Goal: Information Seeking & Learning: Check status

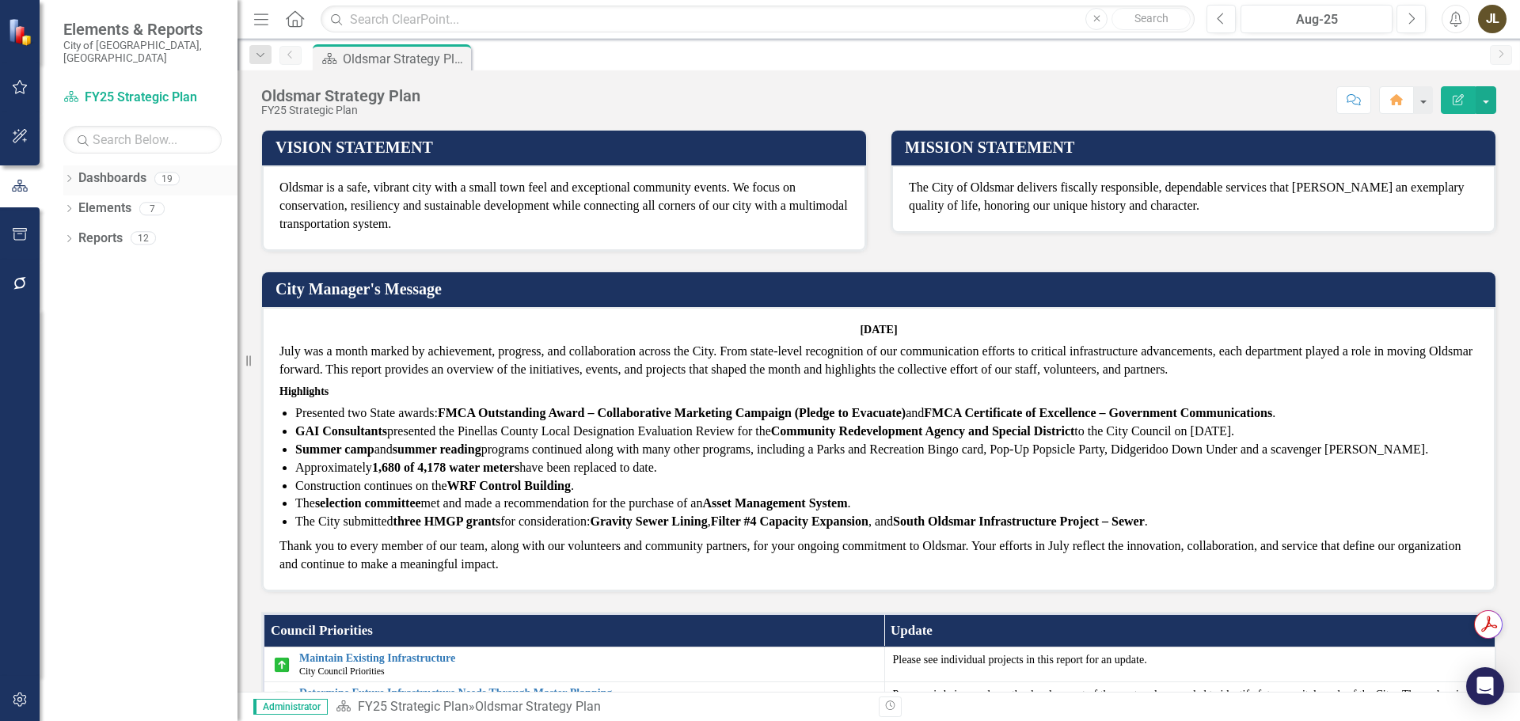
click at [70, 176] on icon "Dropdown" at bounding box center [68, 180] width 11 height 9
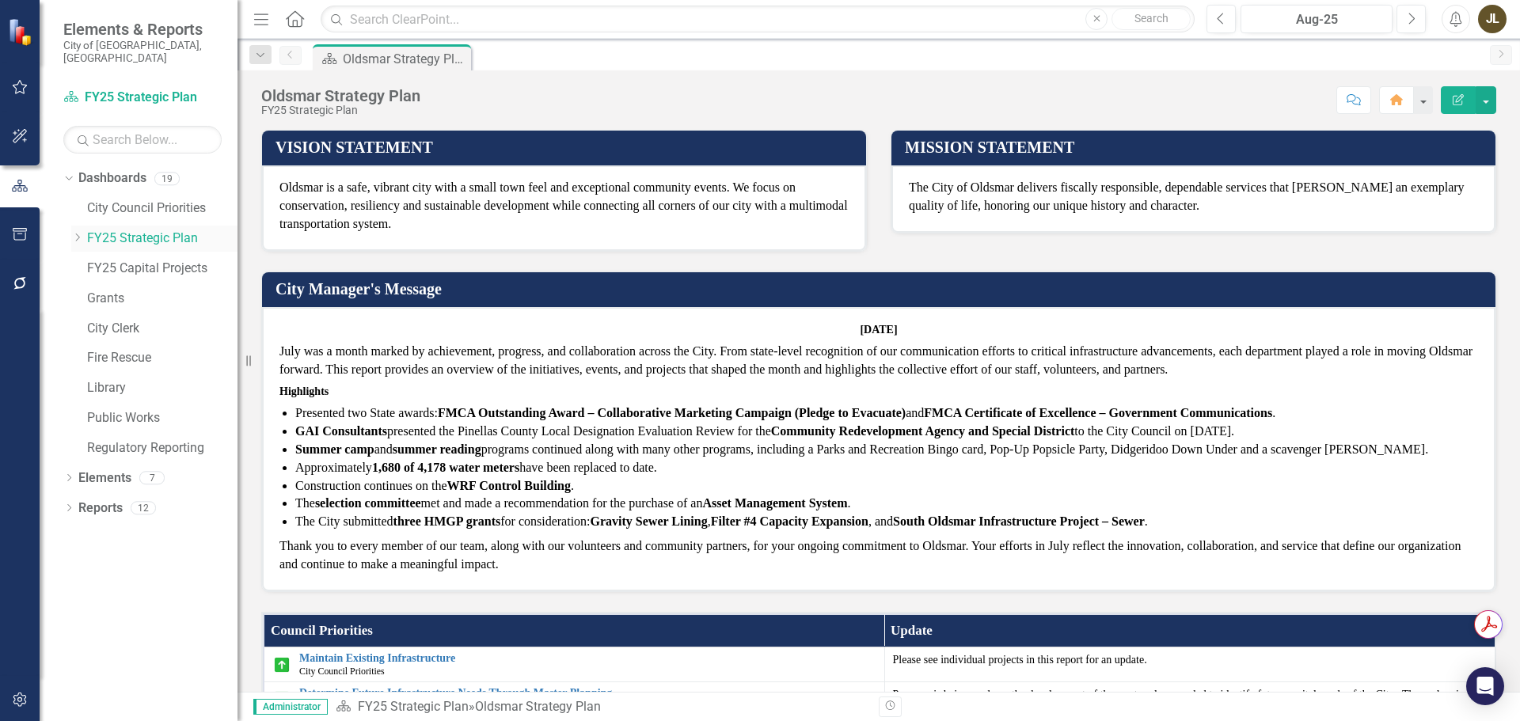
click at [74, 233] on icon "Dropdown" at bounding box center [77, 237] width 12 height 9
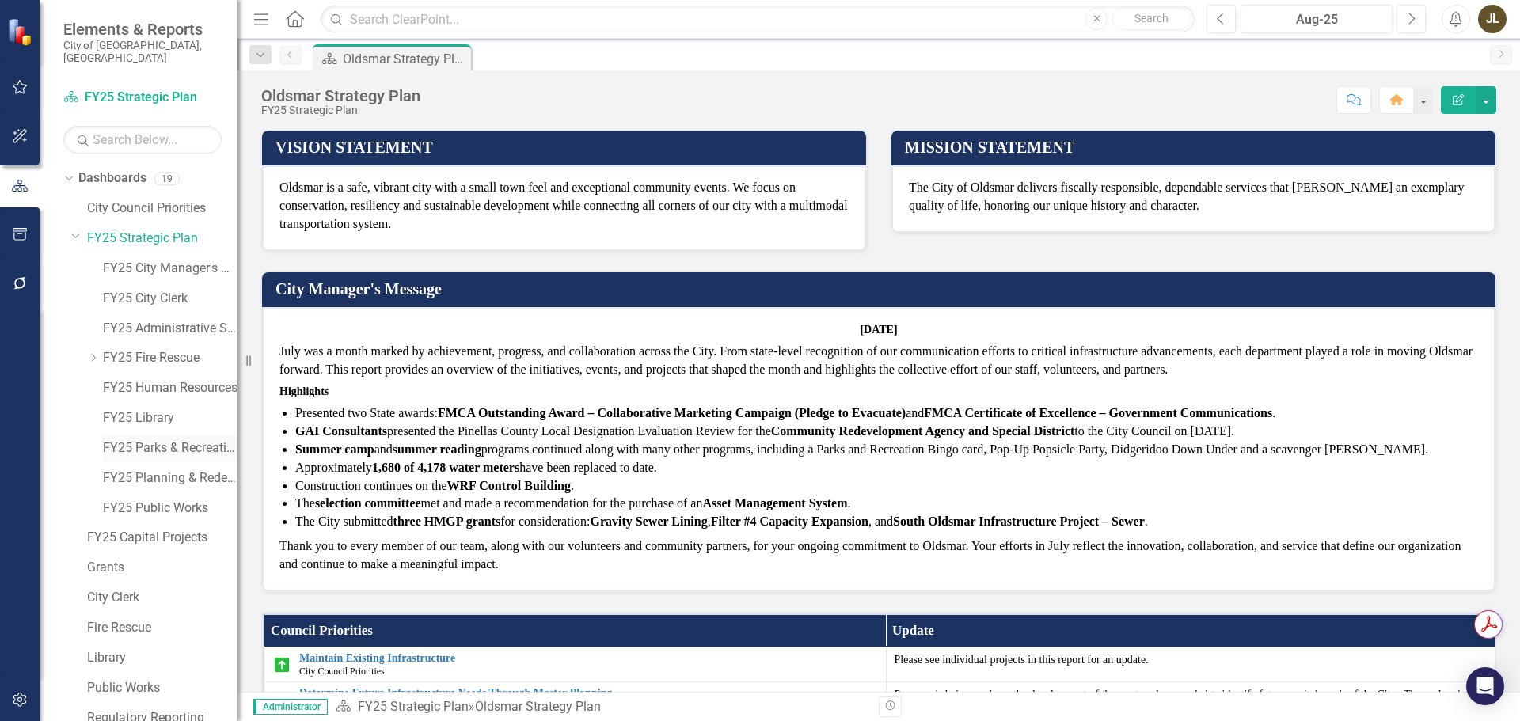
click at [140, 439] on link "FY25 Parks & Recreation" at bounding box center [170, 448] width 135 height 18
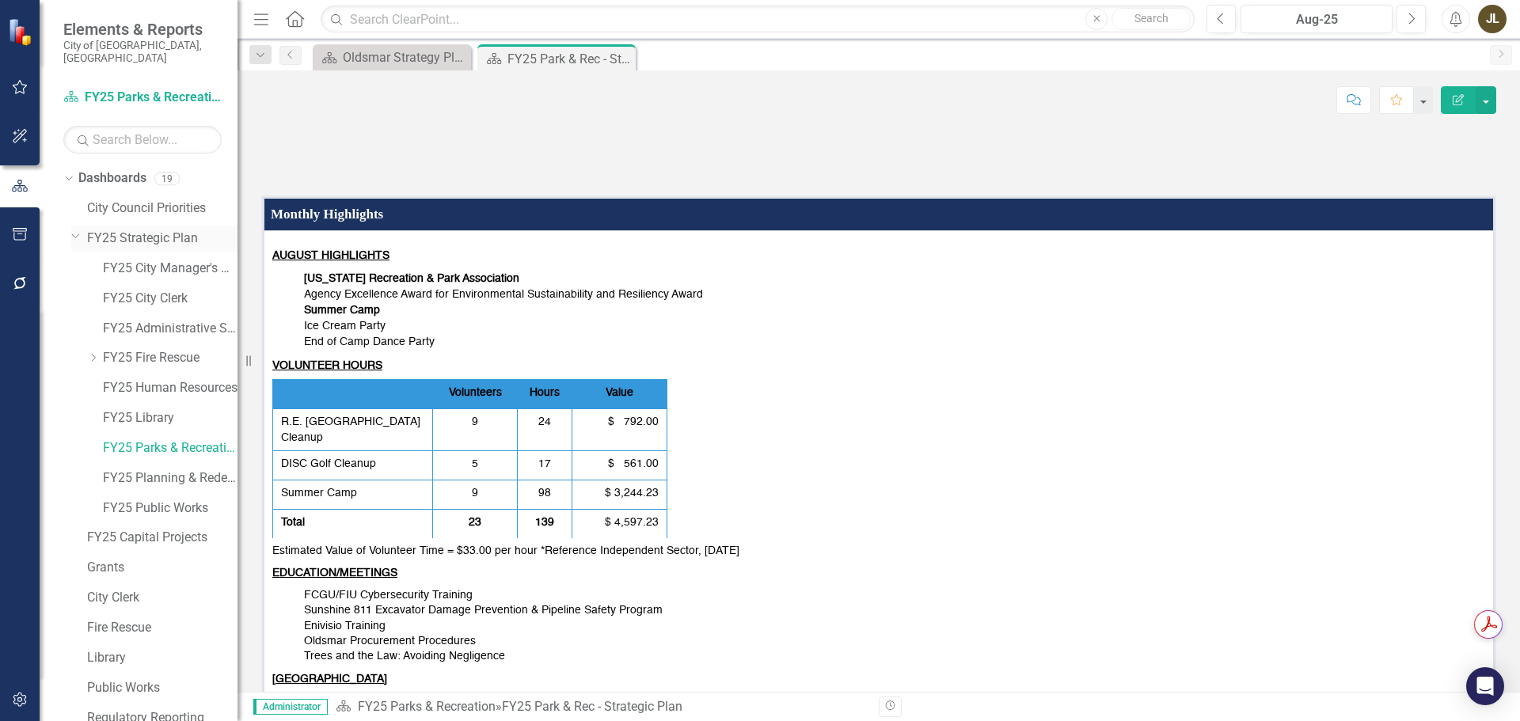
click at [77, 230] on icon "Dropdown" at bounding box center [75, 236] width 9 height 12
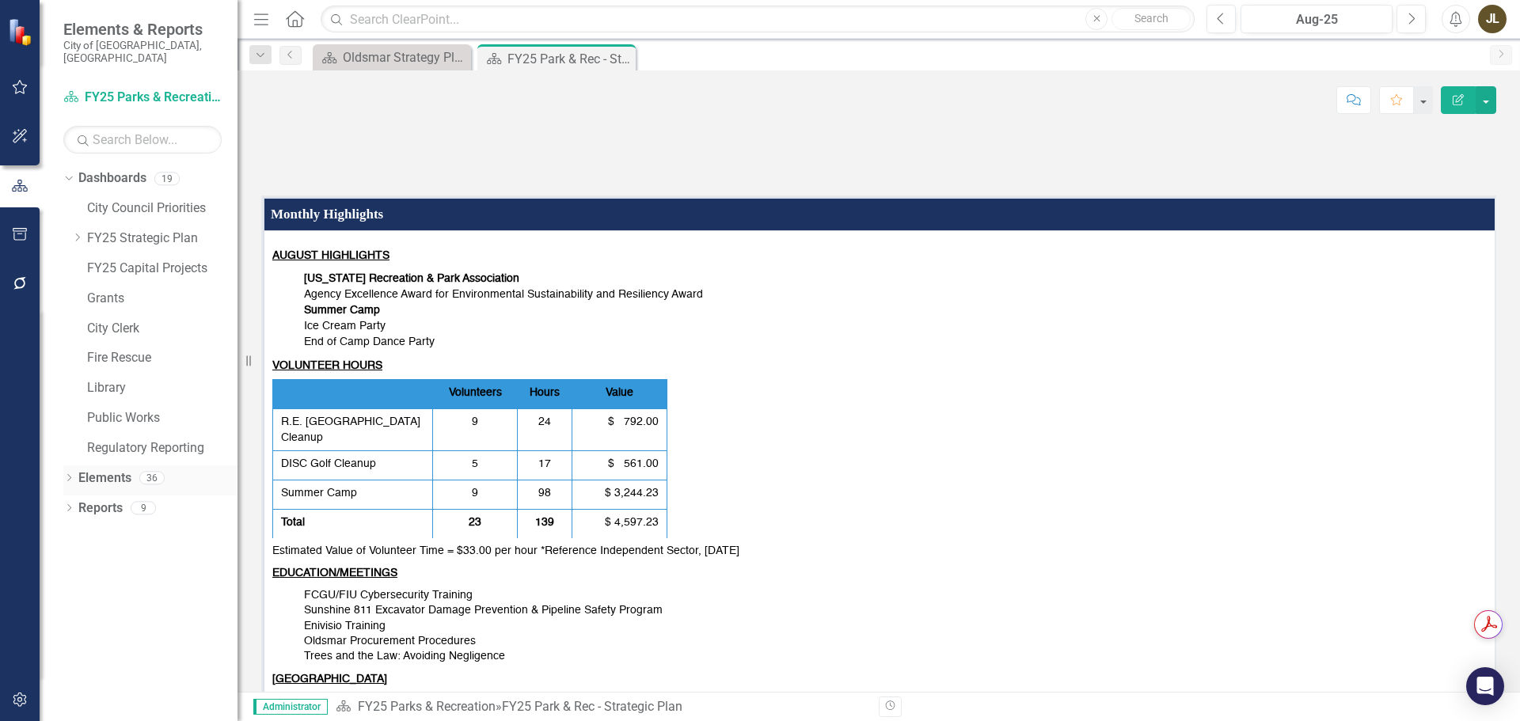
click at [68, 473] on div "Dropdown" at bounding box center [68, 479] width 11 height 13
click at [135, 559] on link "Workload Measures Workload Measures" at bounding box center [153, 568] width 135 height 18
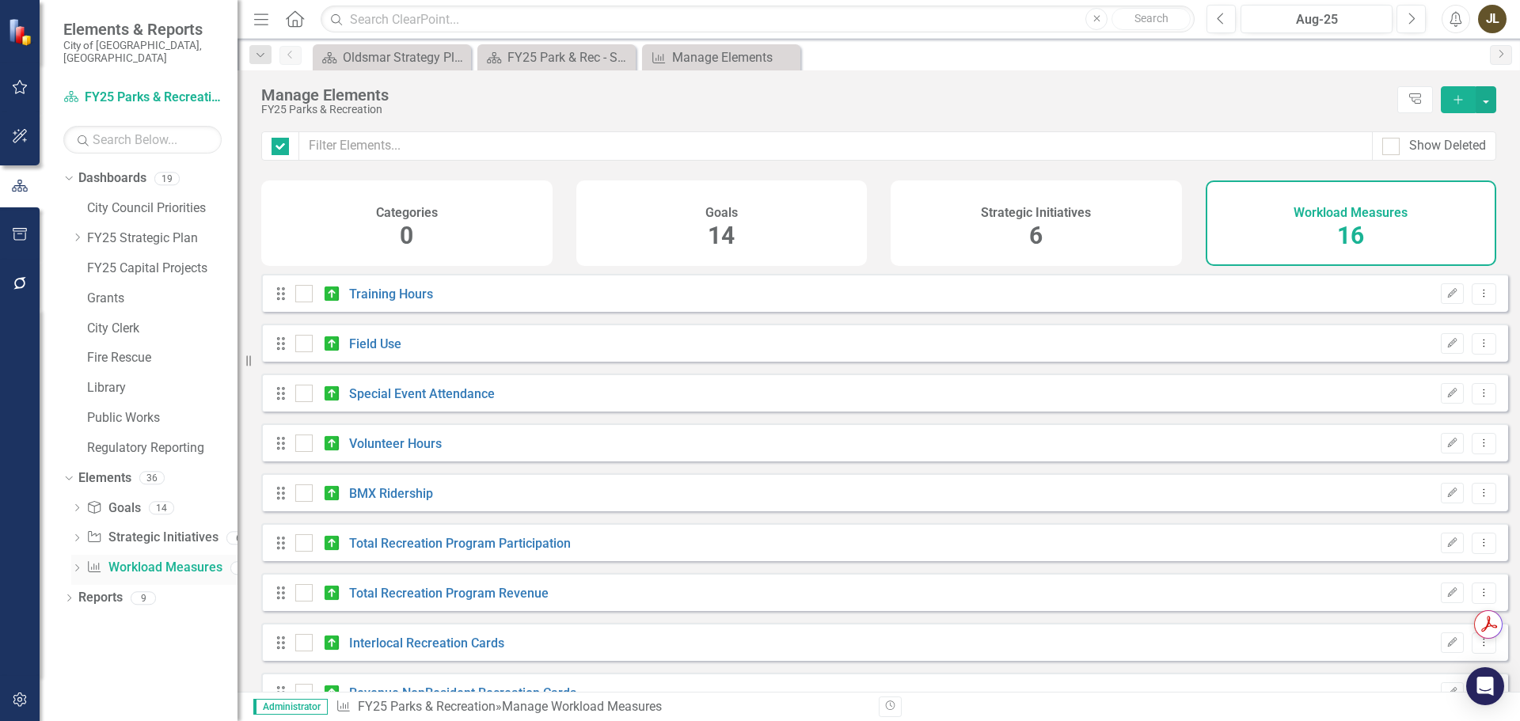
checkbox input "false"
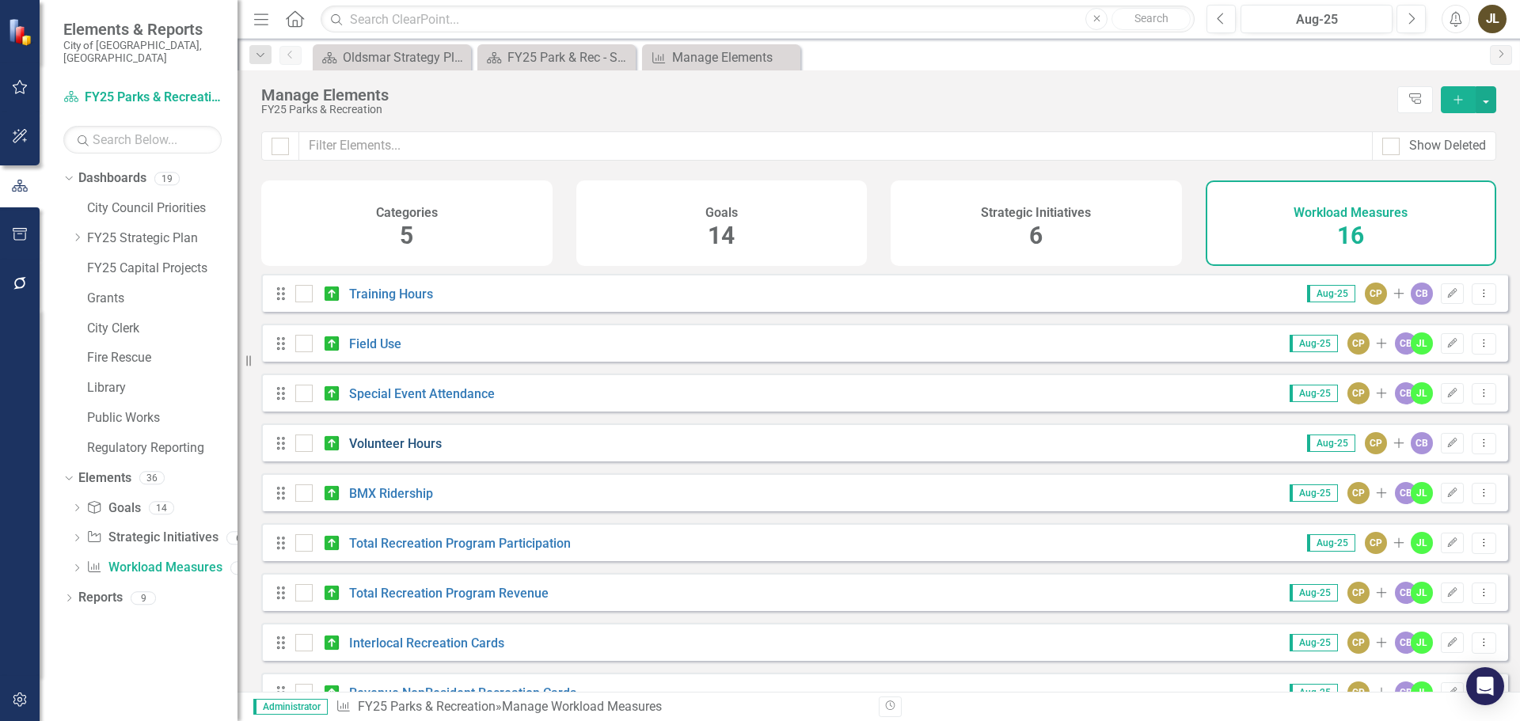
click at [420, 451] on link "Volunteer Hours" at bounding box center [395, 443] width 93 height 15
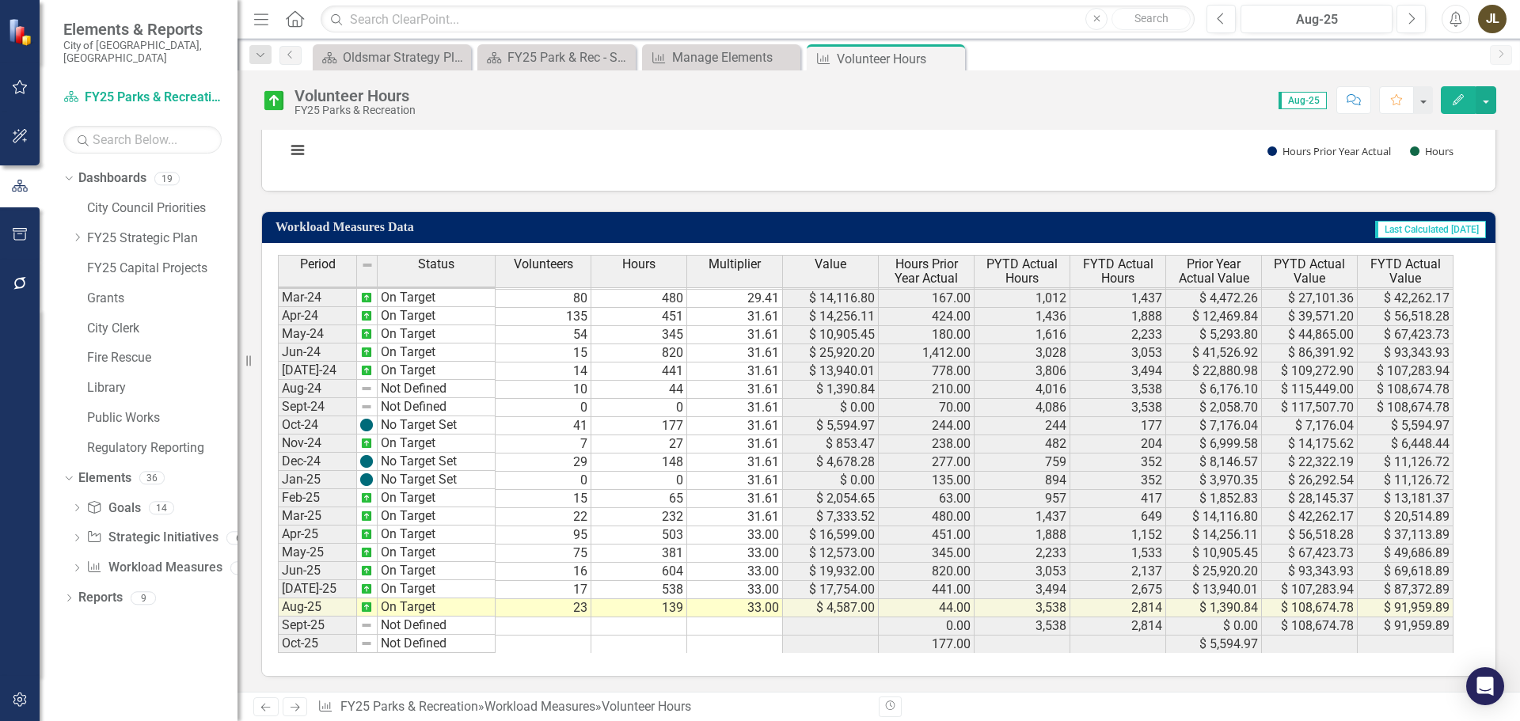
scroll to position [459, 0]
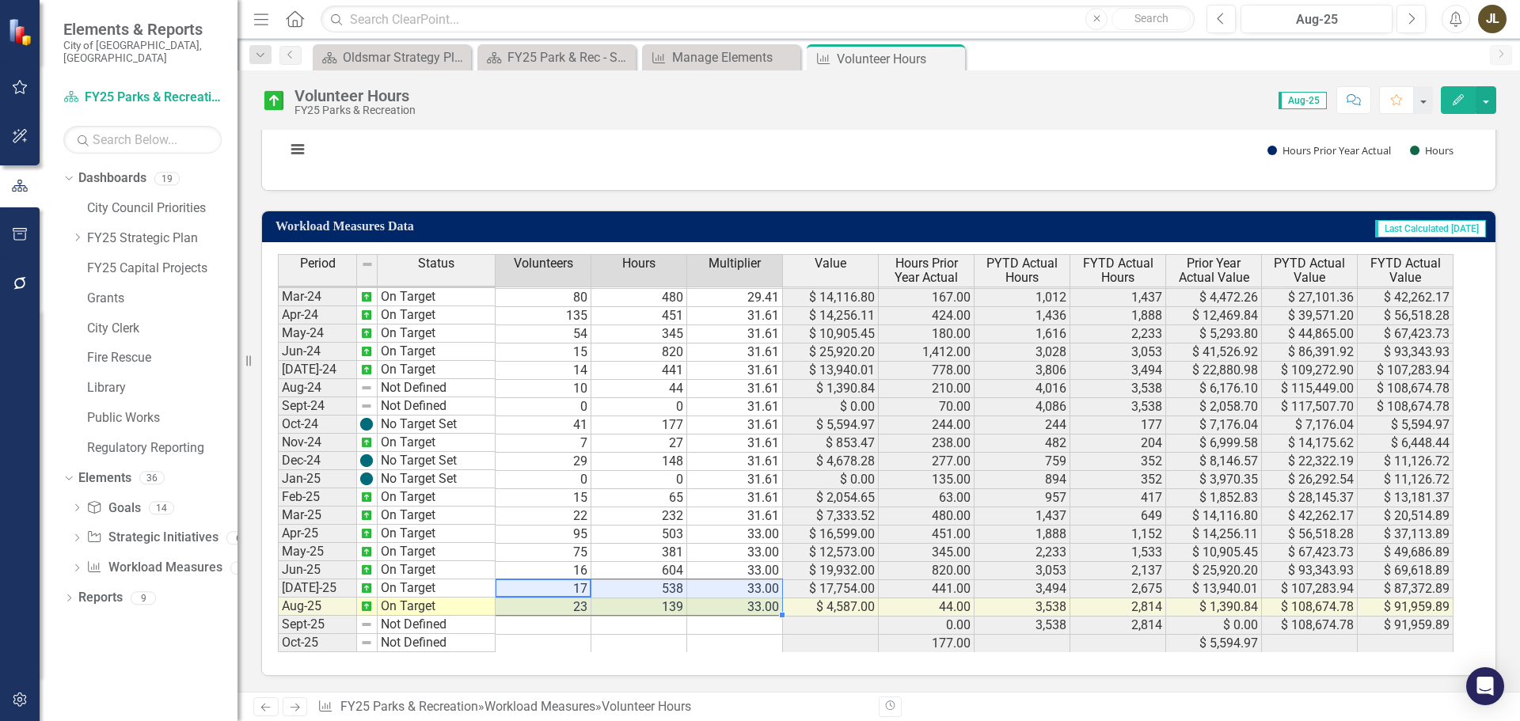
drag, startPoint x: 555, startPoint y: 589, endPoint x: 742, endPoint y: 602, distance: 187.2
click at [742, 602] on tbody "Feb-23 On Target 37 208 26.78 $ 5,570.24 32.00 1,142 845 $ 842.24 $ 30,057.44 $…" at bounding box center [865, 352] width 1175 height 602
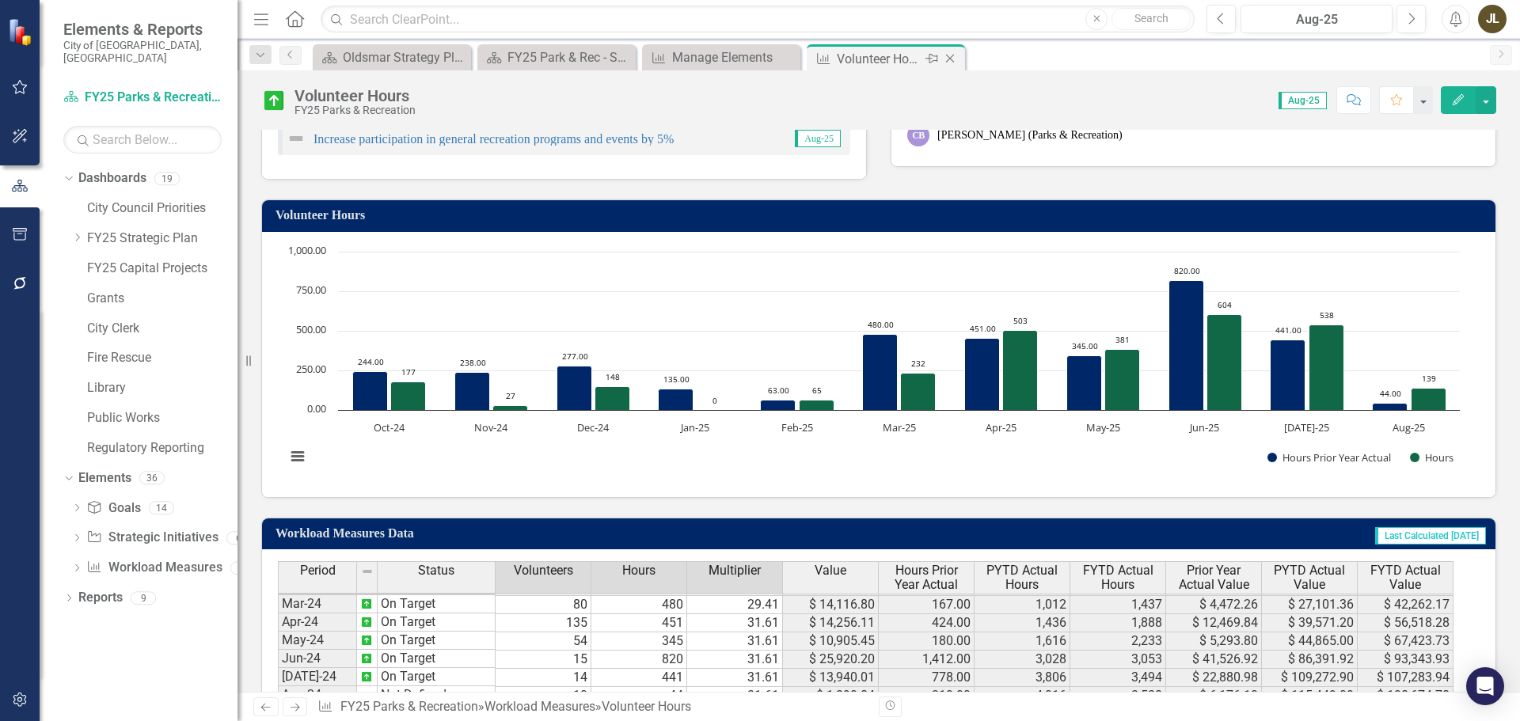
scroll to position [142, 0]
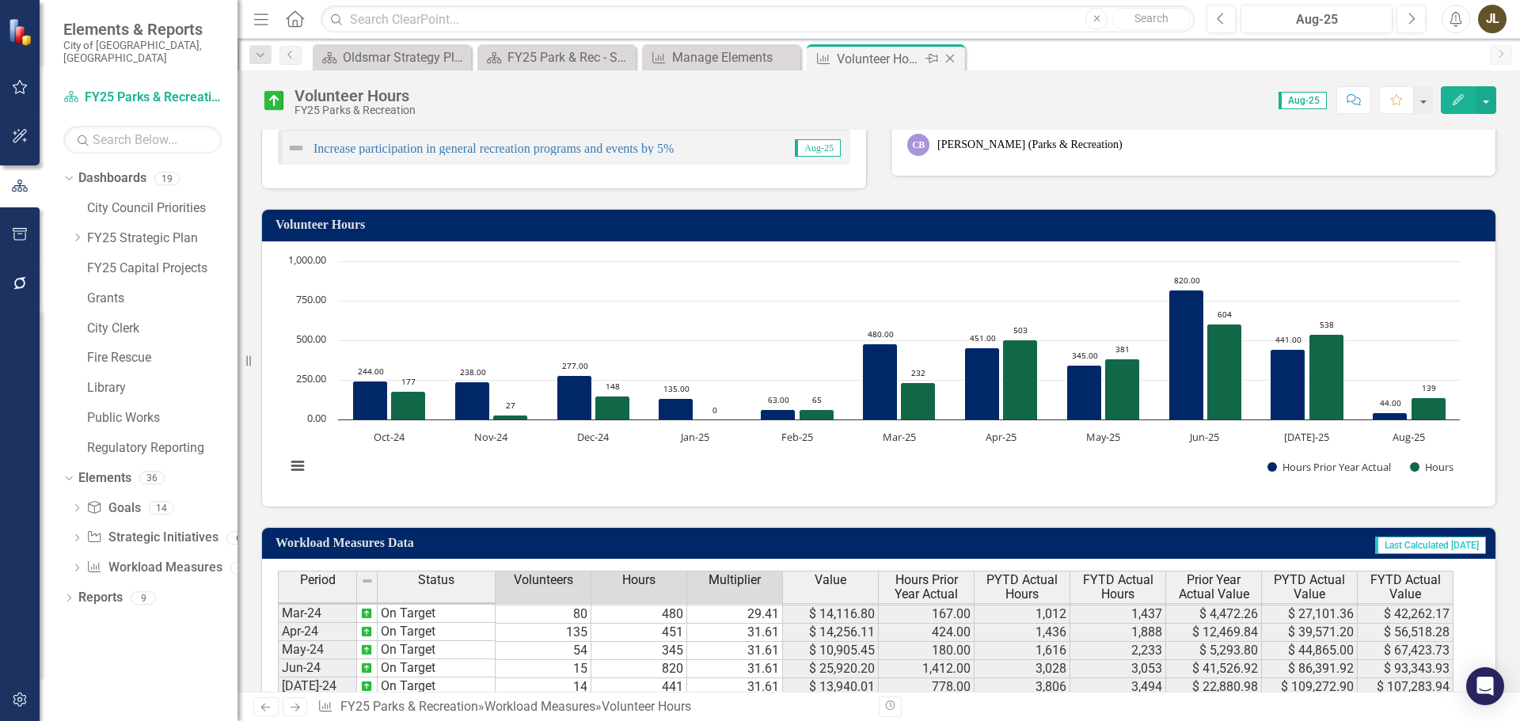
click at [954, 61] on icon "Close" at bounding box center [950, 58] width 16 height 13
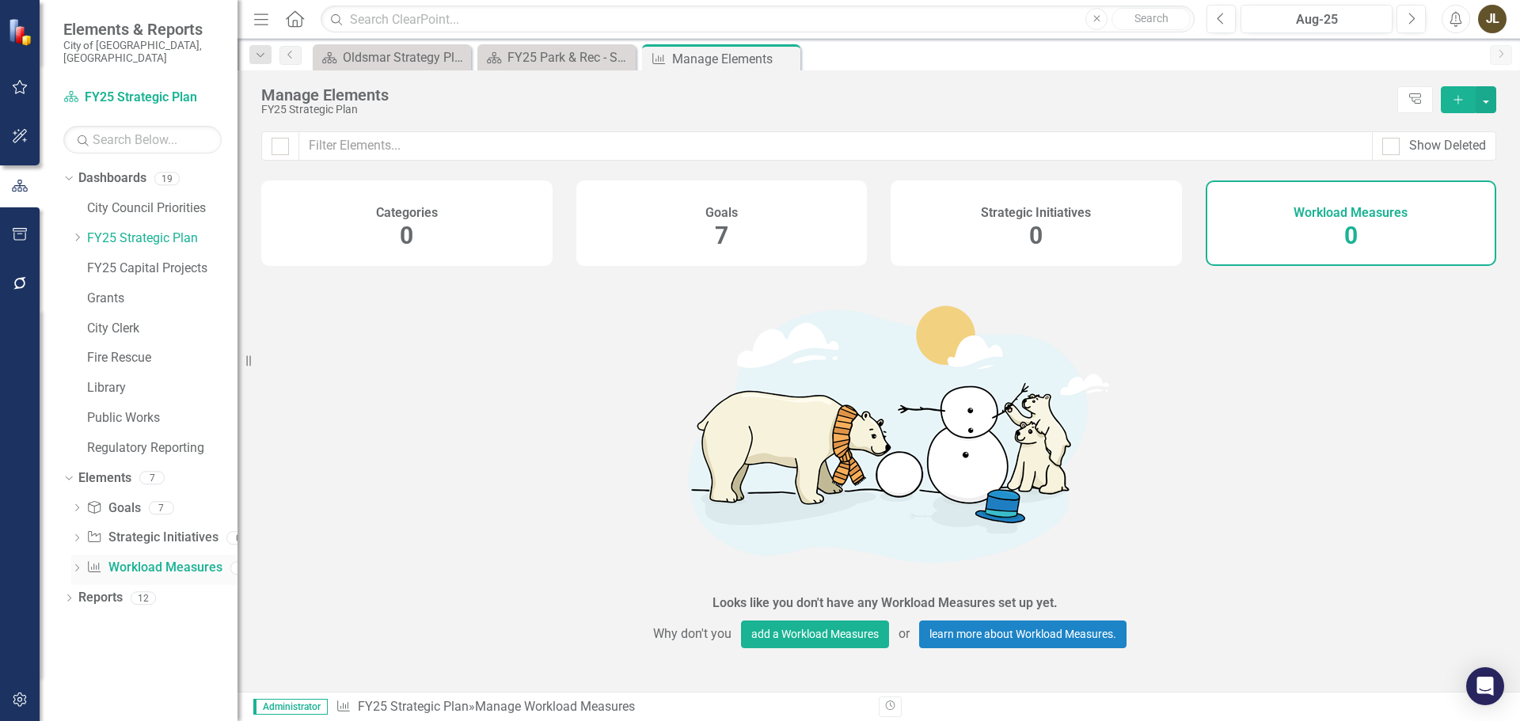
click at [119, 559] on link "Workload Measures Workload Measures" at bounding box center [153, 568] width 135 height 18
click at [104, 560] on link "Workload Measures Workload Measures" at bounding box center [153, 568] width 135 height 18
click at [119, 231] on link "FY25 Strategic Plan" at bounding box center [162, 239] width 150 height 18
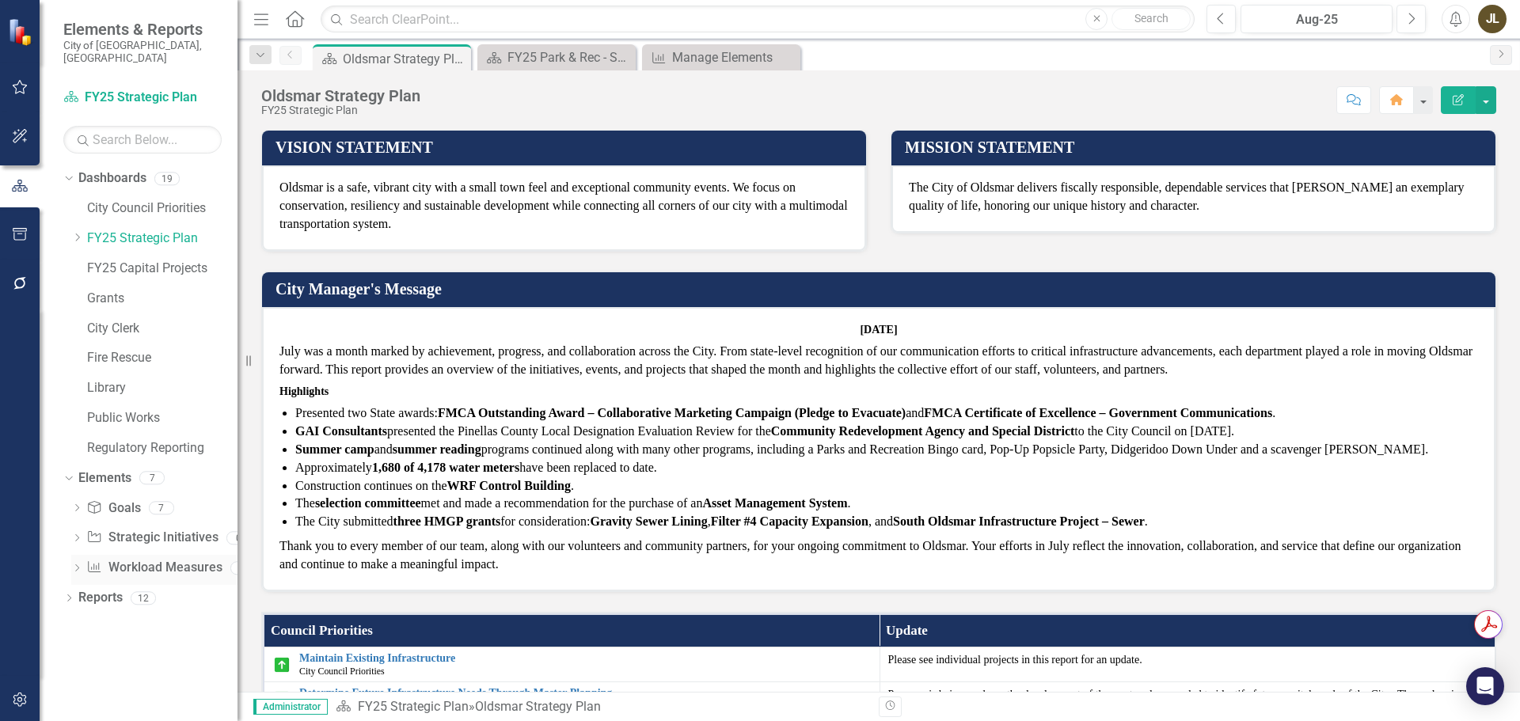
click at [173, 559] on link "Workload Measures Workload Measures" at bounding box center [153, 568] width 135 height 18
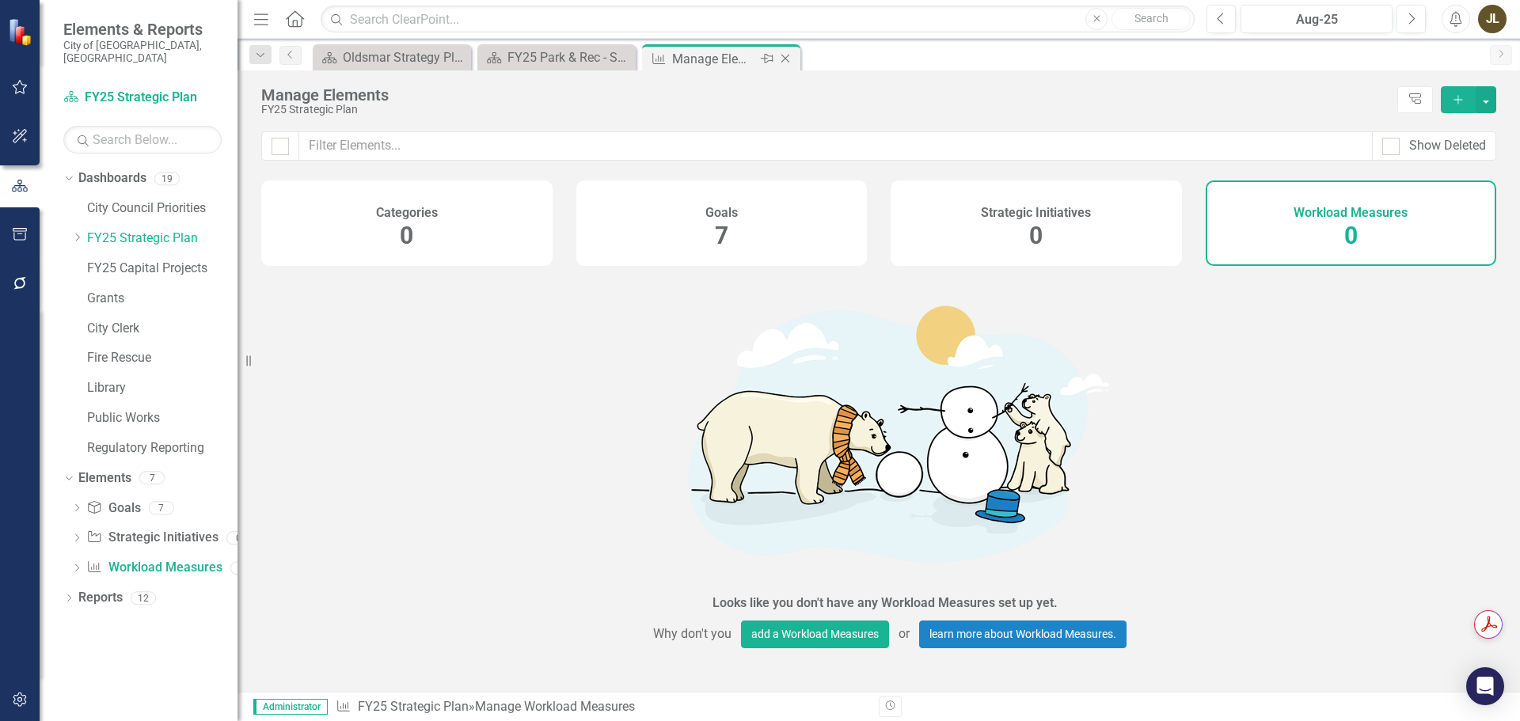
click at [788, 56] on icon "Close" at bounding box center [785, 58] width 16 height 13
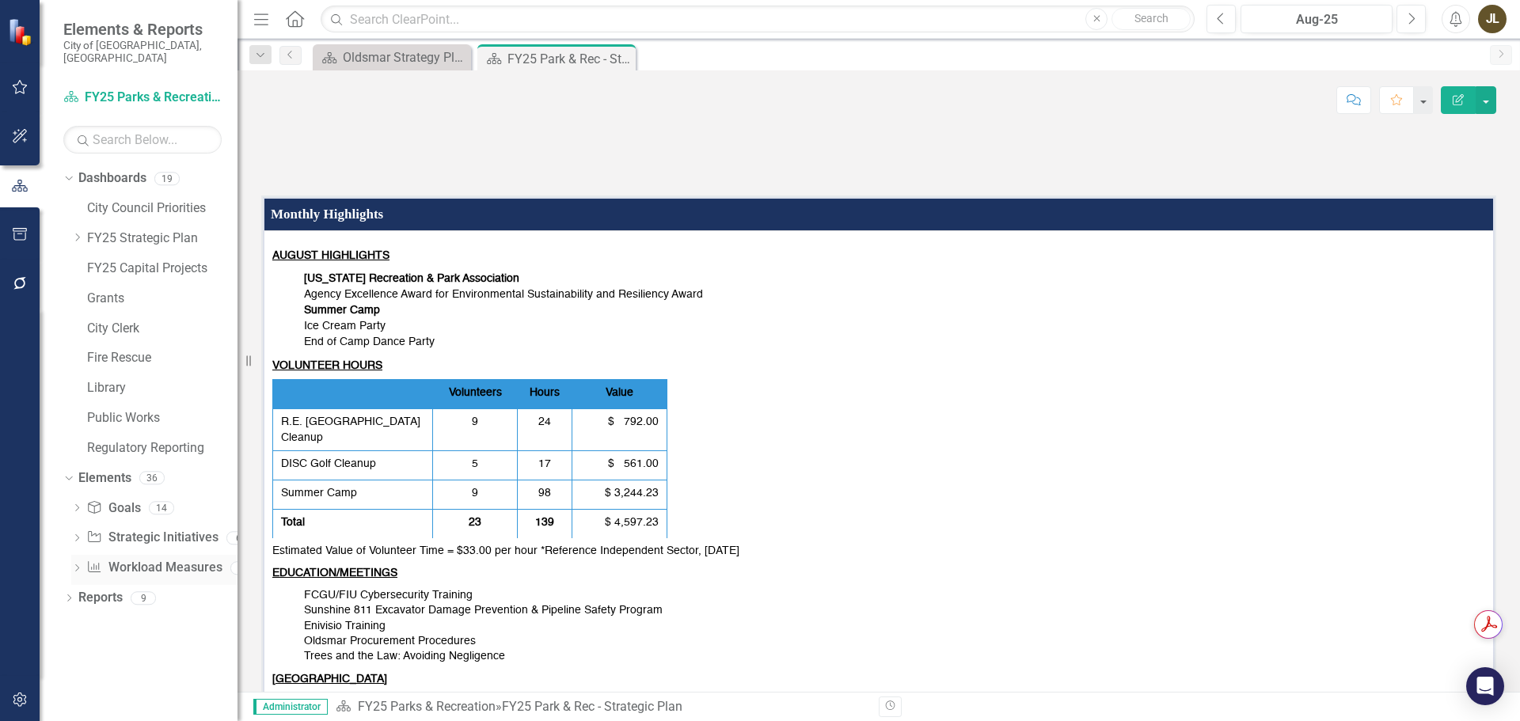
click at [123, 559] on link "Workload Measures Workload Measures" at bounding box center [153, 568] width 135 height 18
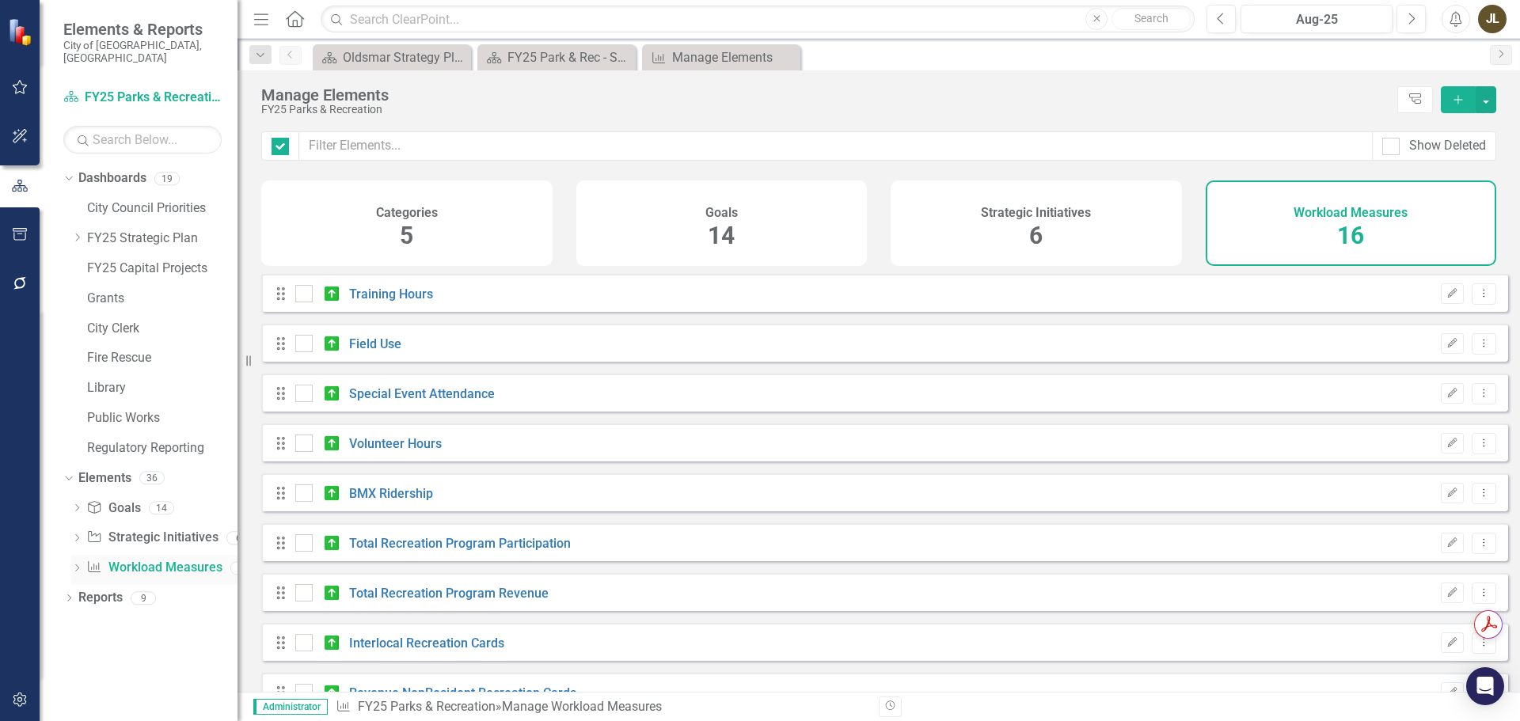
checkbox input "false"
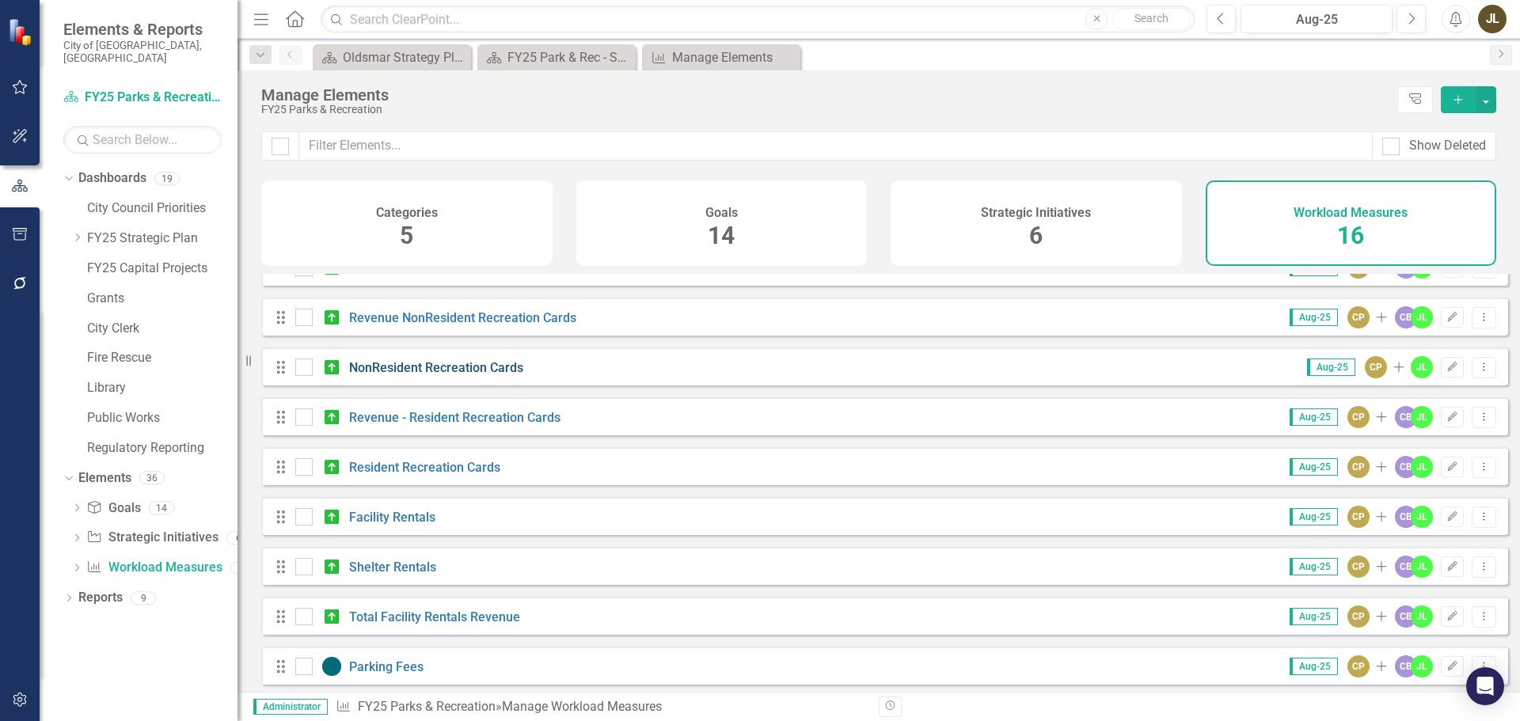
scroll to position [392, 0]
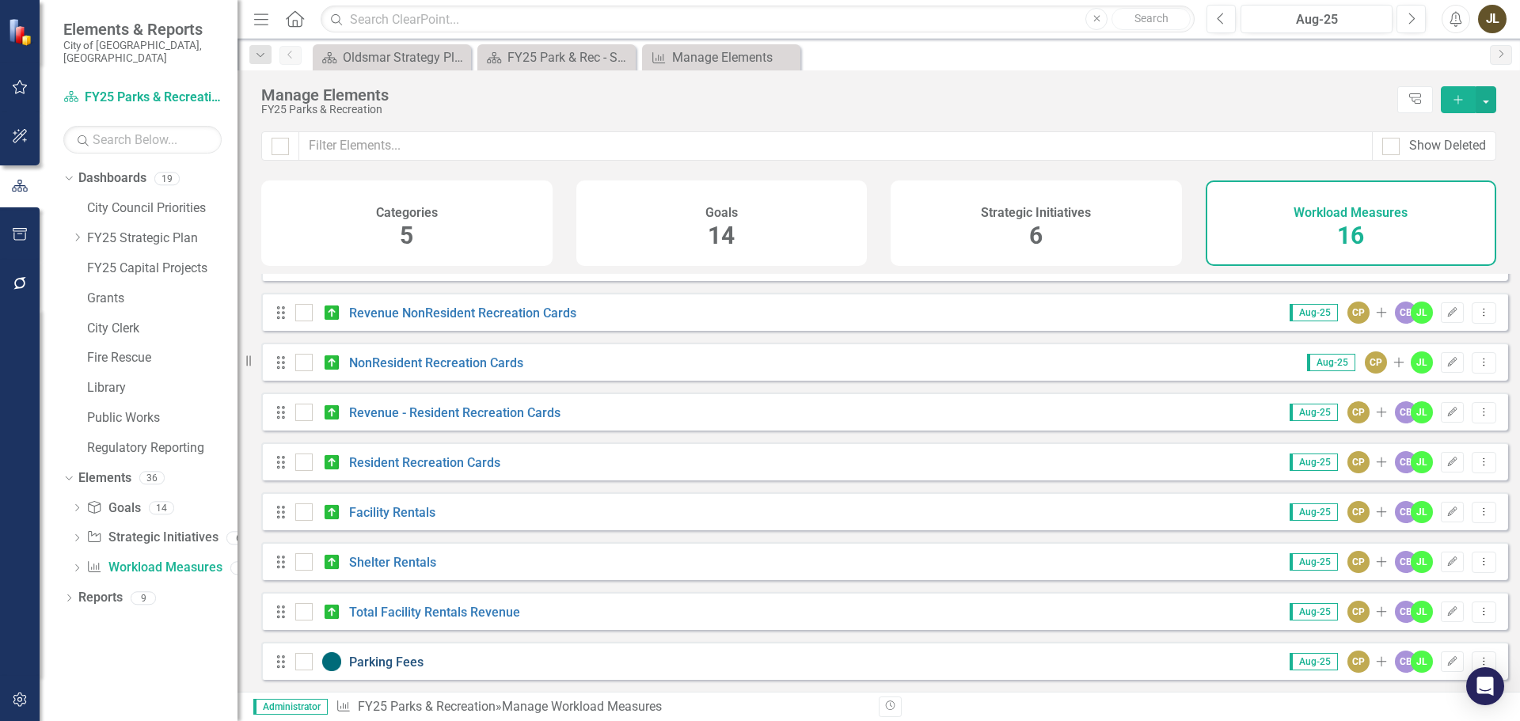
click at [384, 660] on link "Parking Fees" at bounding box center [386, 662] width 74 height 15
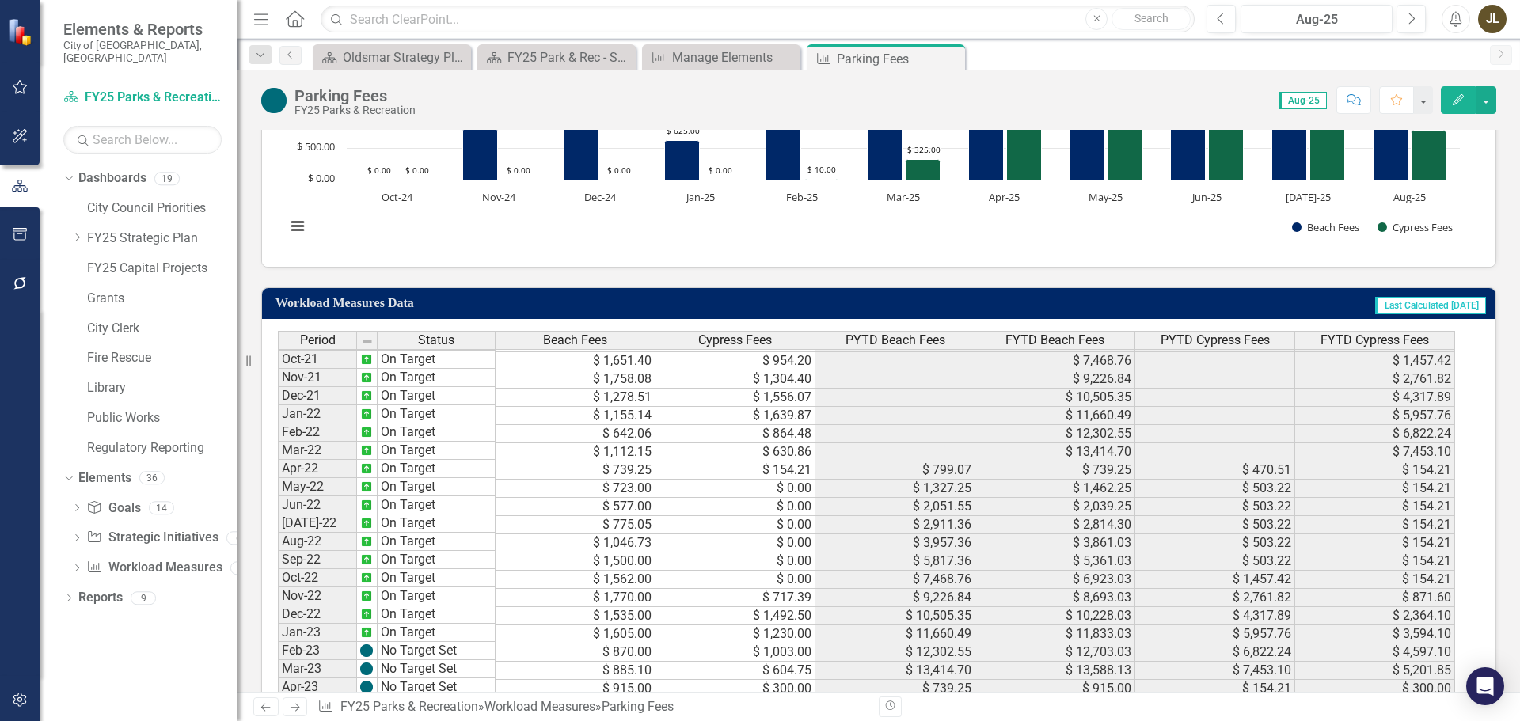
scroll to position [158, 0]
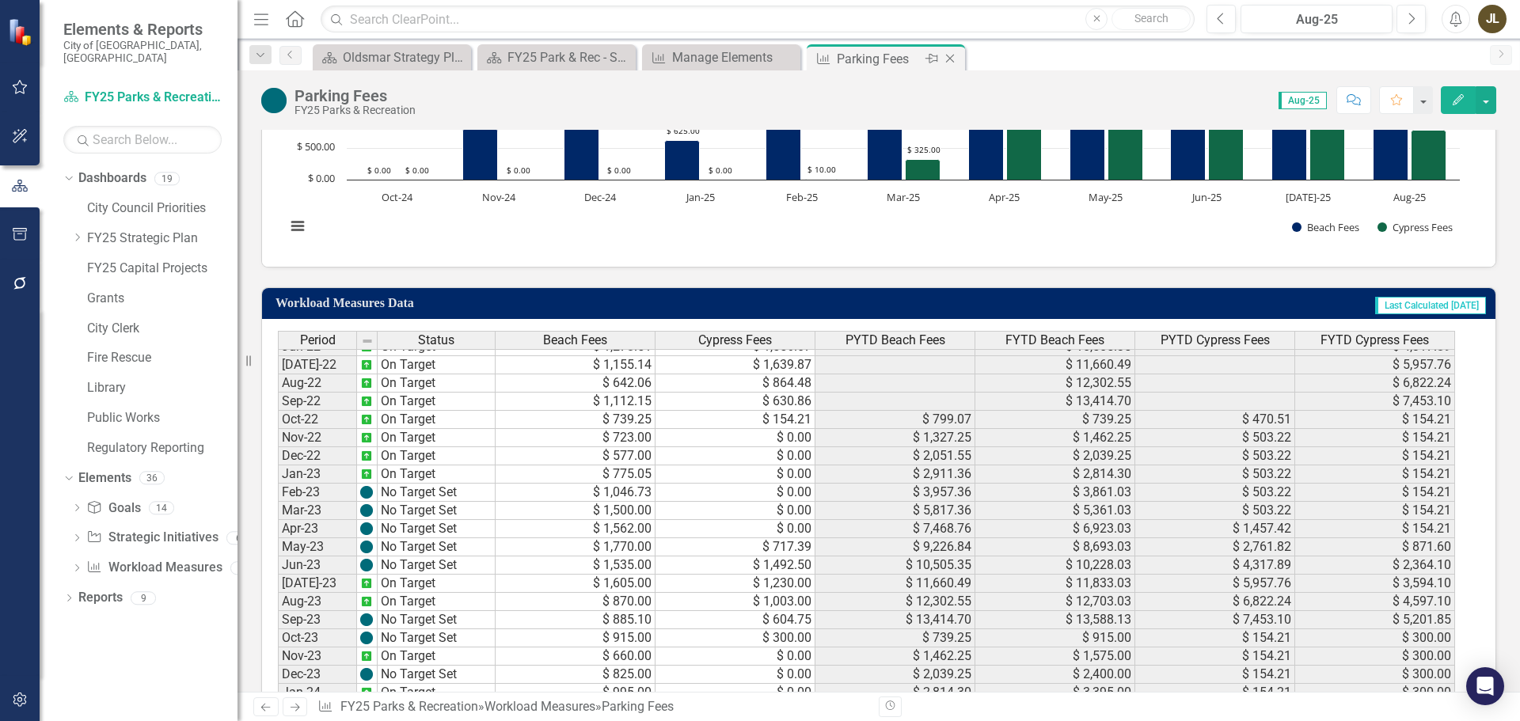
click at [947, 55] on icon "Close" at bounding box center [950, 58] width 16 height 13
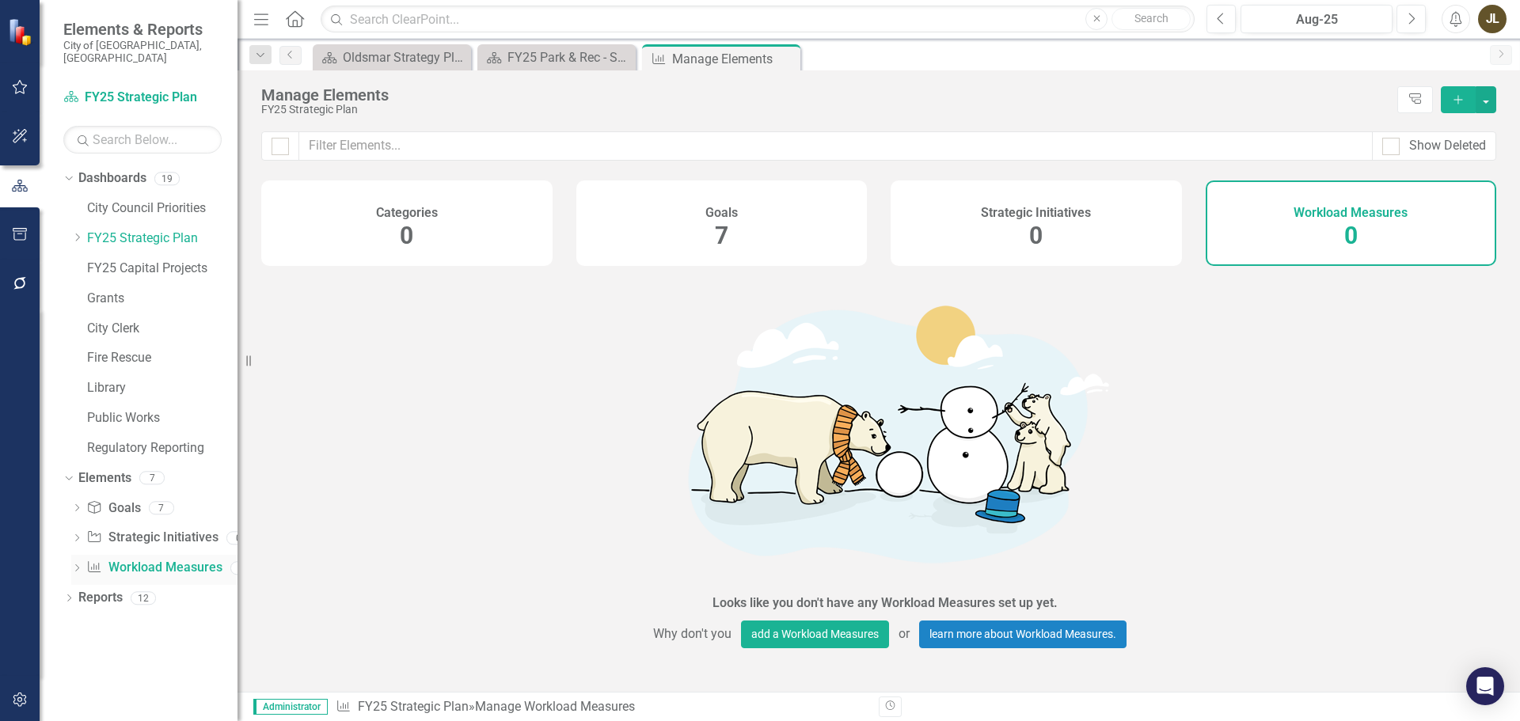
click at [114, 559] on link "Workload Measures Workload Measures" at bounding box center [153, 568] width 135 height 18
click at [579, 63] on div "FY25 Park & Rec - Strategic Plan" at bounding box center [559, 57] width 104 height 20
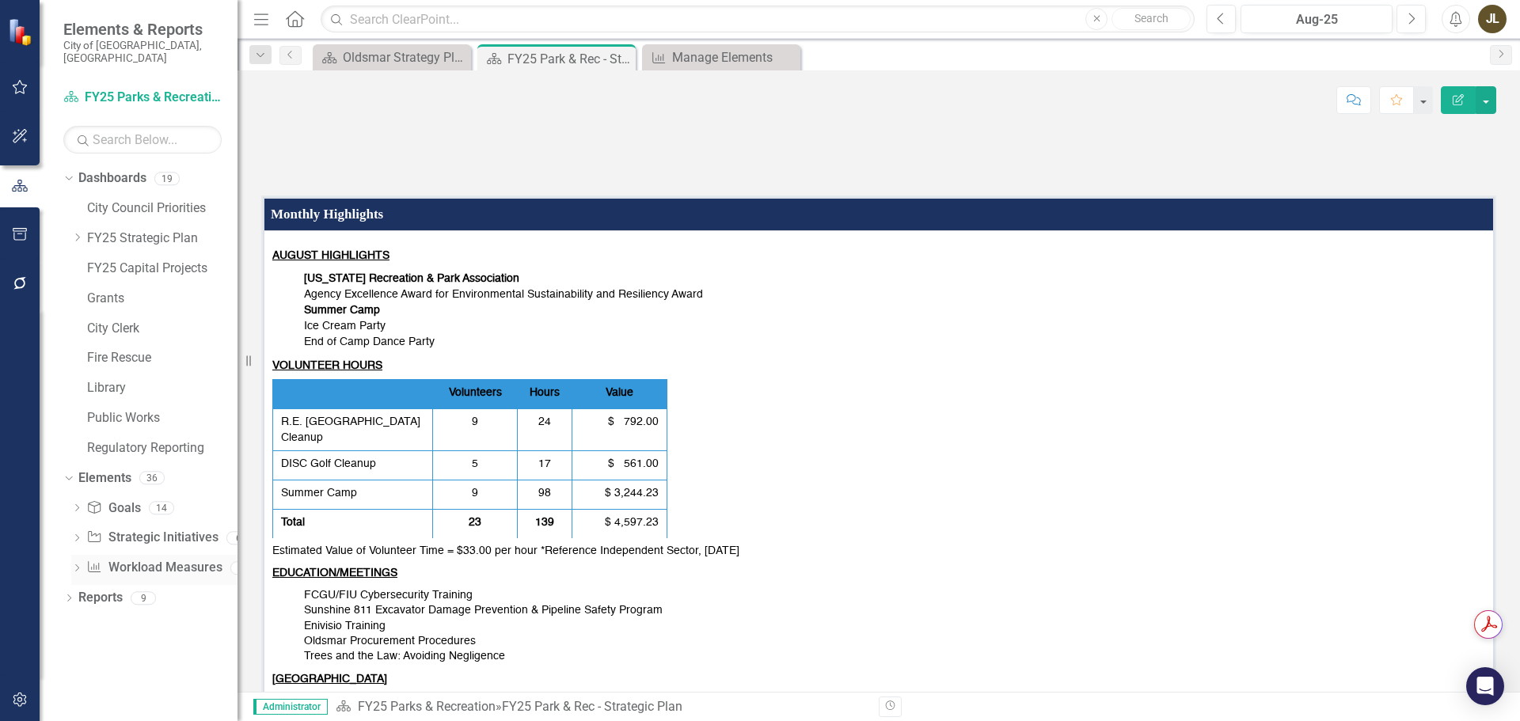
click at [157, 559] on link "Workload Measures Workload Measures" at bounding box center [153, 568] width 135 height 18
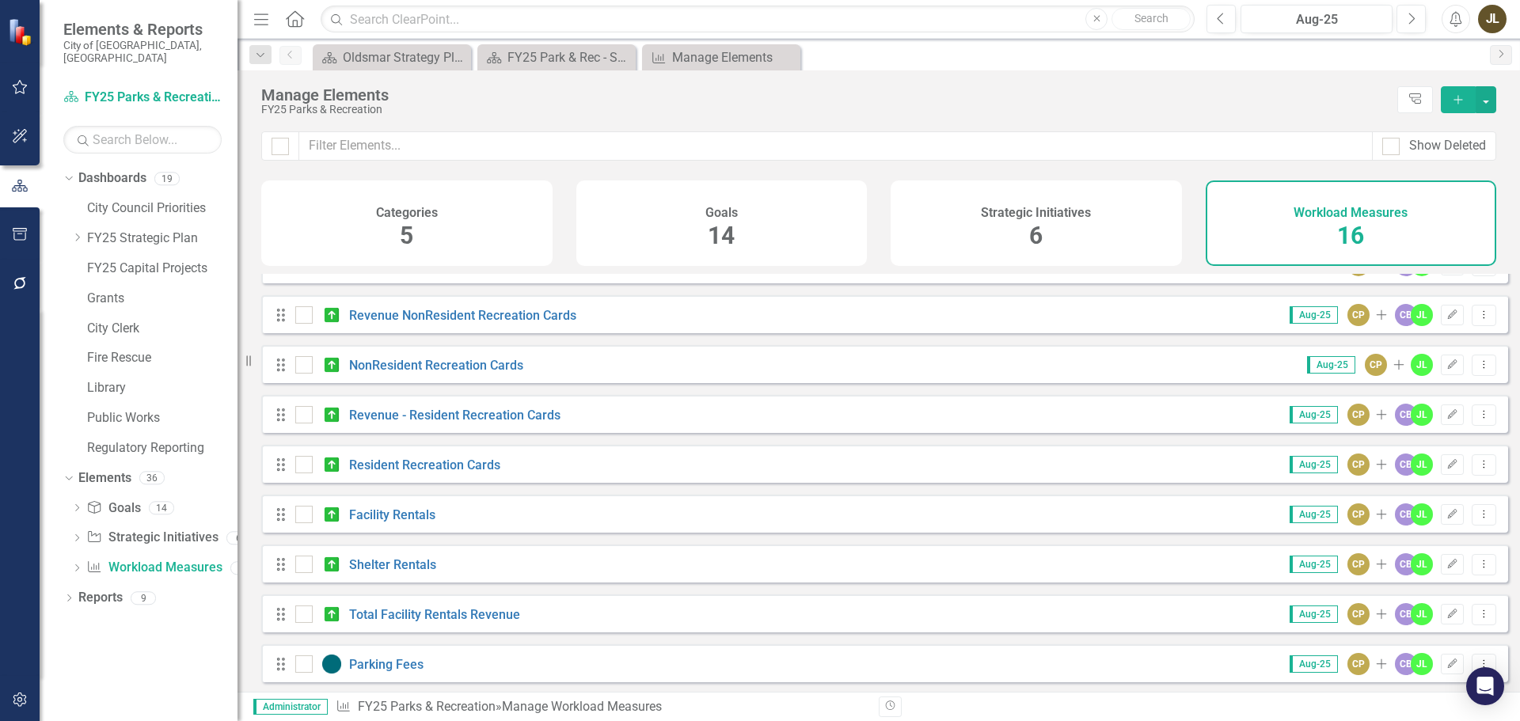
scroll to position [392, 0]
click at [78, 232] on div "Dropdown" at bounding box center [77, 238] width 12 height 13
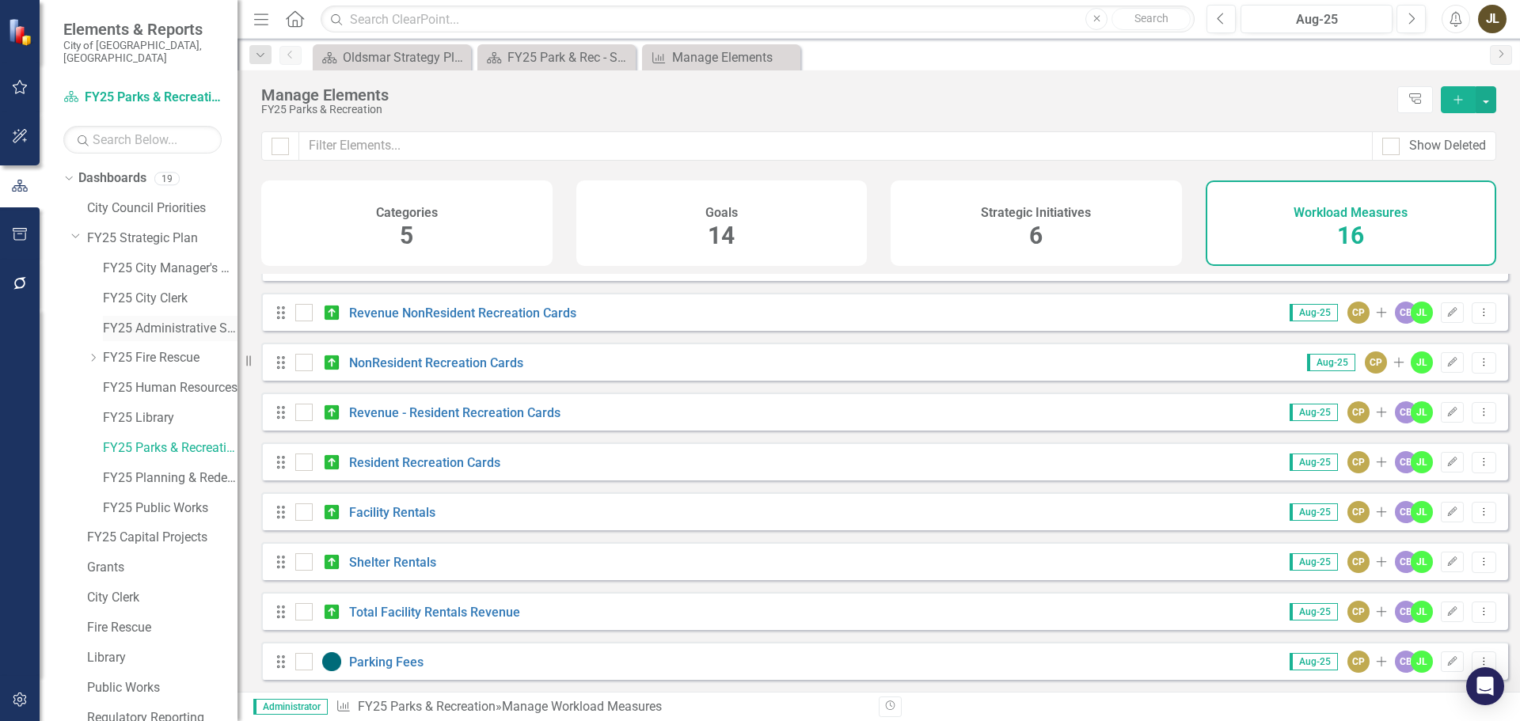
click at [164, 322] on link "FY25 Administrative Services" at bounding box center [170, 329] width 135 height 18
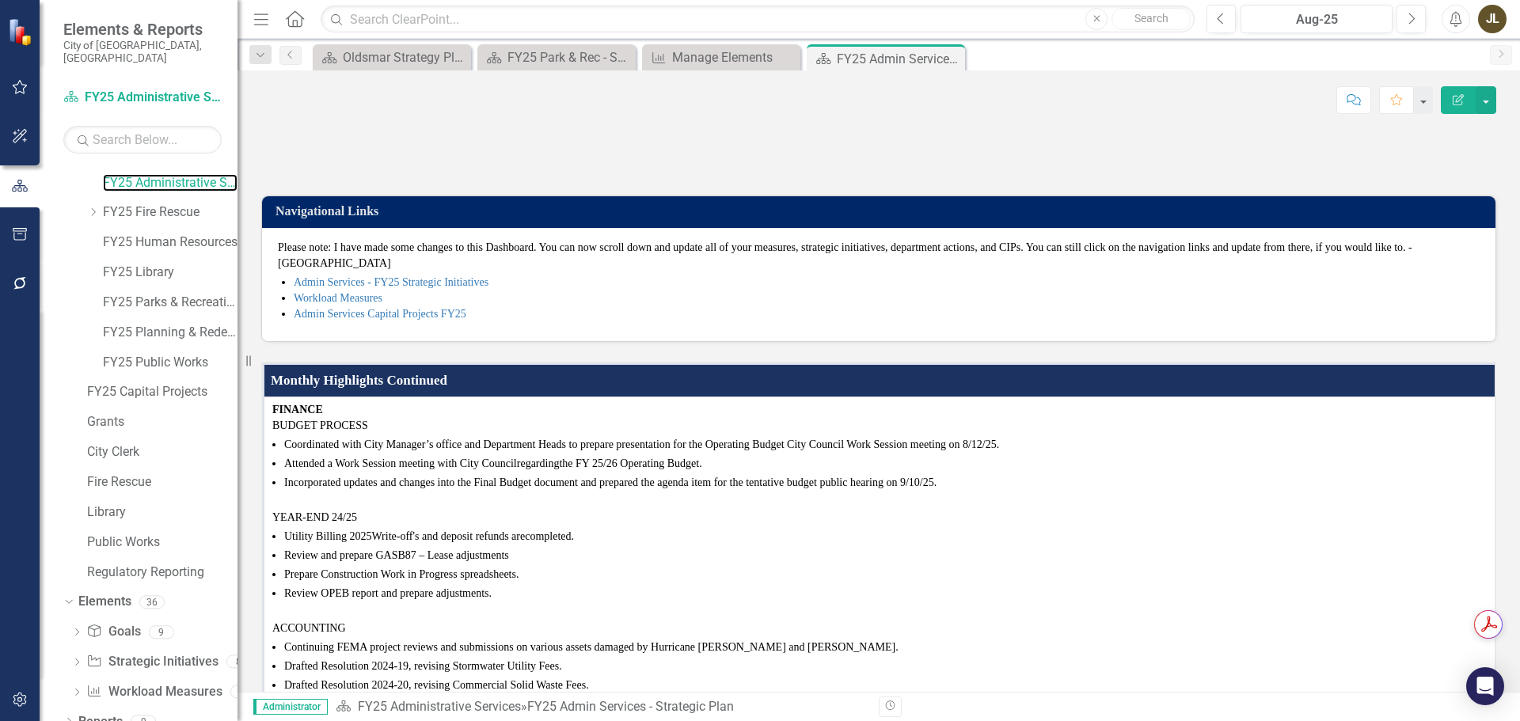
scroll to position [150, 0]
click at [144, 678] on link "Workload Measures Workload Measures" at bounding box center [153, 687] width 135 height 18
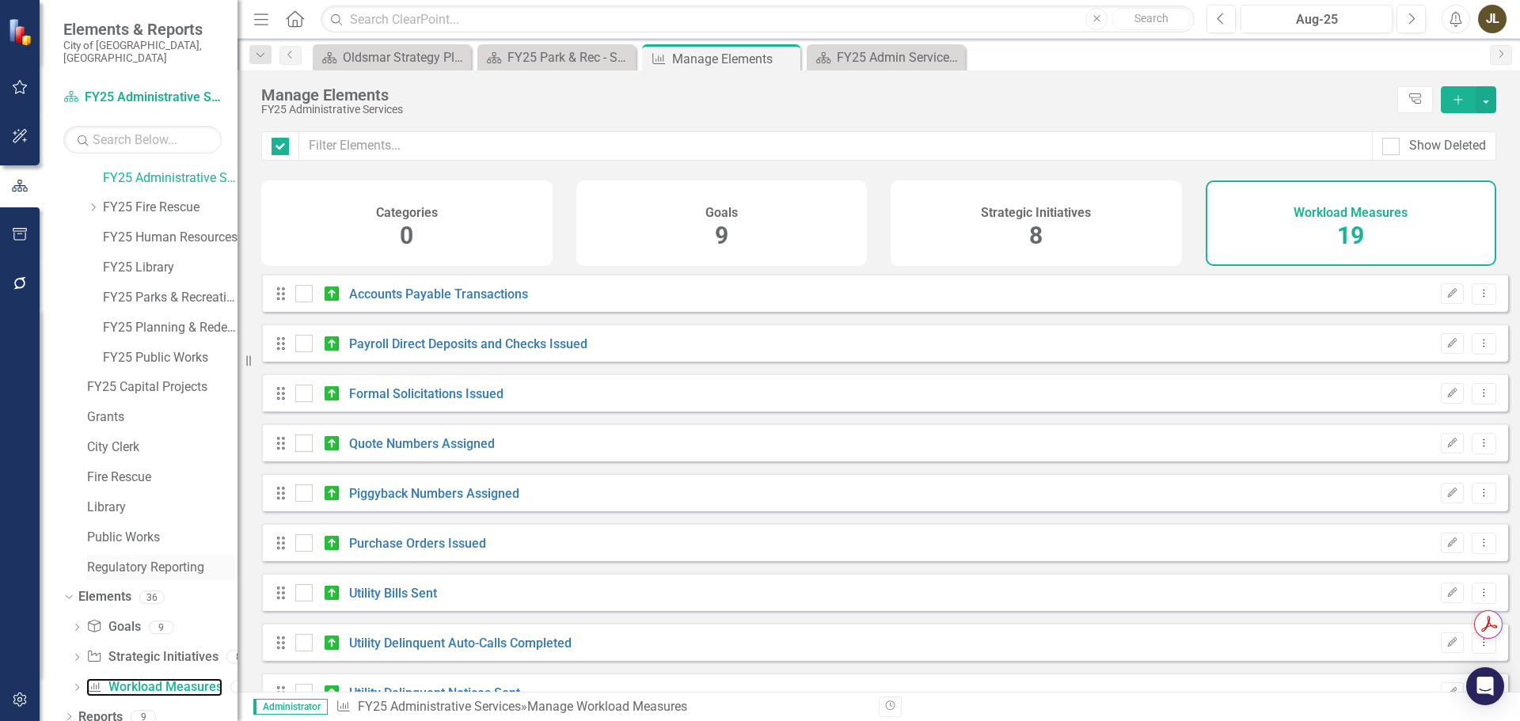
checkbox input "false"
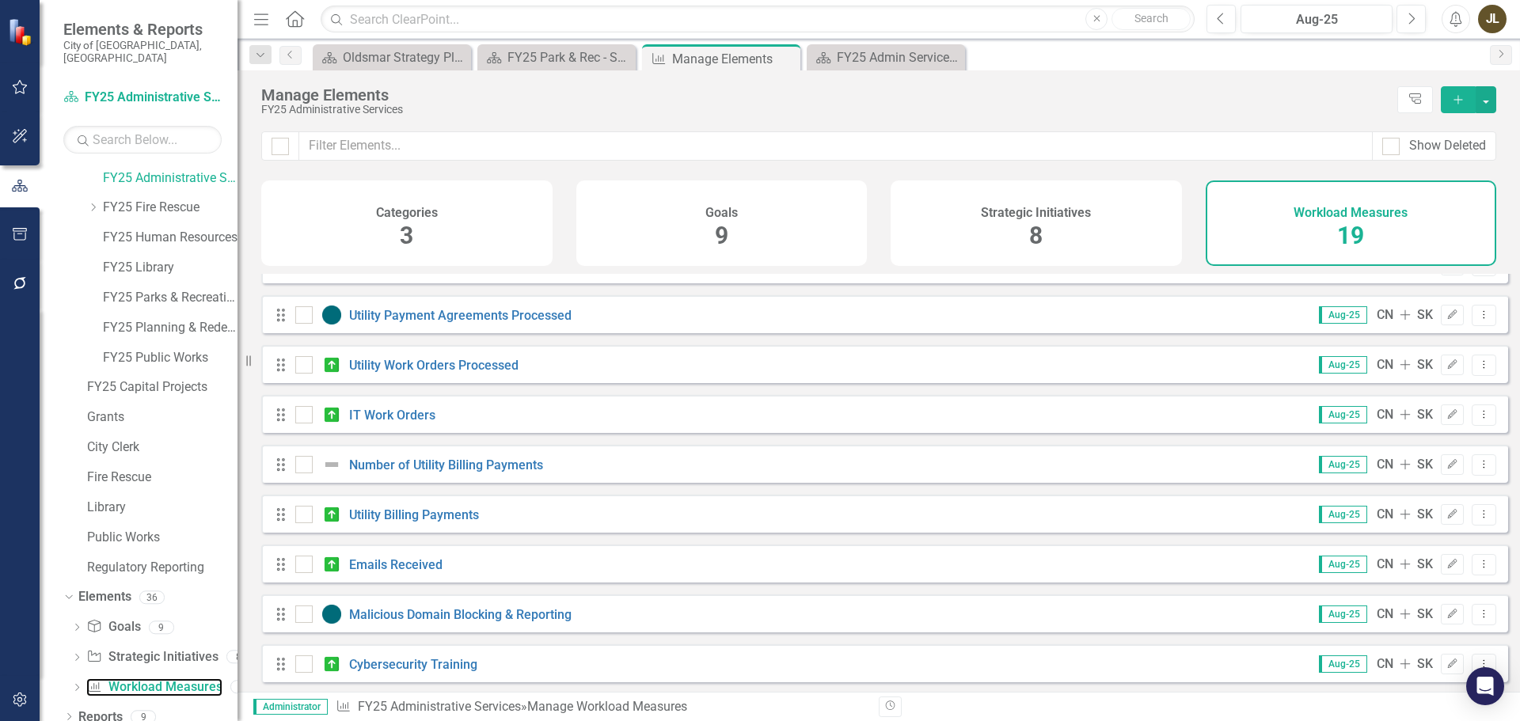
scroll to position [541, 0]
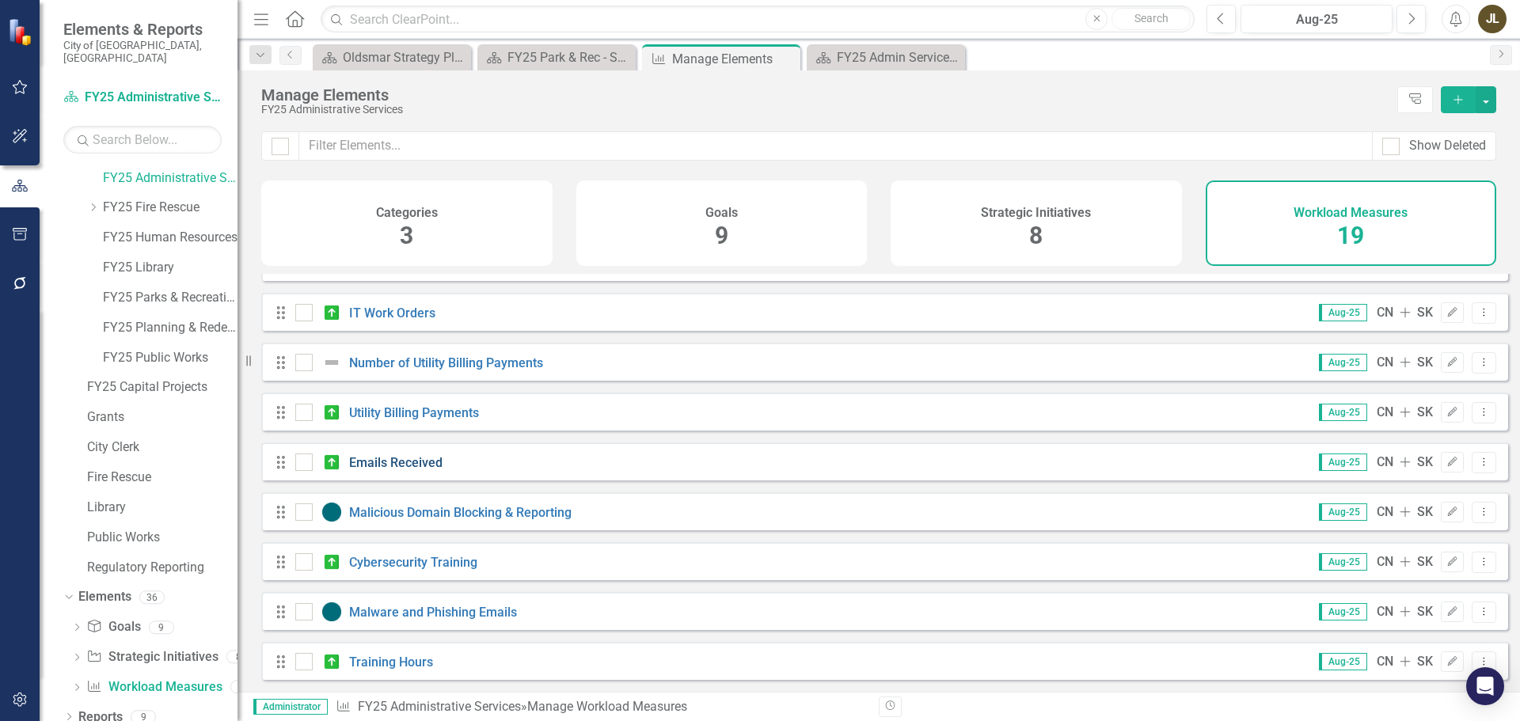
click at [412, 462] on link "Emails Received" at bounding box center [395, 462] width 93 height 15
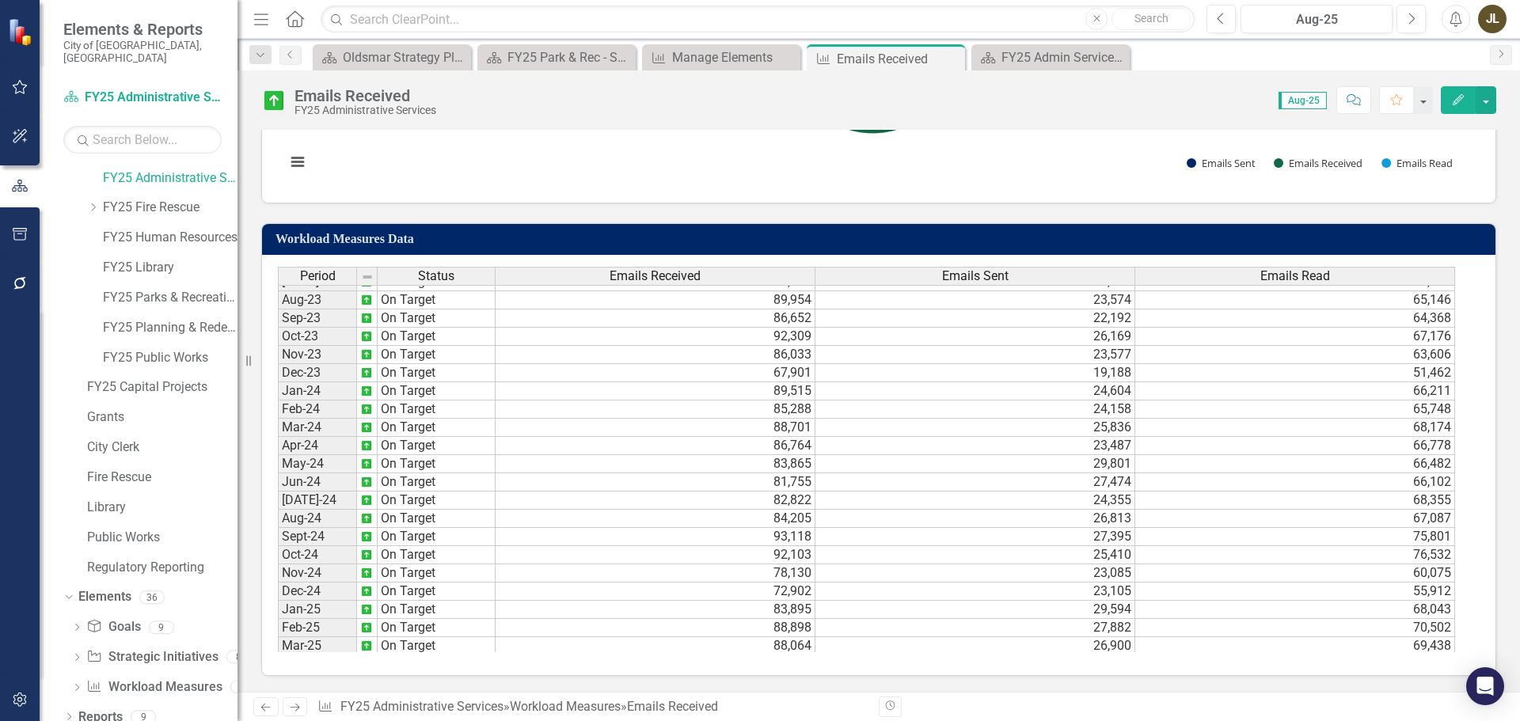
scroll to position [527, 0]
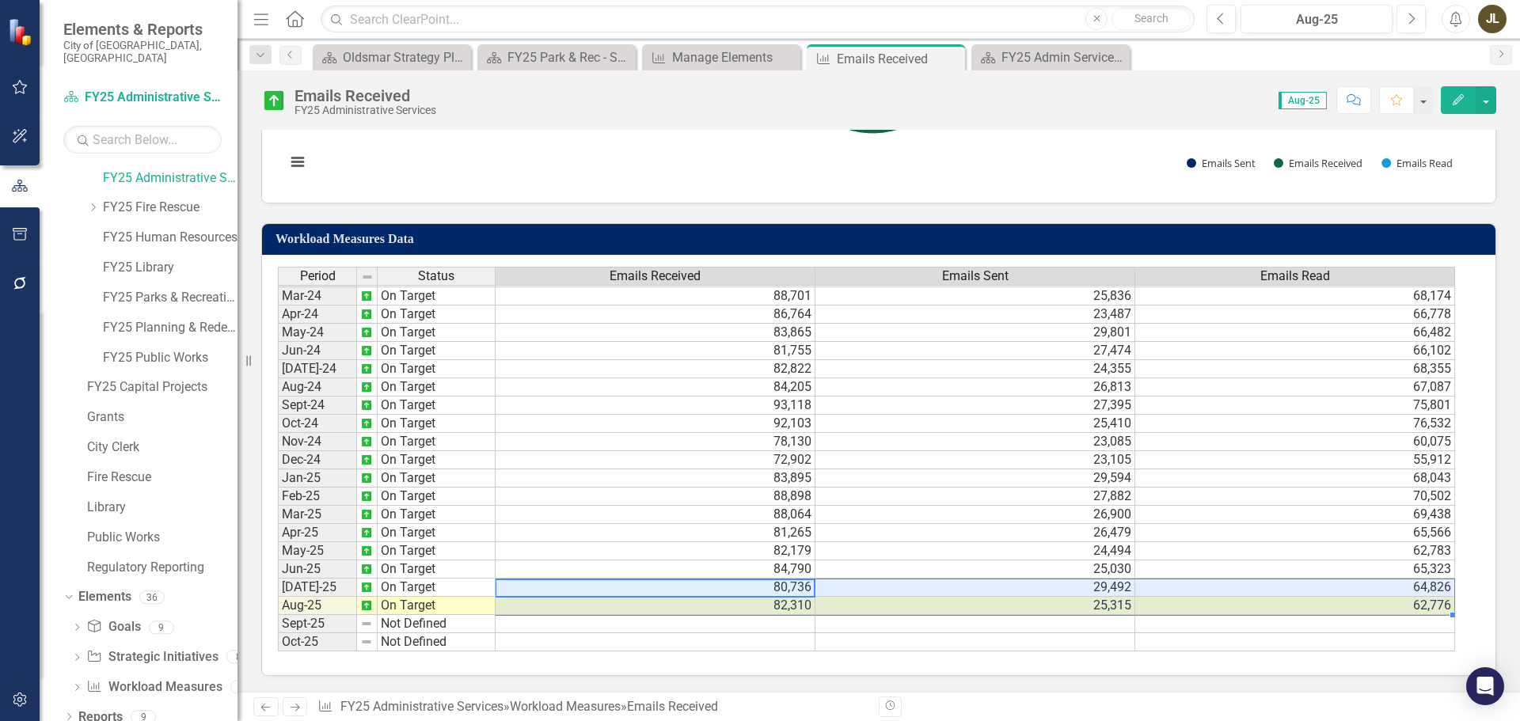
drag, startPoint x: 707, startPoint y: 585, endPoint x: 1256, endPoint y: 606, distance: 549.7
click at [948, 62] on icon "Close" at bounding box center [950, 58] width 16 height 13
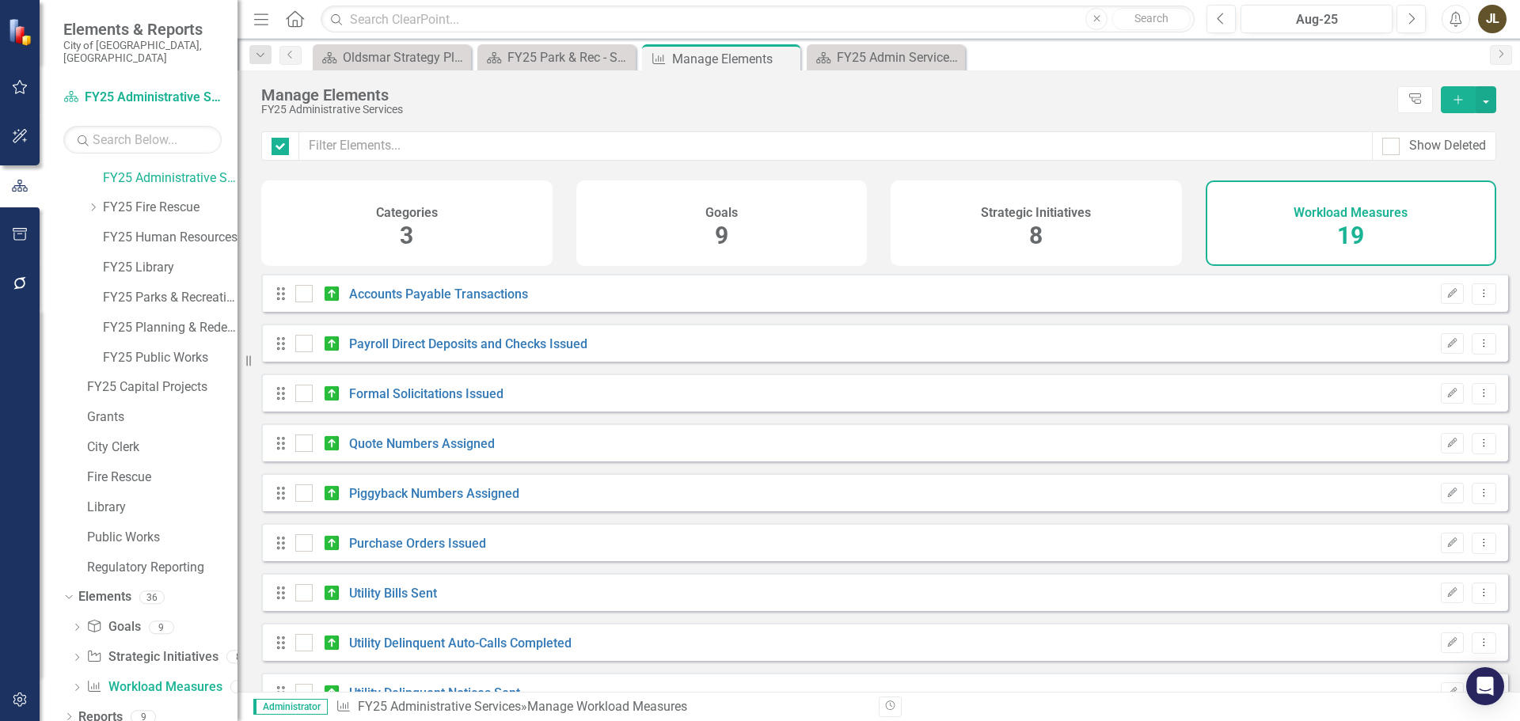
checkbox input "false"
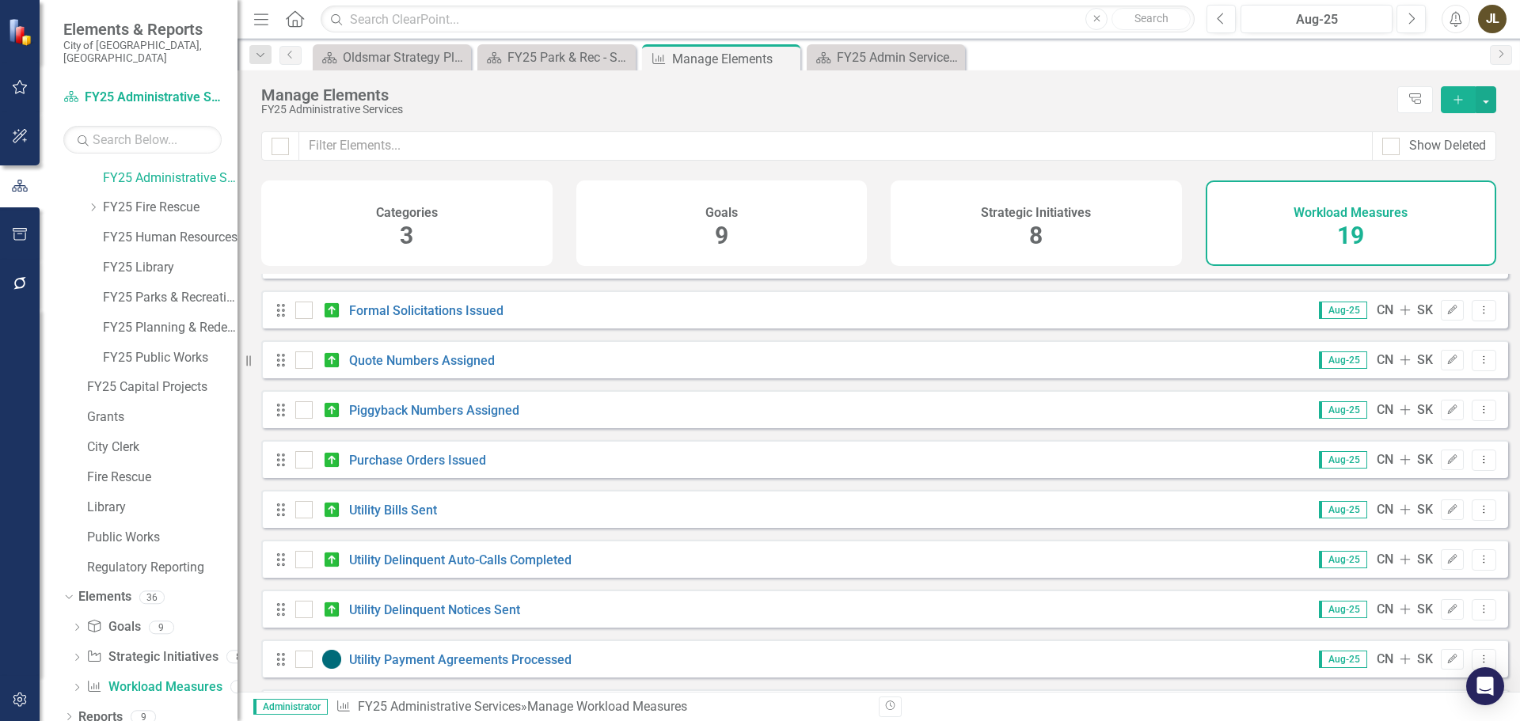
scroll to position [66, 0]
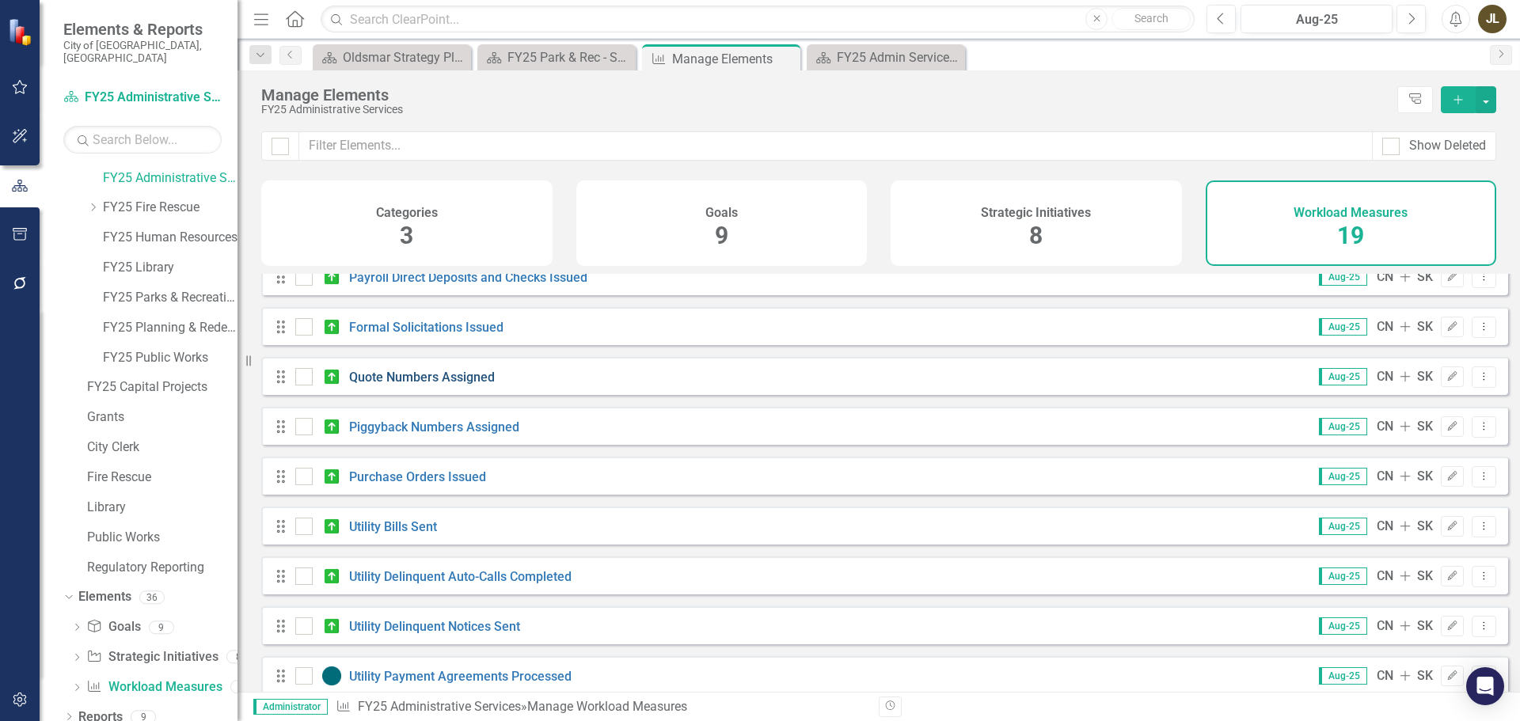
click at [486, 385] on link "Quote Numbers Assigned" at bounding box center [422, 377] width 146 height 15
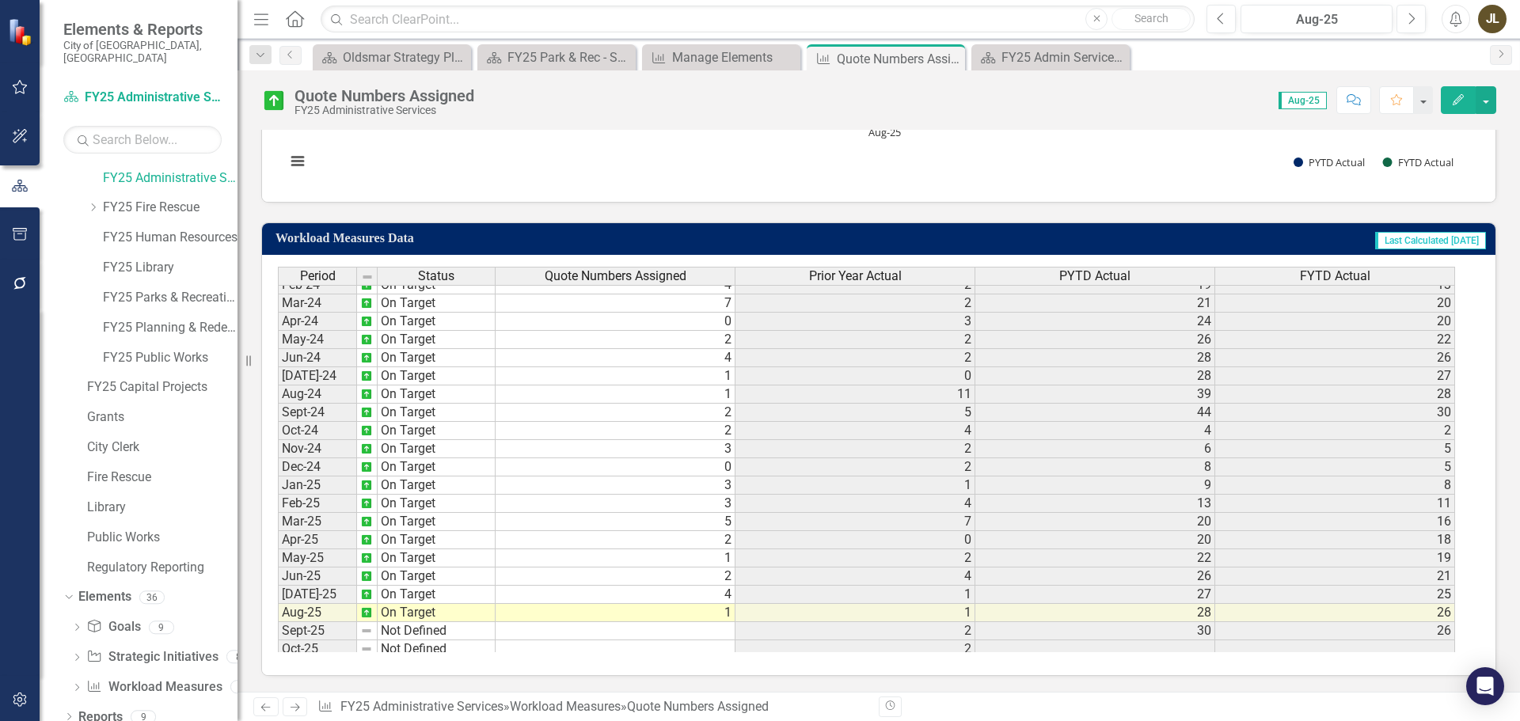
scroll to position [527, 0]
click at [955, 56] on icon "Close" at bounding box center [950, 58] width 16 height 13
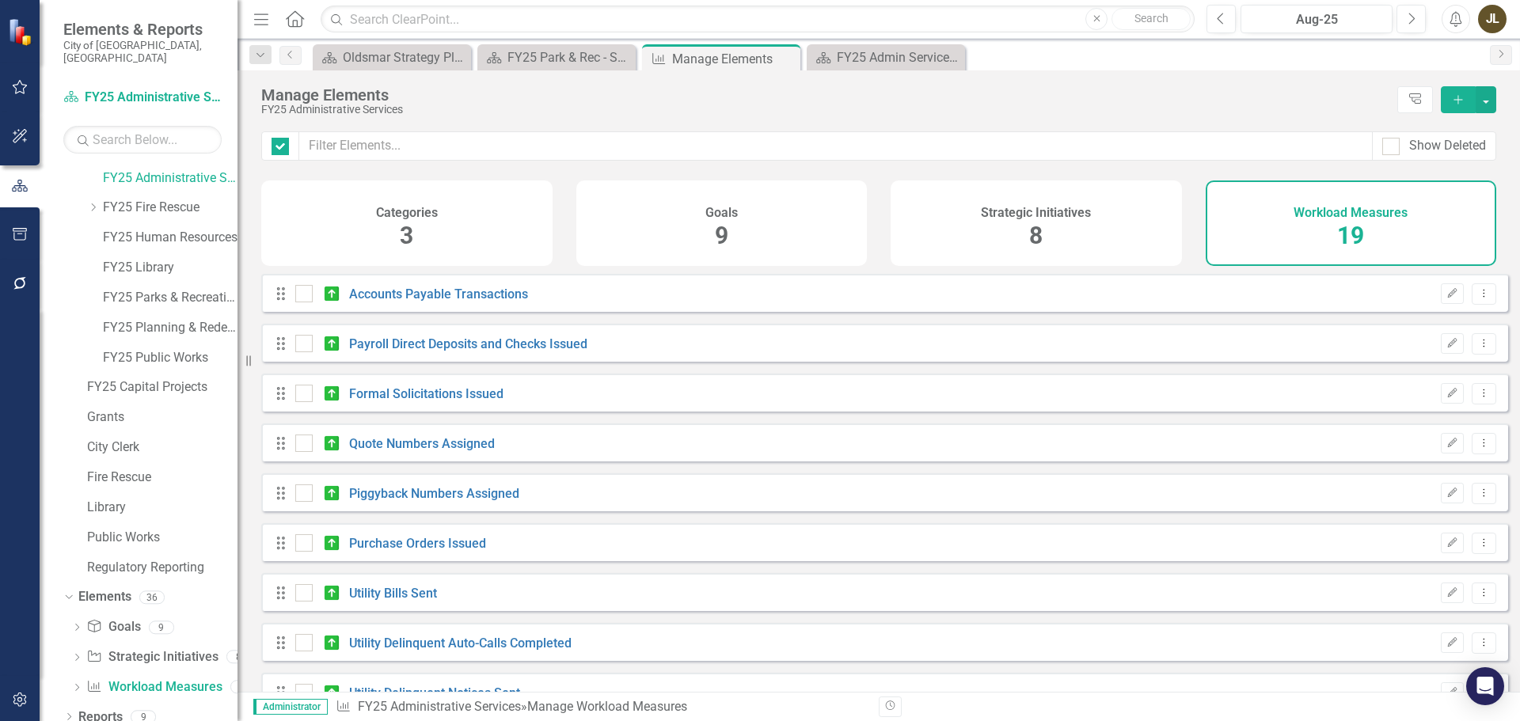
checkbox input "false"
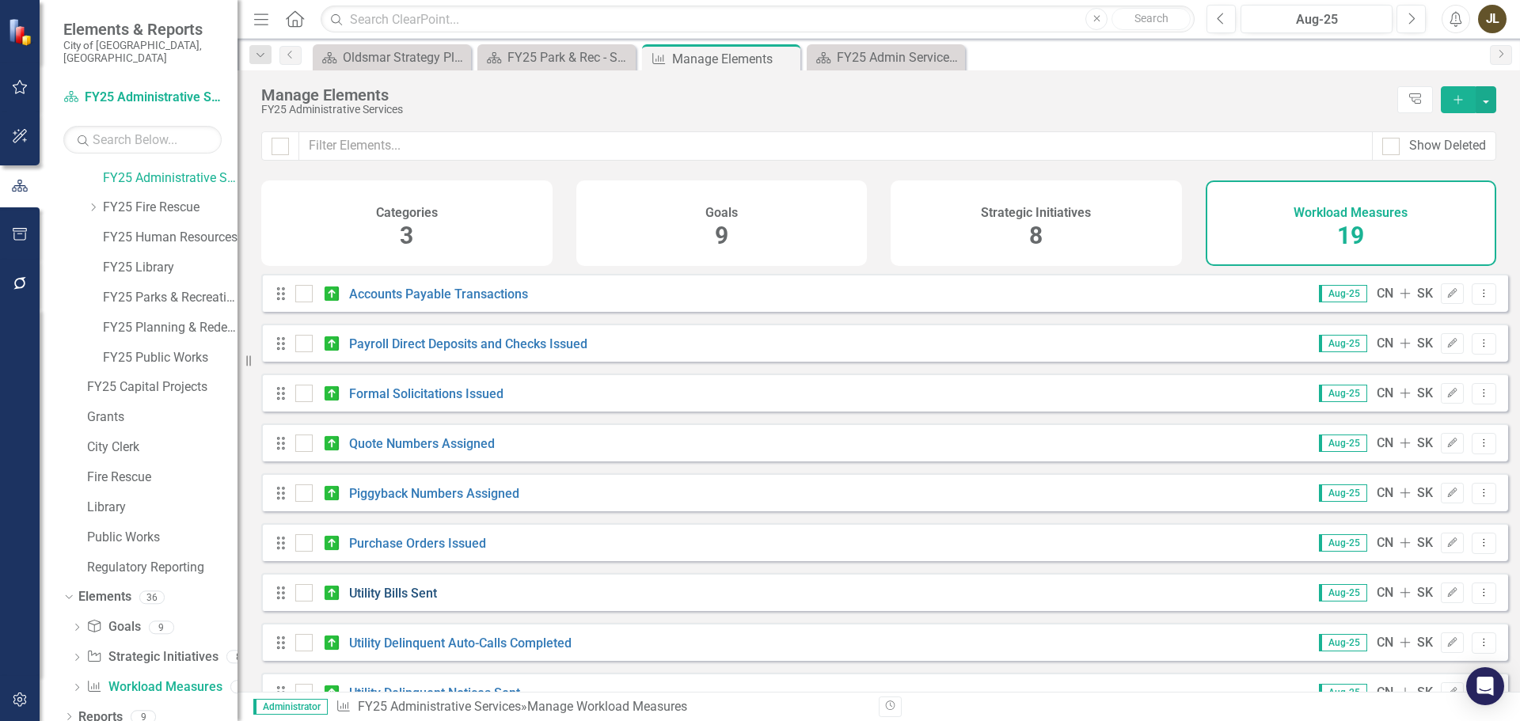
click at [421, 600] on link "Utility Bills Sent" at bounding box center [393, 593] width 88 height 15
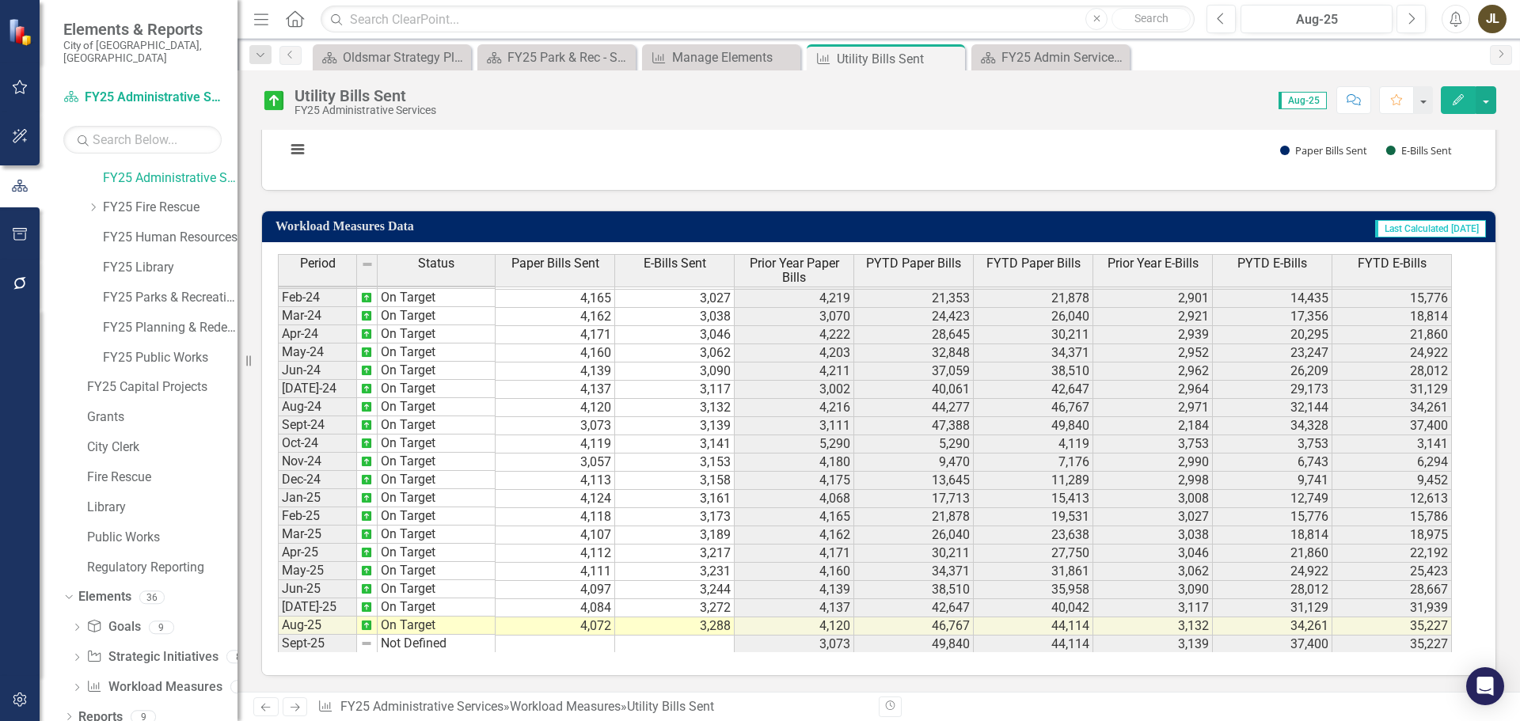
scroll to position [527, 0]
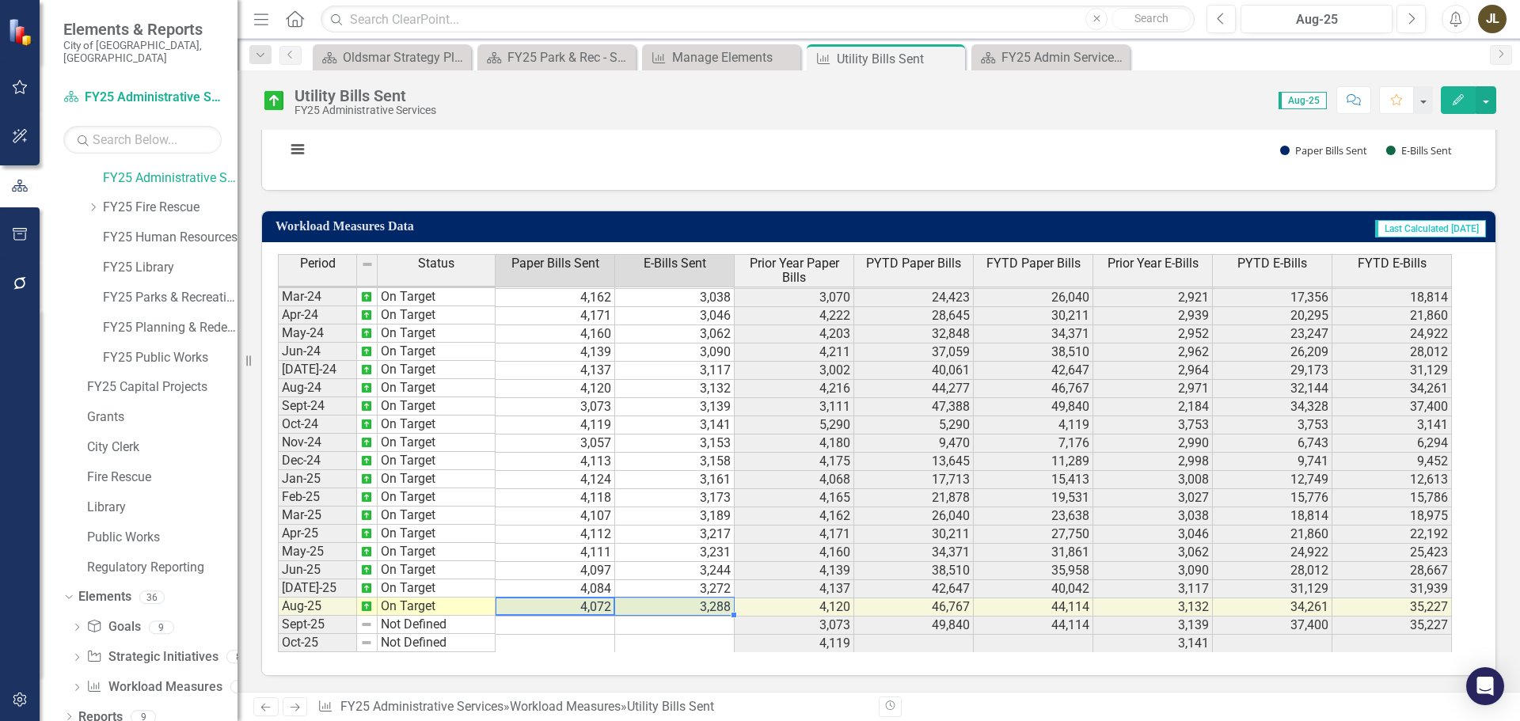
drag, startPoint x: 564, startPoint y: 605, endPoint x: 667, endPoint y: 601, distance: 103.8
click at [952, 57] on icon "Close" at bounding box center [950, 58] width 16 height 13
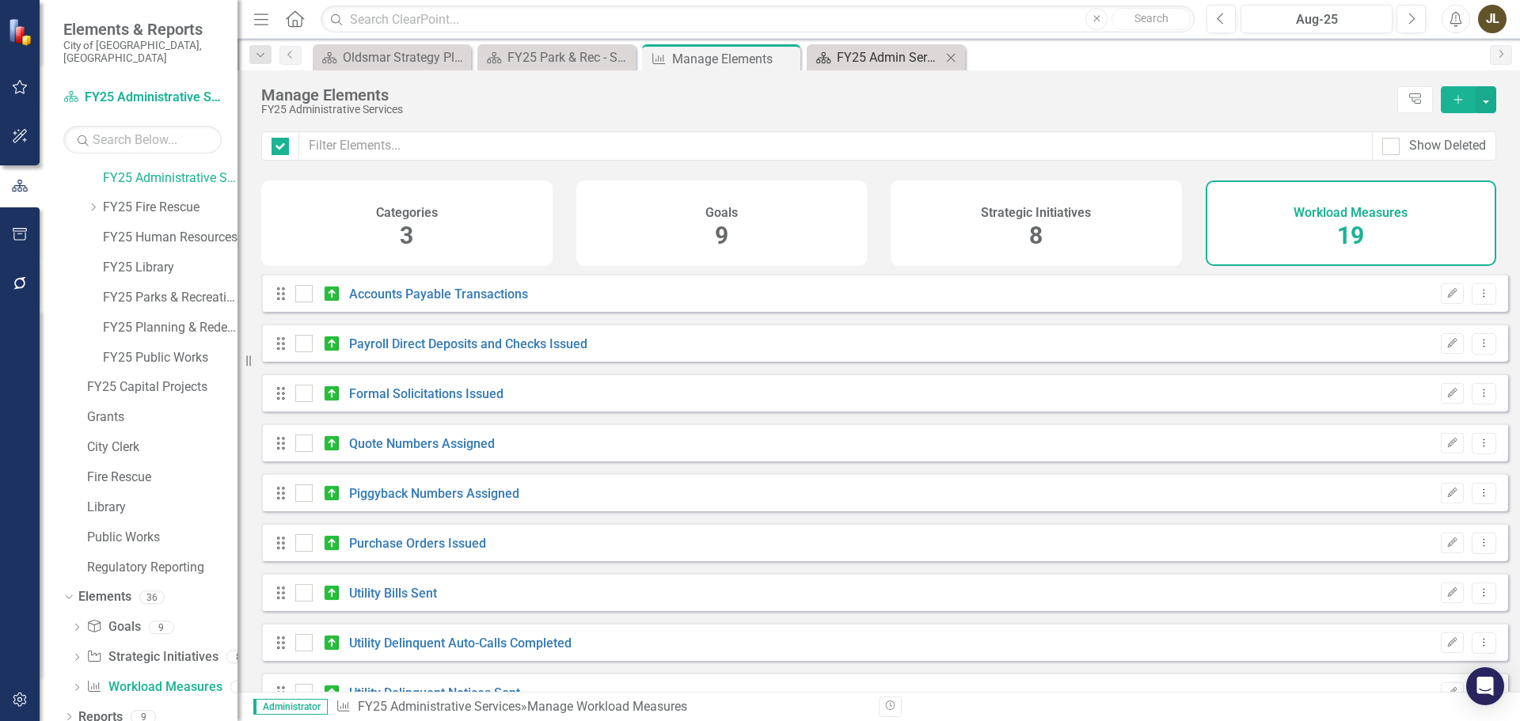
checkbox input "false"
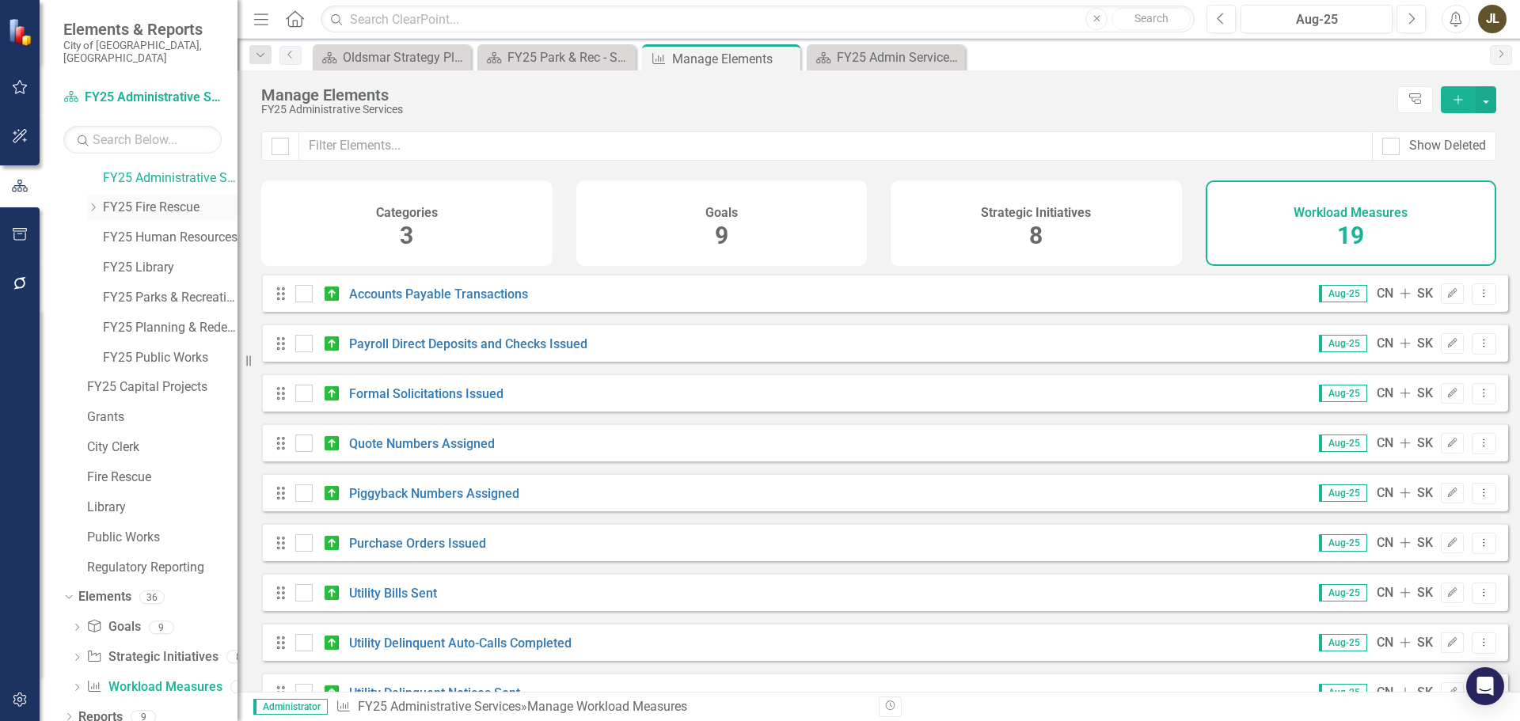
click at [87, 203] on icon "Dropdown" at bounding box center [93, 207] width 12 height 9
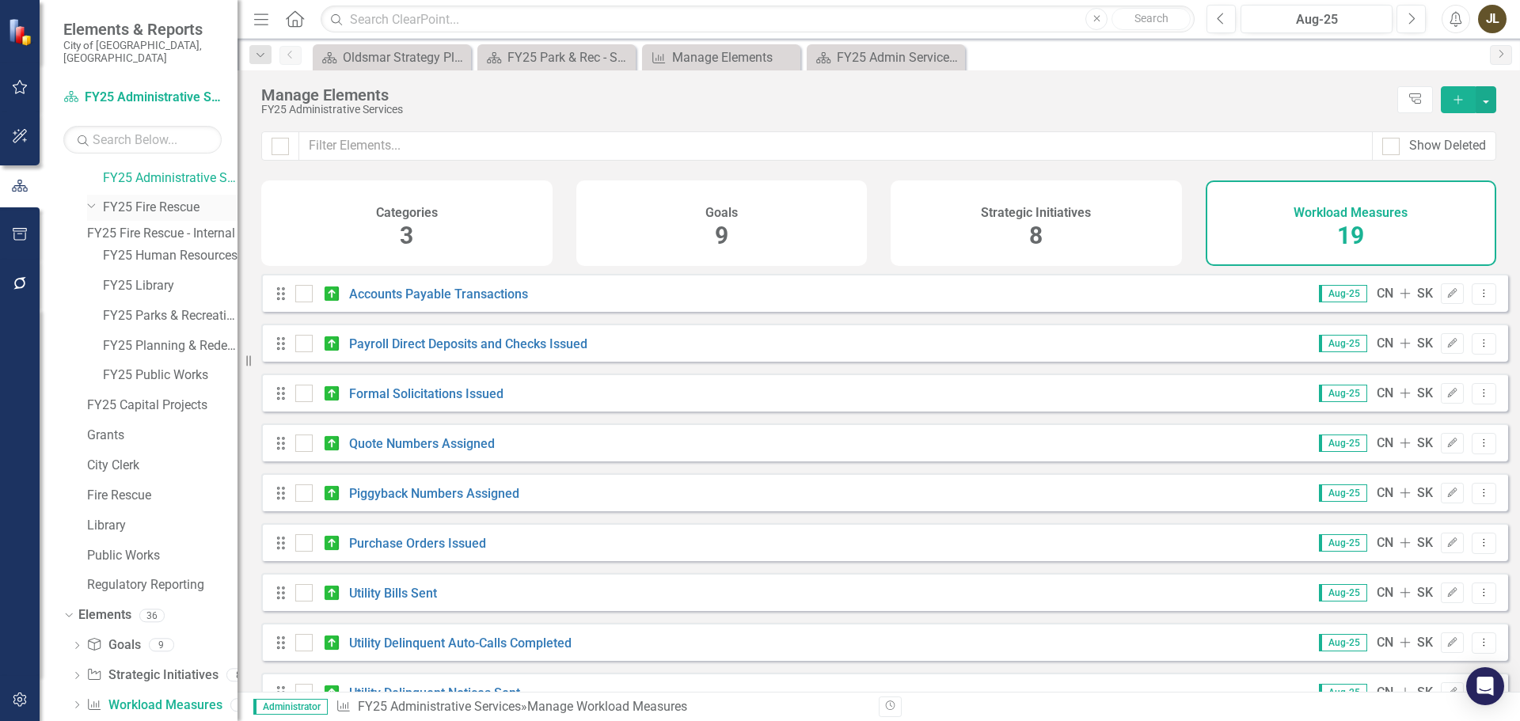
click at [84, 199] on div "Dropdown" at bounding box center [90, 205] width 13 height 12
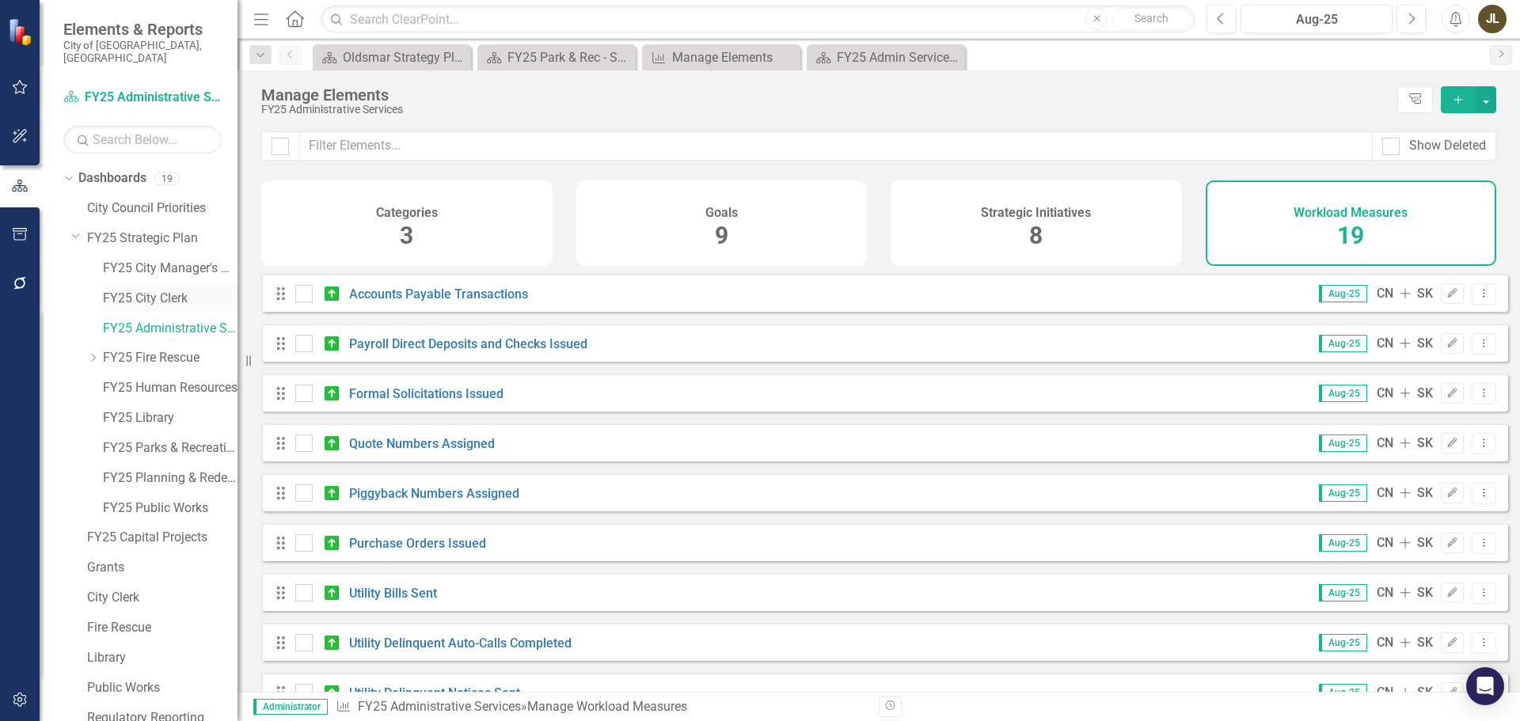
click at [135, 290] on link "FY25 City Clerk" at bounding box center [170, 299] width 135 height 18
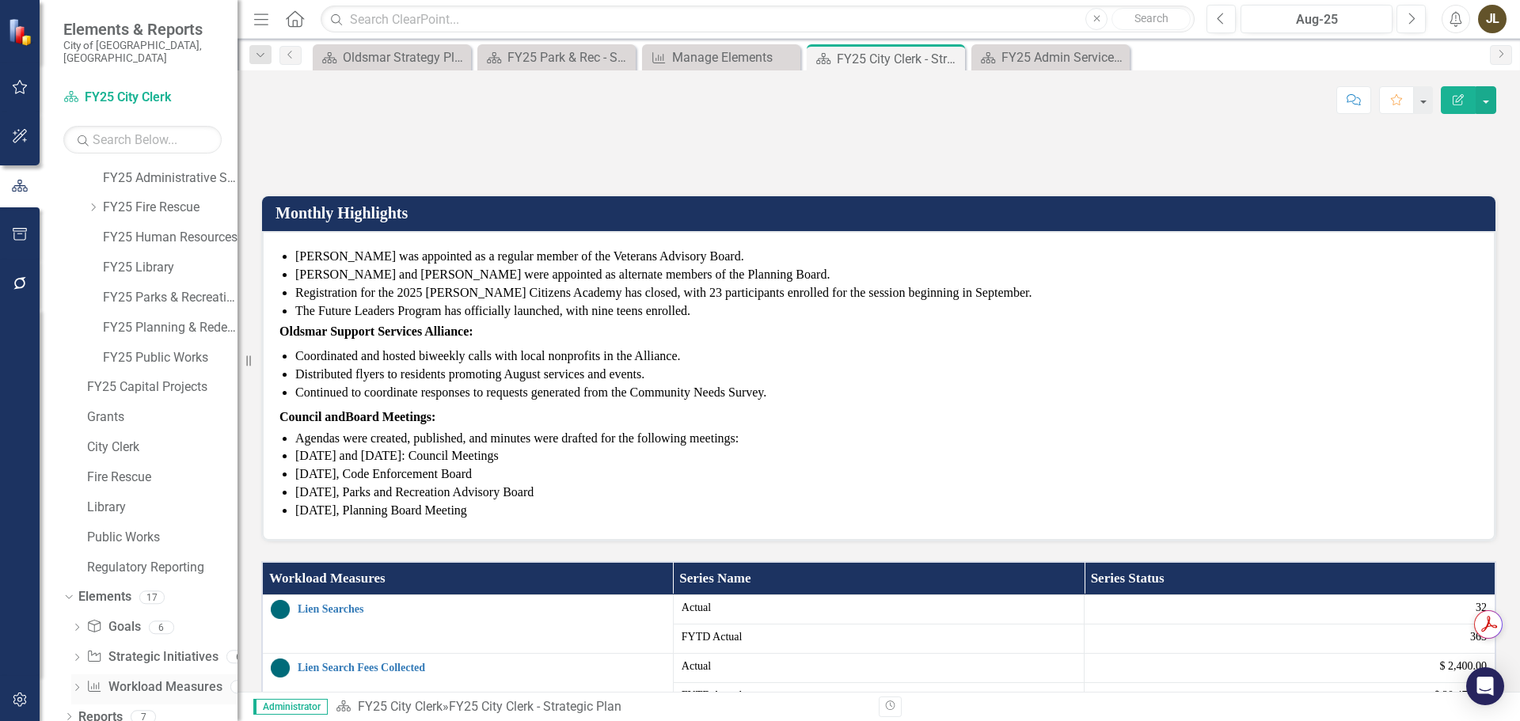
click at [148, 678] on link "Workload Measures Workload Measures" at bounding box center [153, 687] width 135 height 18
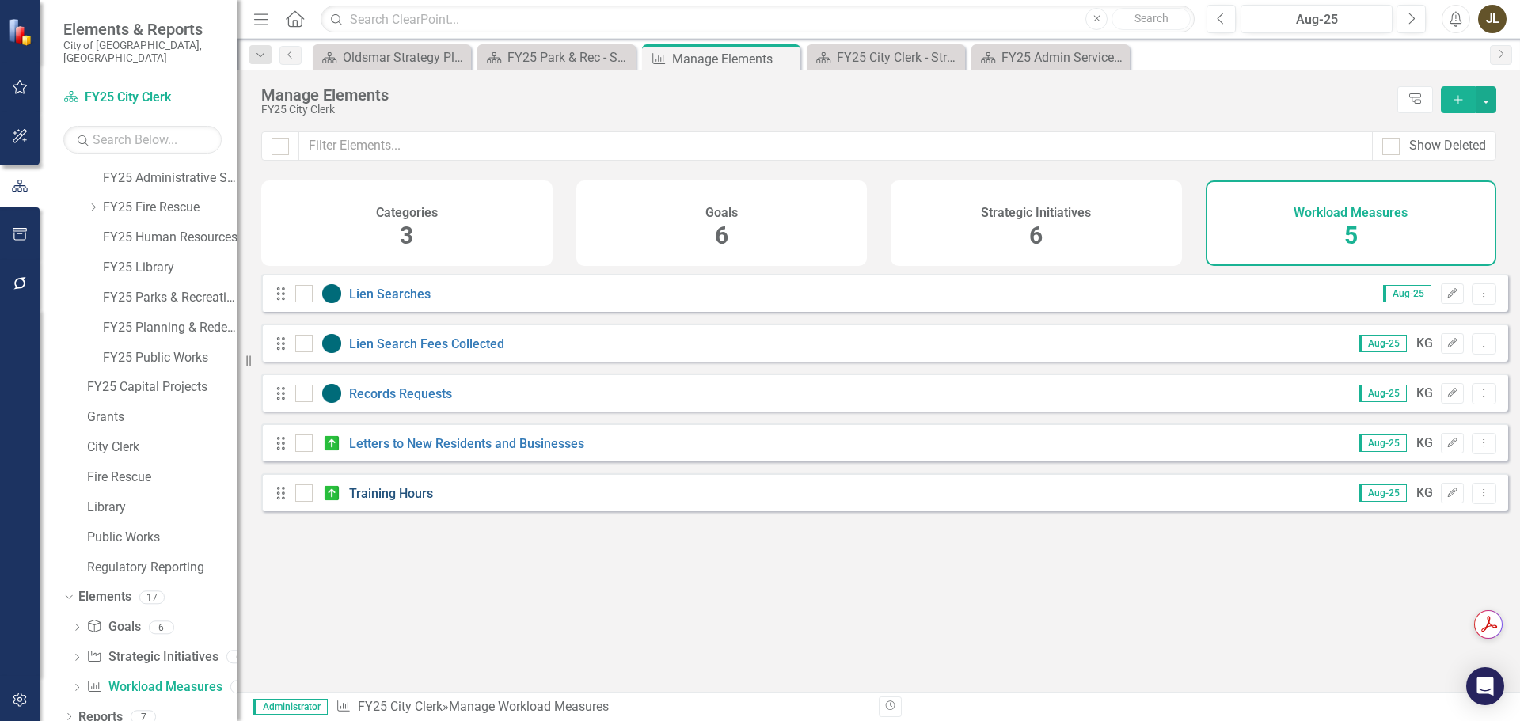
click at [427, 501] on link "Training Hours" at bounding box center [391, 493] width 84 height 15
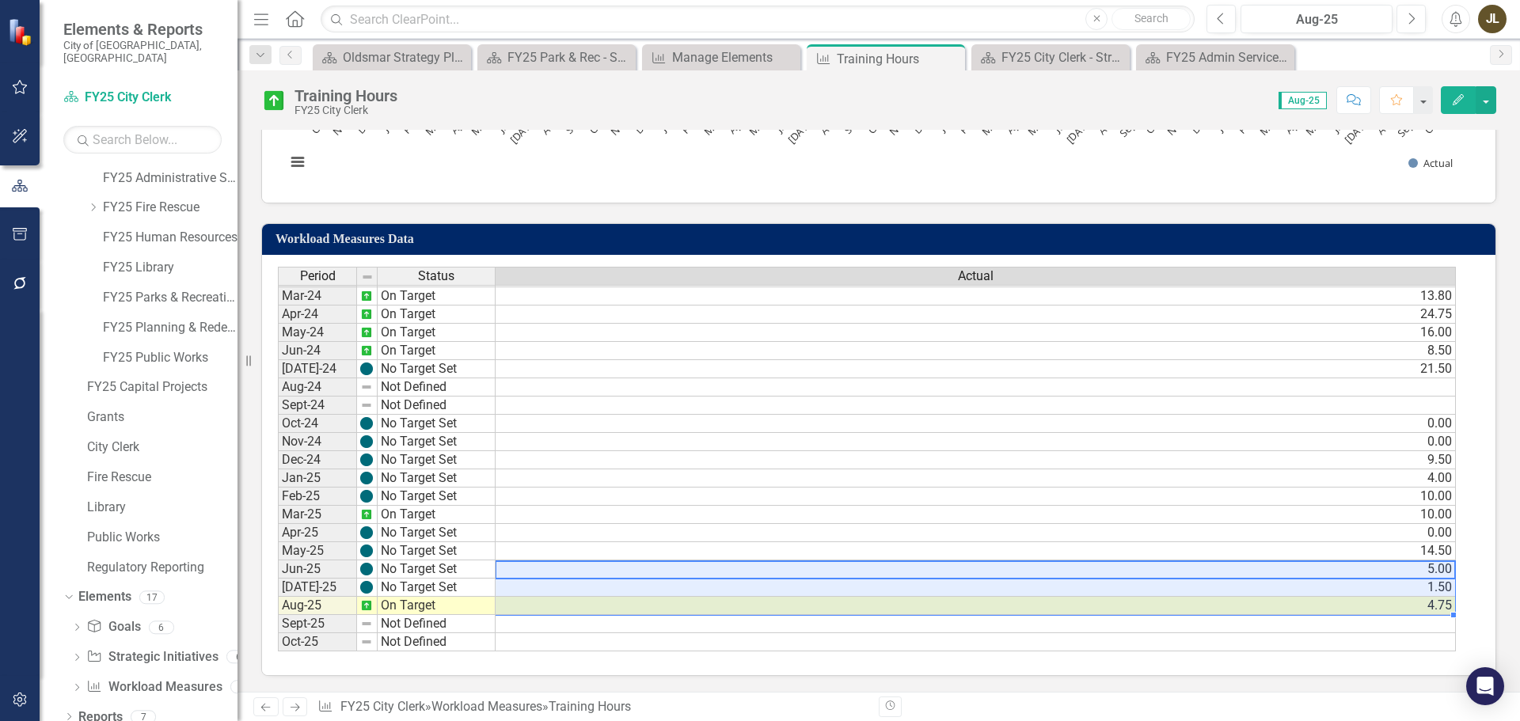
drag, startPoint x: 1409, startPoint y: 569, endPoint x: 1418, endPoint y: 601, distance: 33.1
click at [949, 61] on icon "Close" at bounding box center [950, 58] width 16 height 13
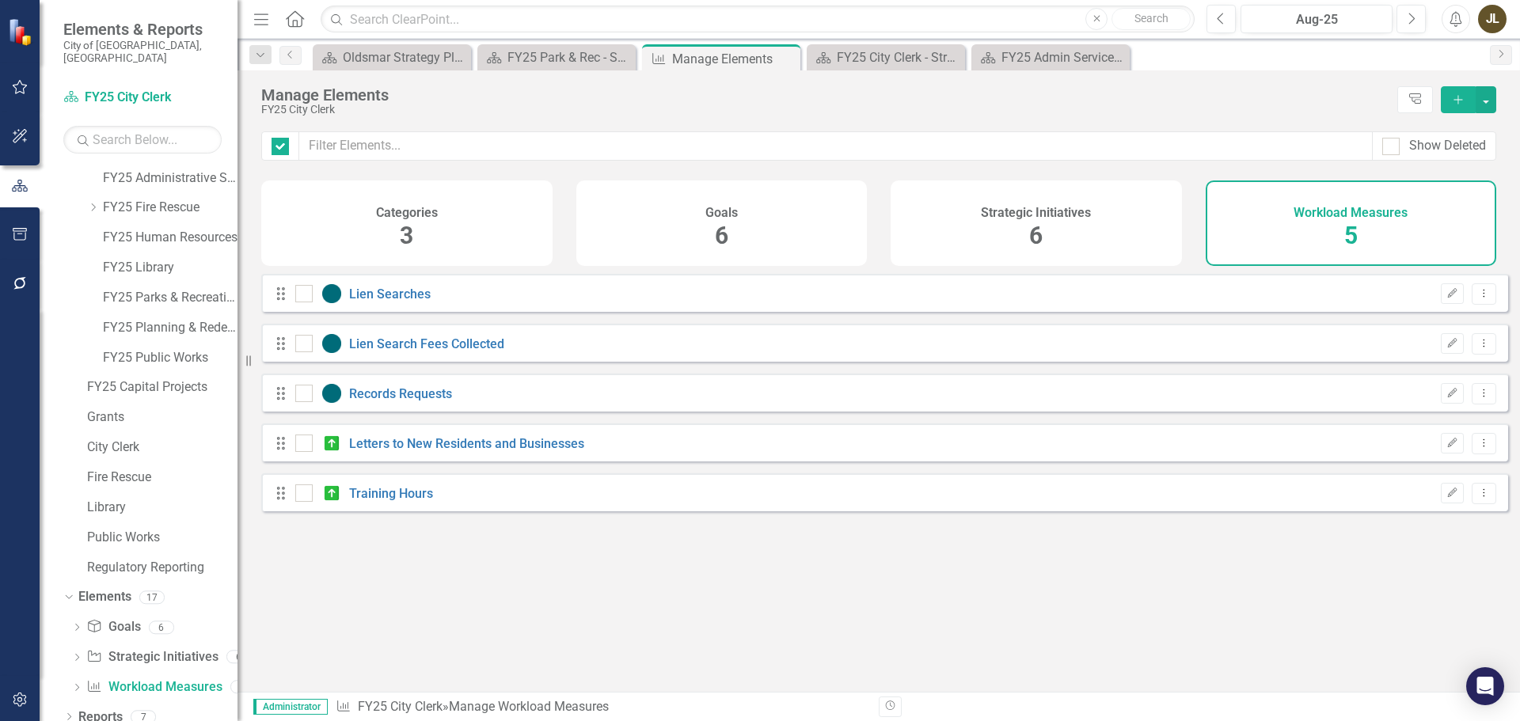
checkbox input "false"
click at [432, 451] on link "Letters to New Residents and Businesses" at bounding box center [466, 443] width 235 height 15
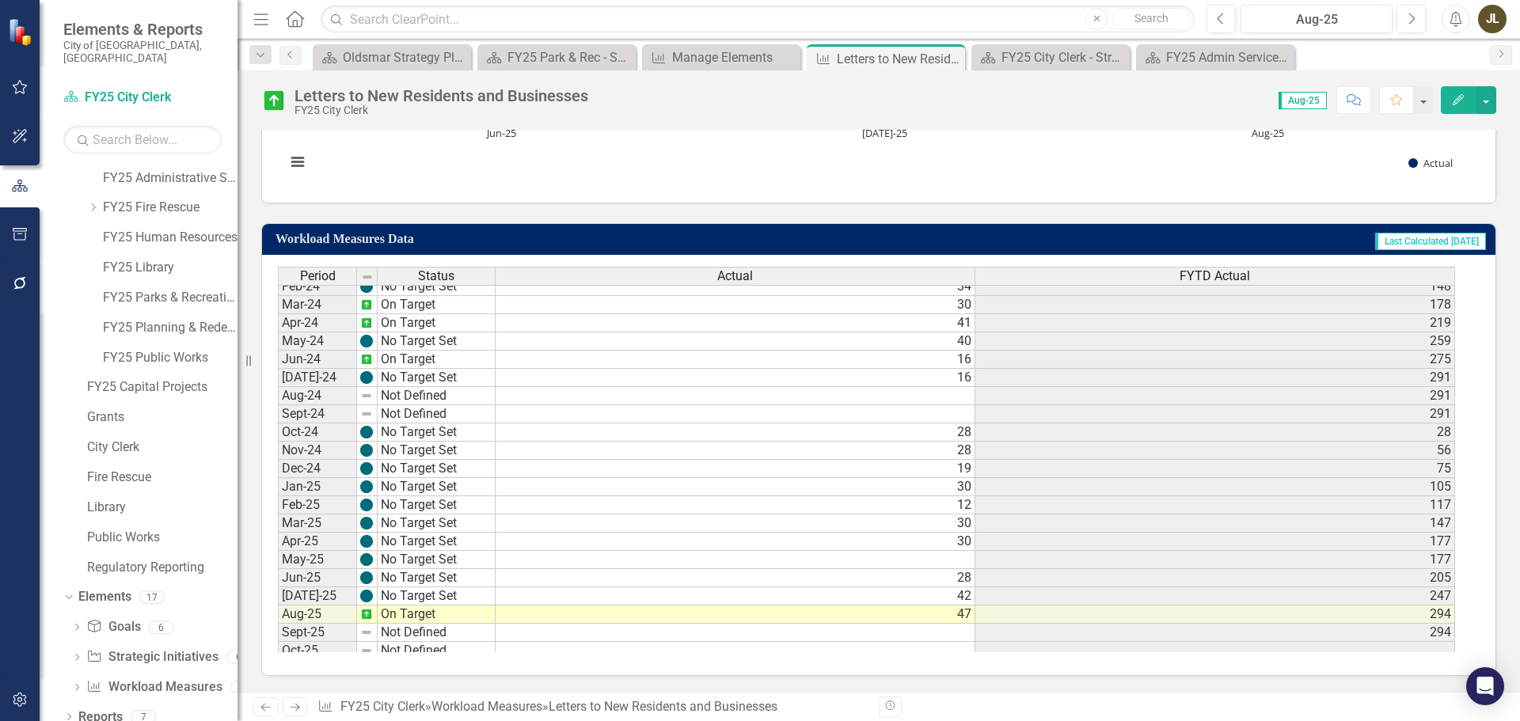
scroll to position [527, 0]
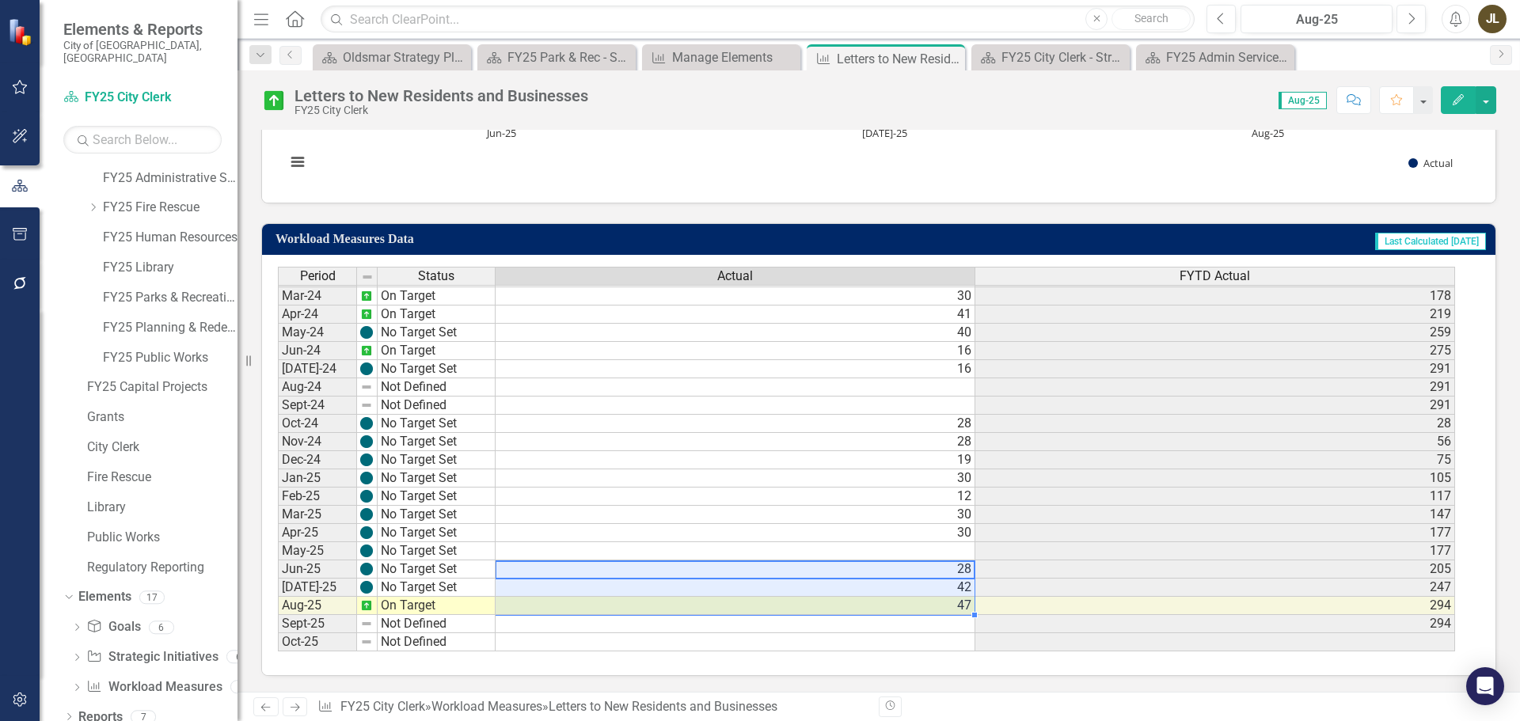
drag, startPoint x: 930, startPoint y: 568, endPoint x: 936, endPoint y: 602, distance: 34.6
click at [951, 55] on icon "Close" at bounding box center [950, 58] width 16 height 13
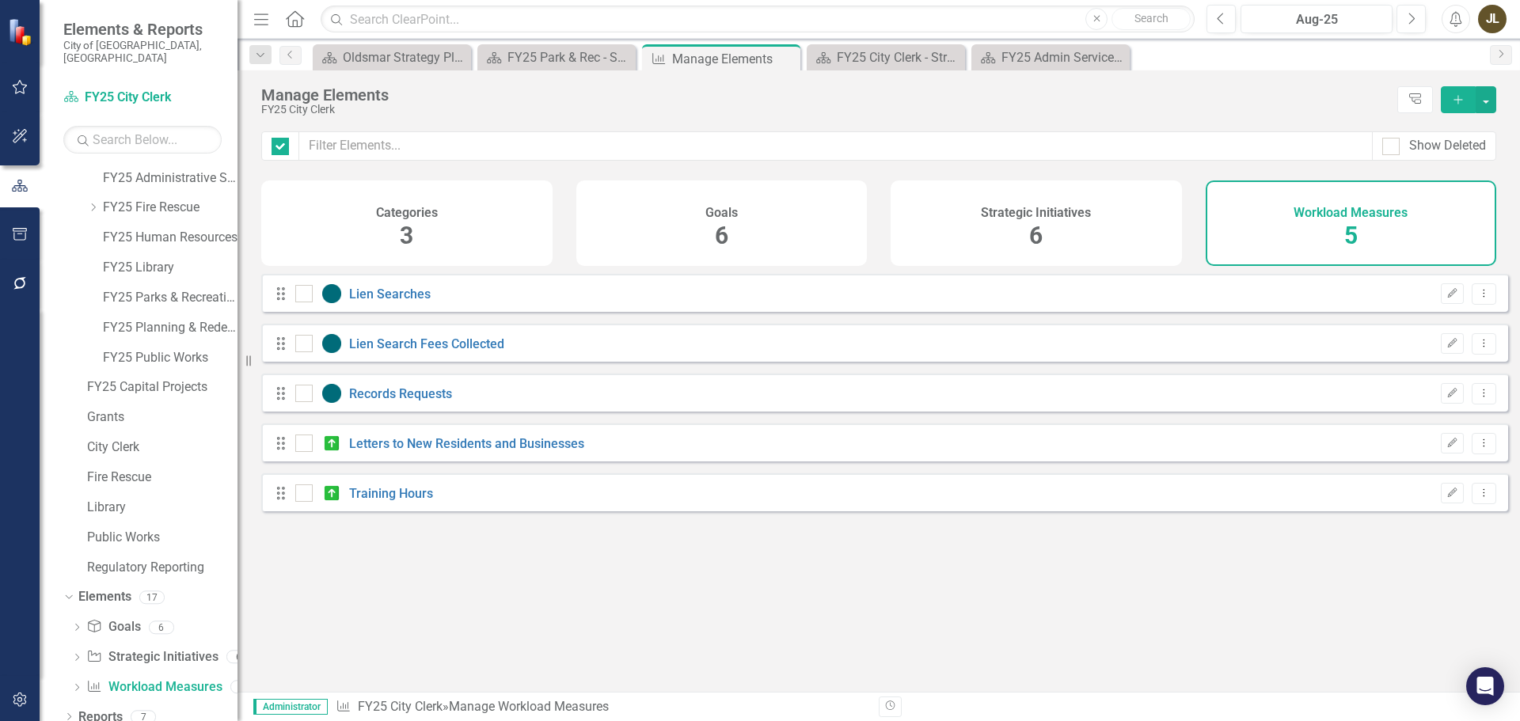
checkbox input "false"
click at [411, 351] on link "Lien Search Fees Collected" at bounding box center [426, 343] width 155 height 15
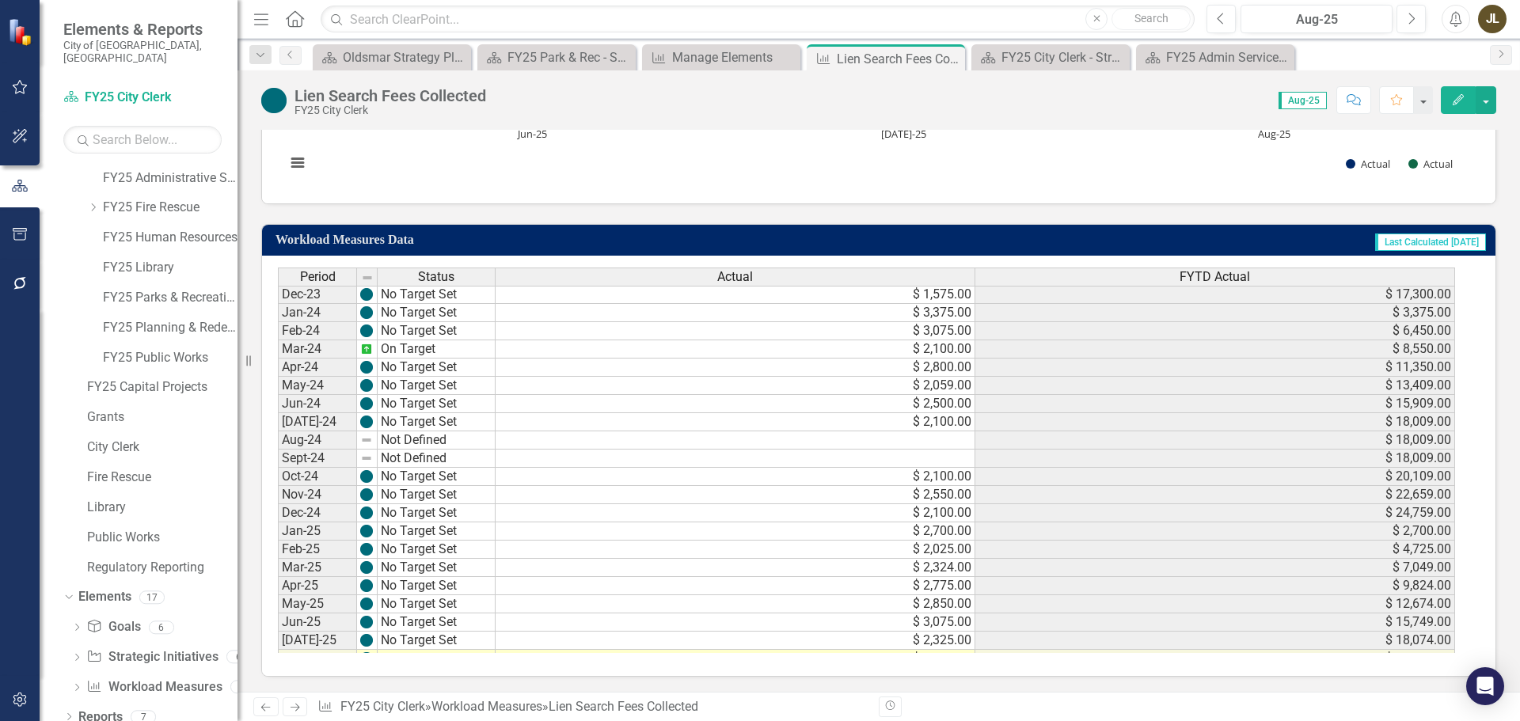
scroll to position [527, 0]
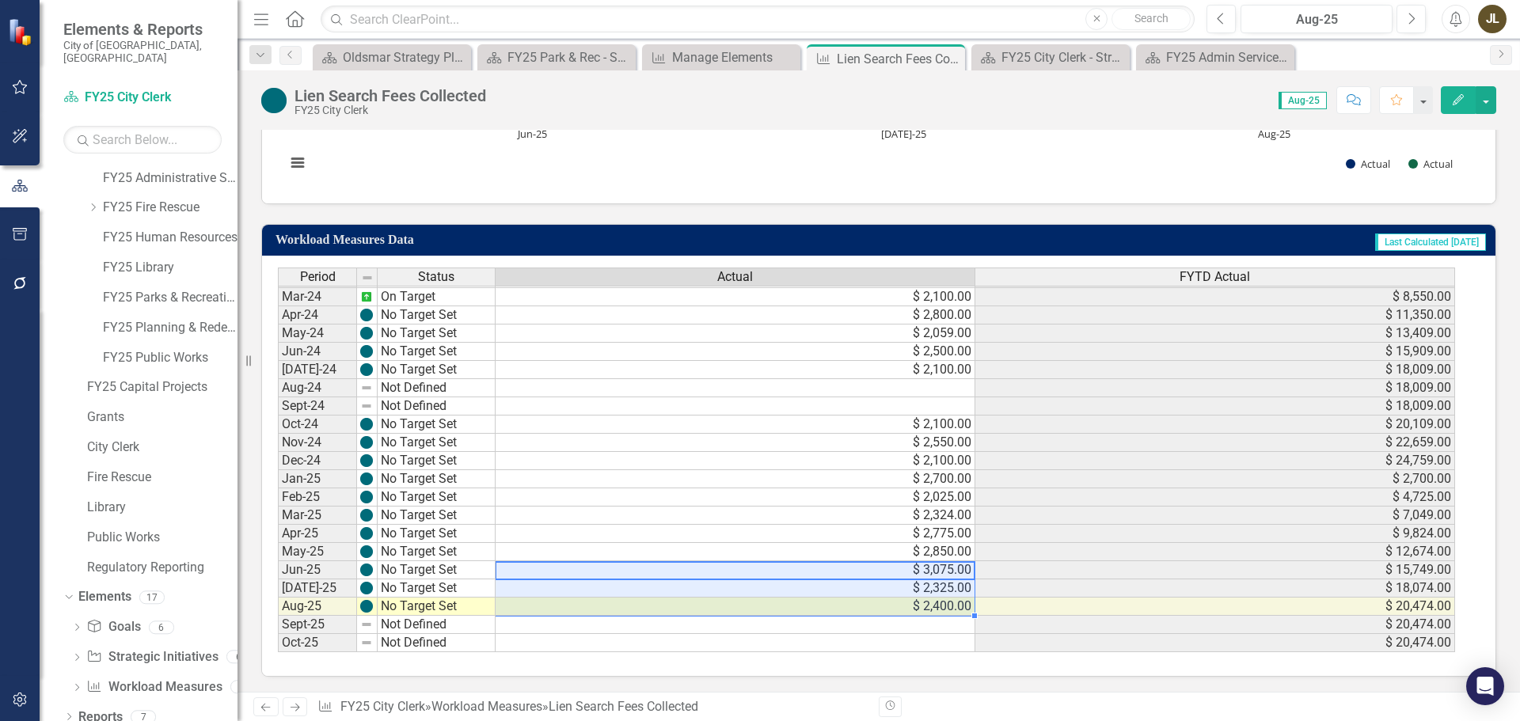
drag, startPoint x: 883, startPoint y: 574, endPoint x: 884, endPoint y: 607, distance: 33.3
click at [952, 57] on icon "Close" at bounding box center [950, 58] width 16 height 13
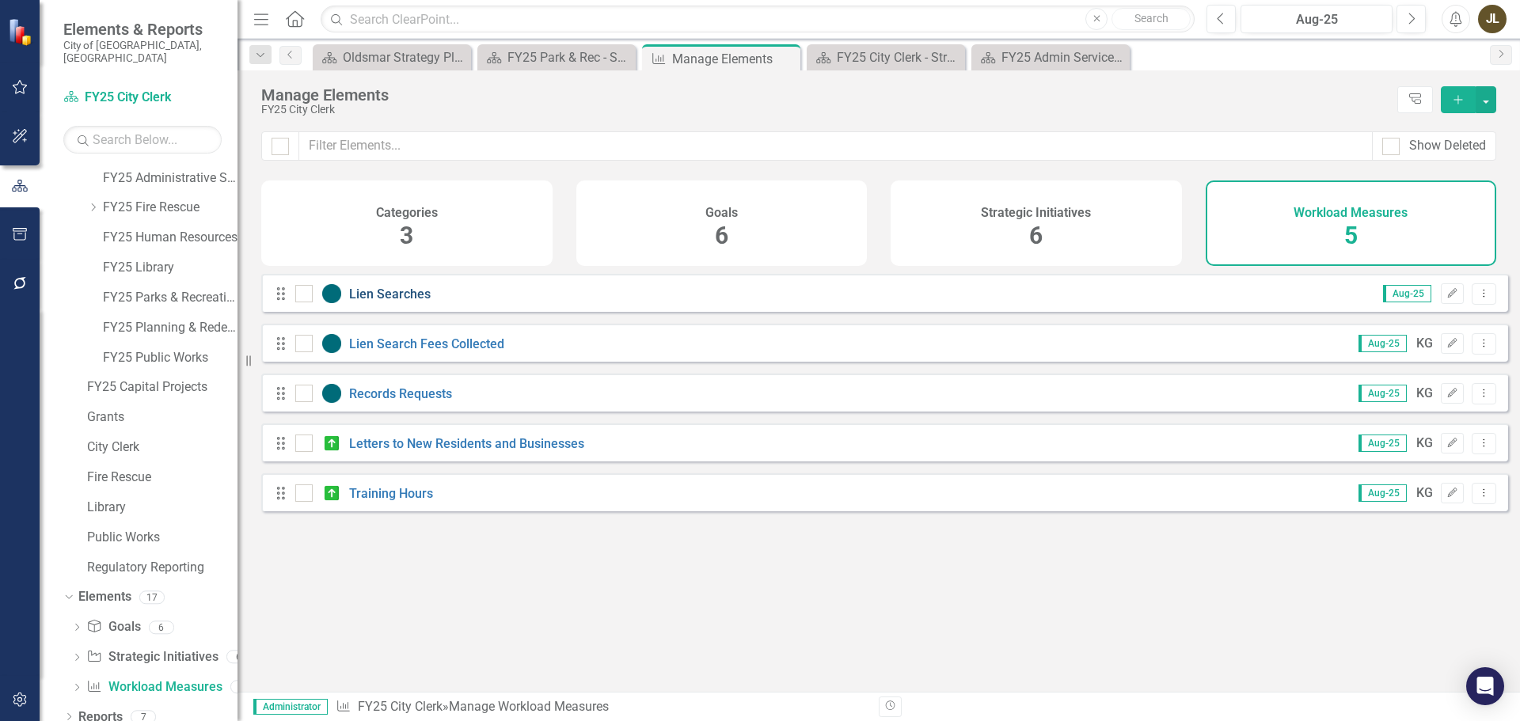
click at [397, 302] on link "Lien Searches" at bounding box center [390, 294] width 82 height 15
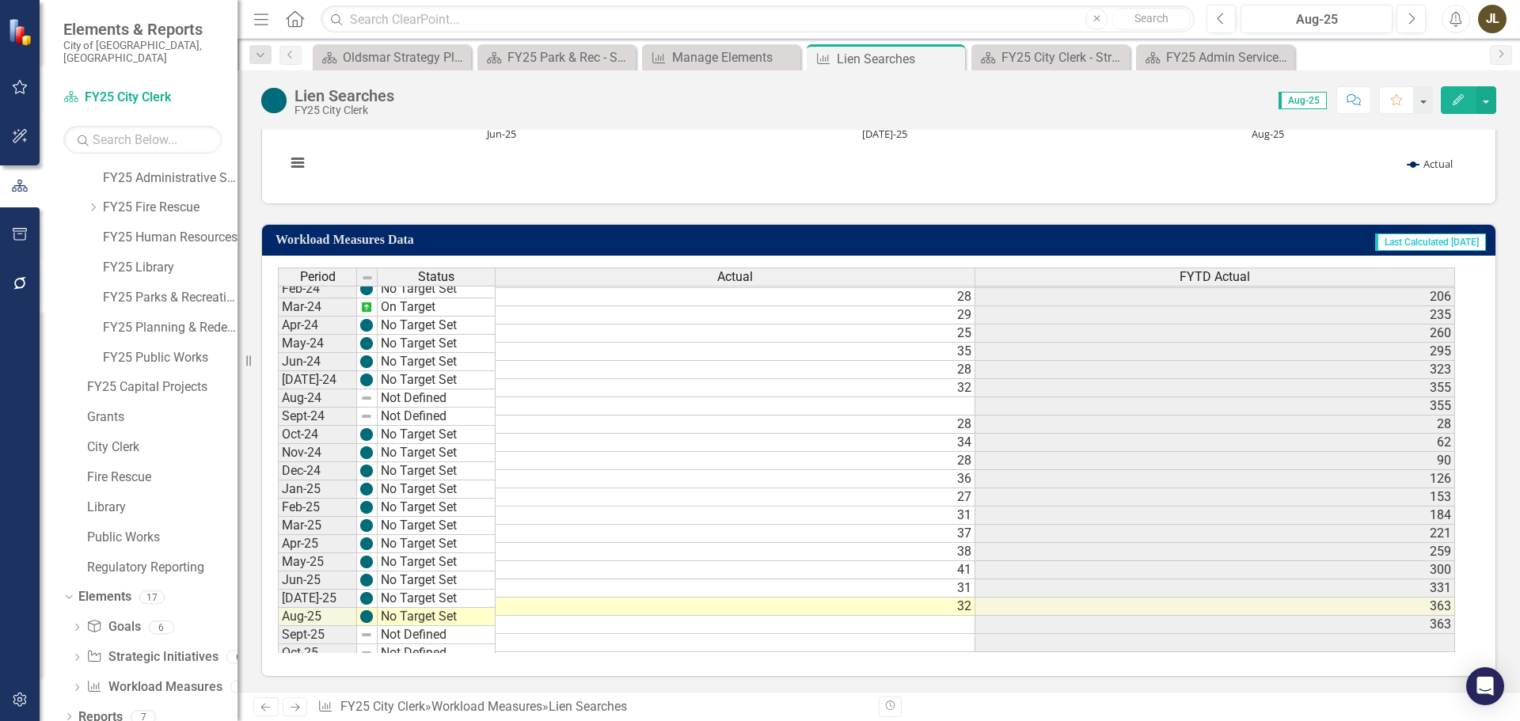
scroll to position [527, 0]
click at [734, 64] on div "Manage Elements" at bounding box center [724, 57] width 104 height 20
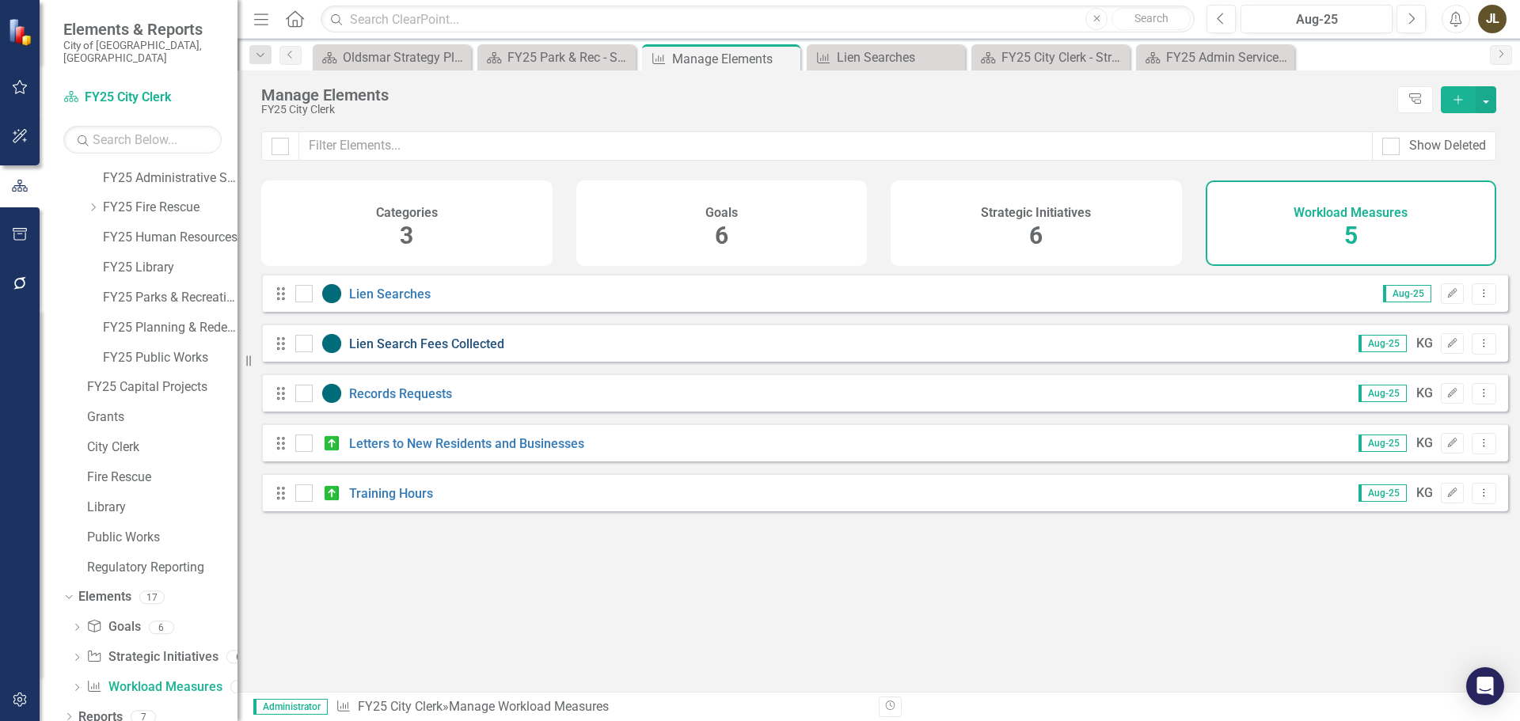
click at [403, 351] on link "Lien Search Fees Collected" at bounding box center [426, 343] width 155 height 15
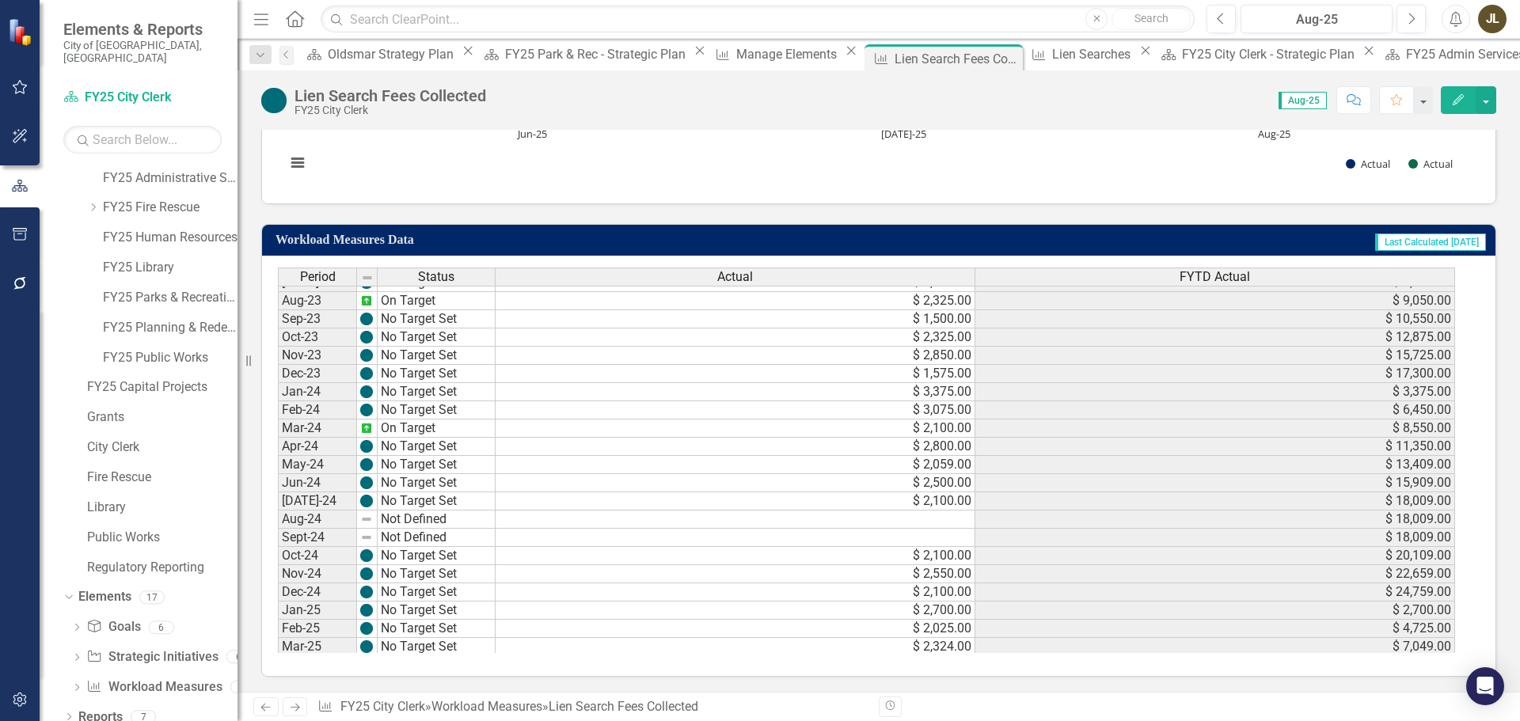
scroll to position [527, 0]
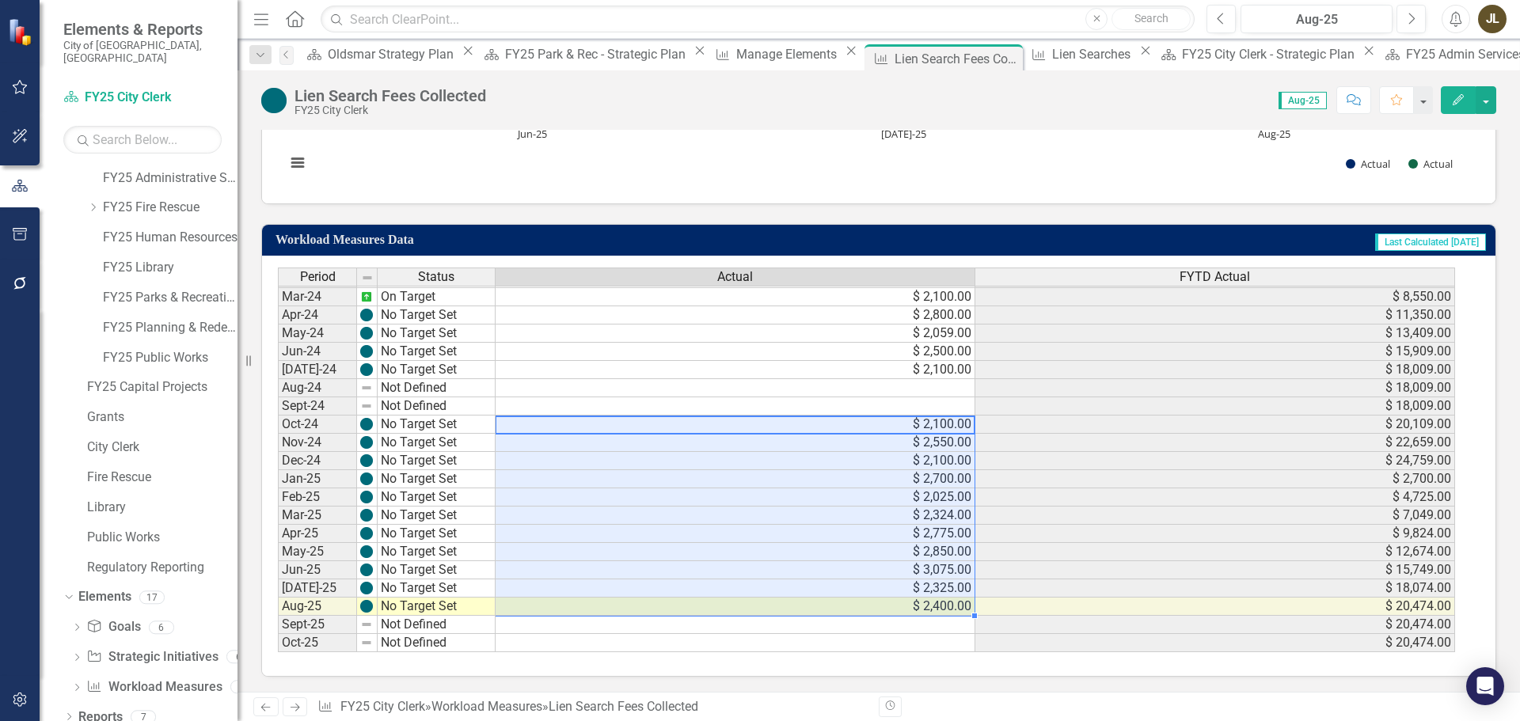
drag, startPoint x: 859, startPoint y: 423, endPoint x: 856, endPoint y: 606, distance: 183.7
click at [856, 606] on tbody "Feb-23 Not Defined Mar-23 No Target Set $ 850.00 $ 850.00 Apr-23 No Target Set …" at bounding box center [866, 352] width 1177 height 602
click at [1052, 56] on div "Lien Searches" at bounding box center [1093, 54] width 83 height 20
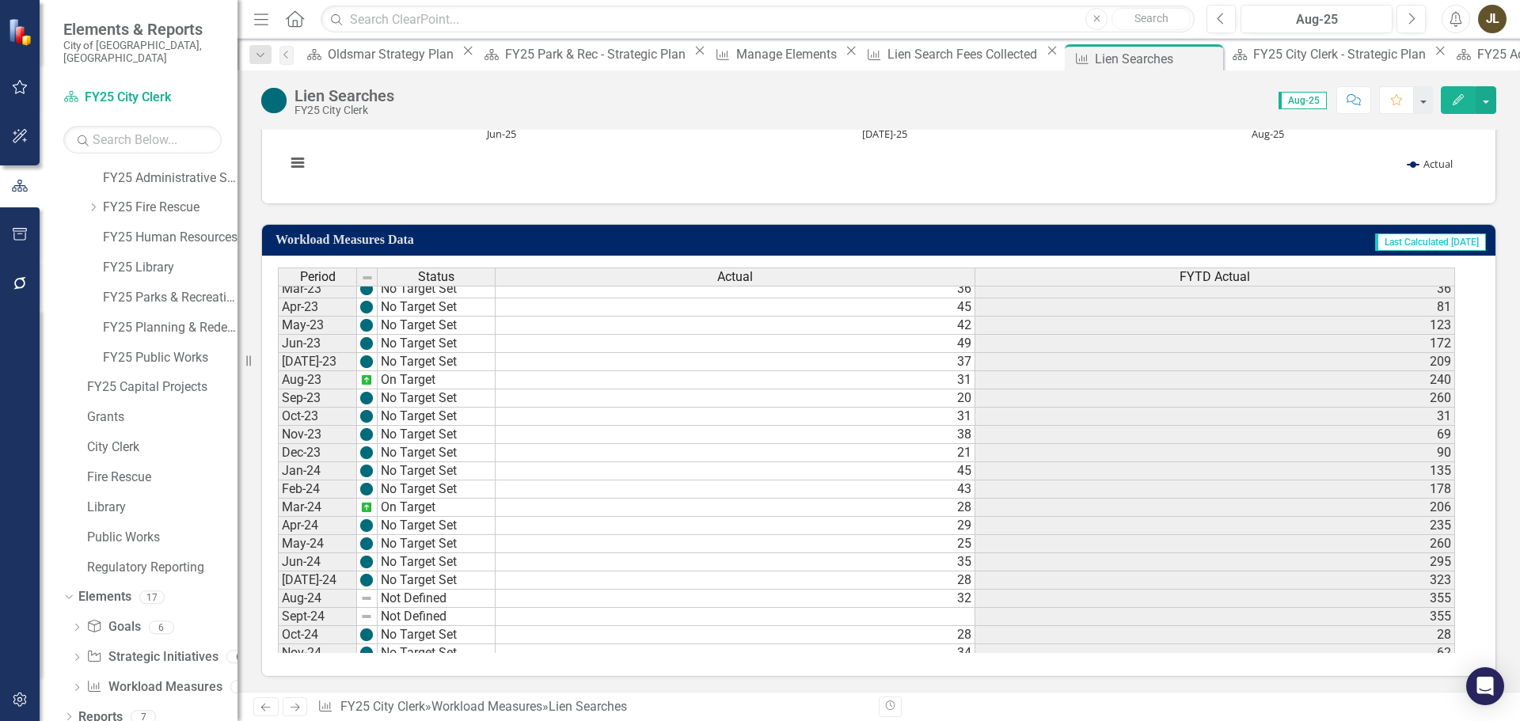
scroll to position [527, 0]
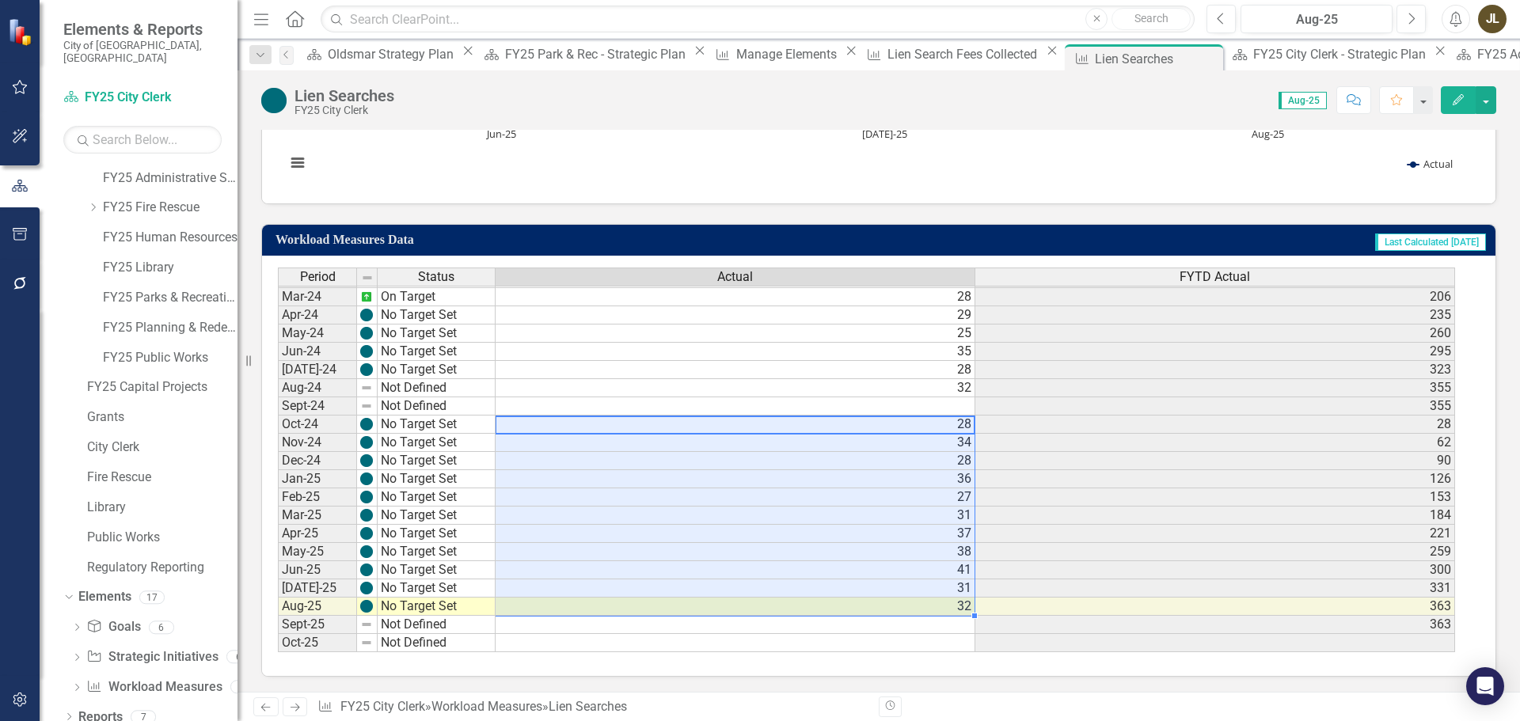
drag, startPoint x: 871, startPoint y: 424, endPoint x: 873, endPoint y: 613, distance: 188.4
click at [873, 613] on tbody "Feb-23 Not Defined Mar-23 No Target Set 36 36 Apr-23 No Target Set 45 81 May-23…" at bounding box center [866, 352] width 1177 height 602
click at [861, 64] on div "Workload Measures Lien Search Fees Collected Close" at bounding box center [961, 54] width 200 height 20
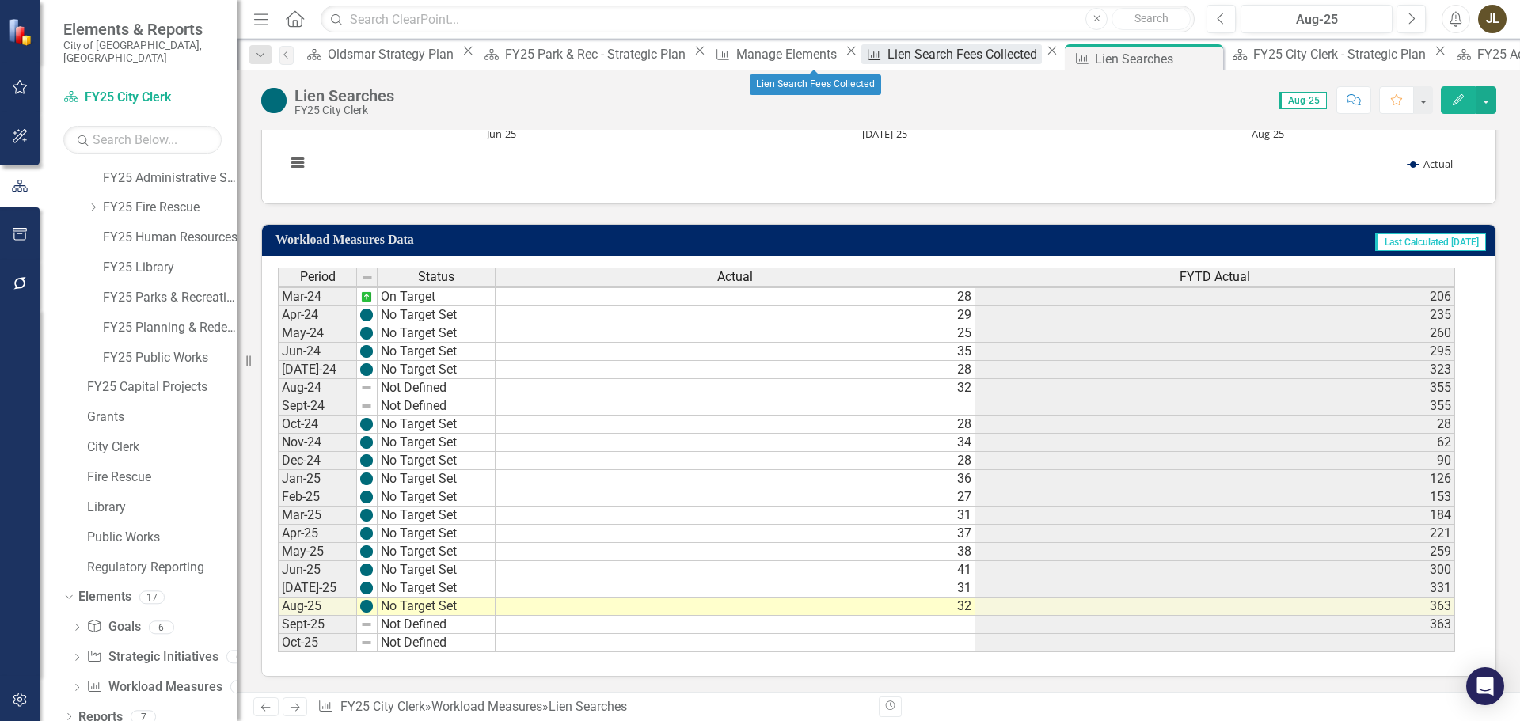
click at [887, 63] on div "Lien Search Fees Collected" at bounding box center [964, 54] width 154 height 20
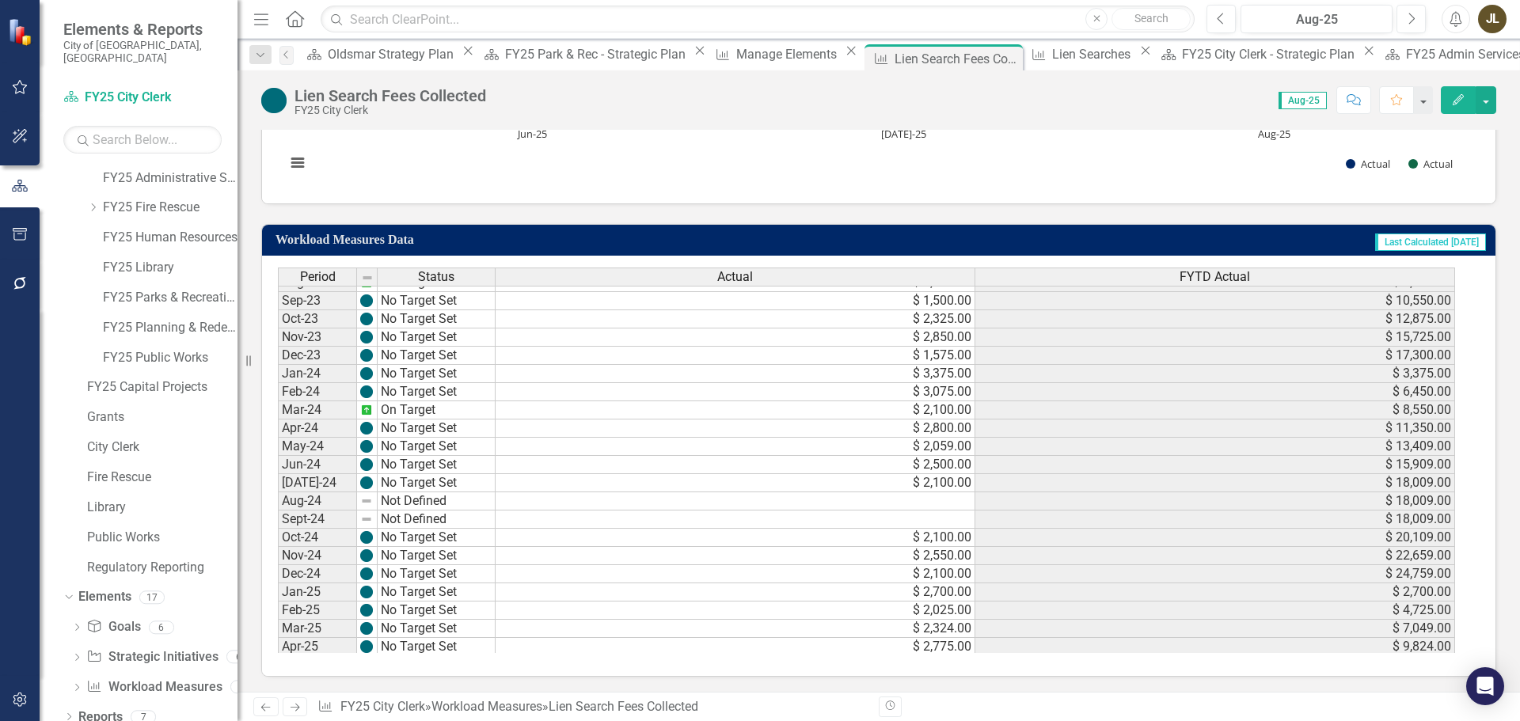
scroll to position [475, 0]
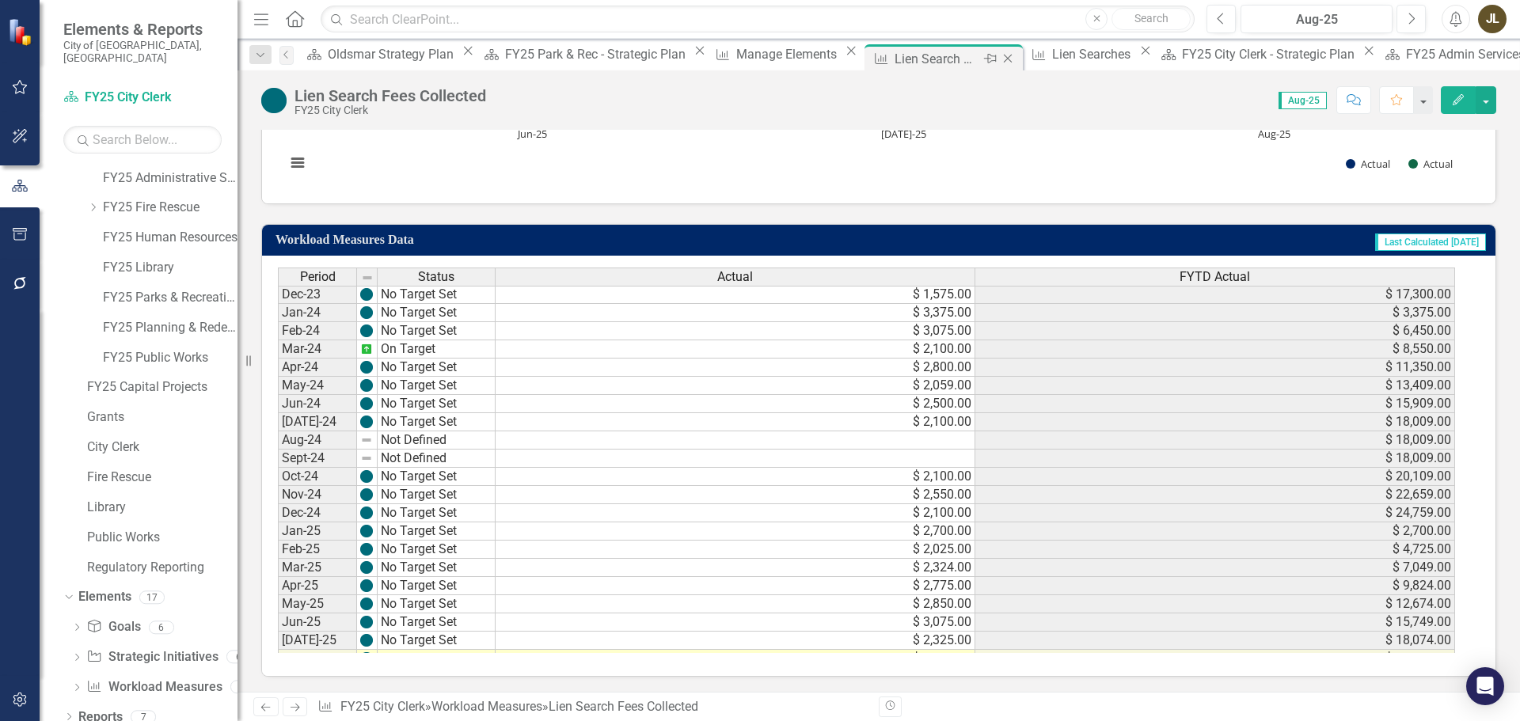
click at [1000, 62] on icon "Close" at bounding box center [1008, 58] width 16 height 13
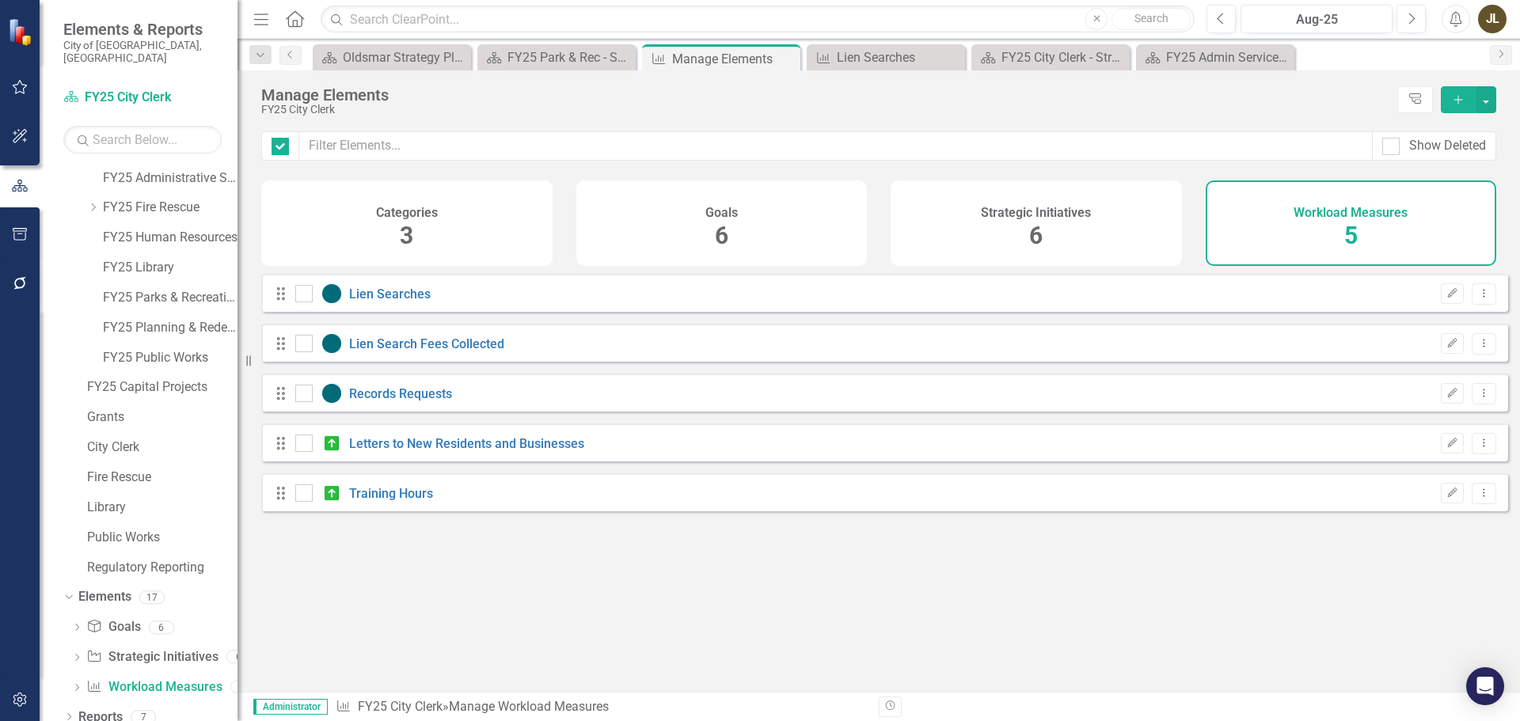
checkbox input "false"
click at [393, 401] on link "Records Requests" at bounding box center [400, 393] width 103 height 15
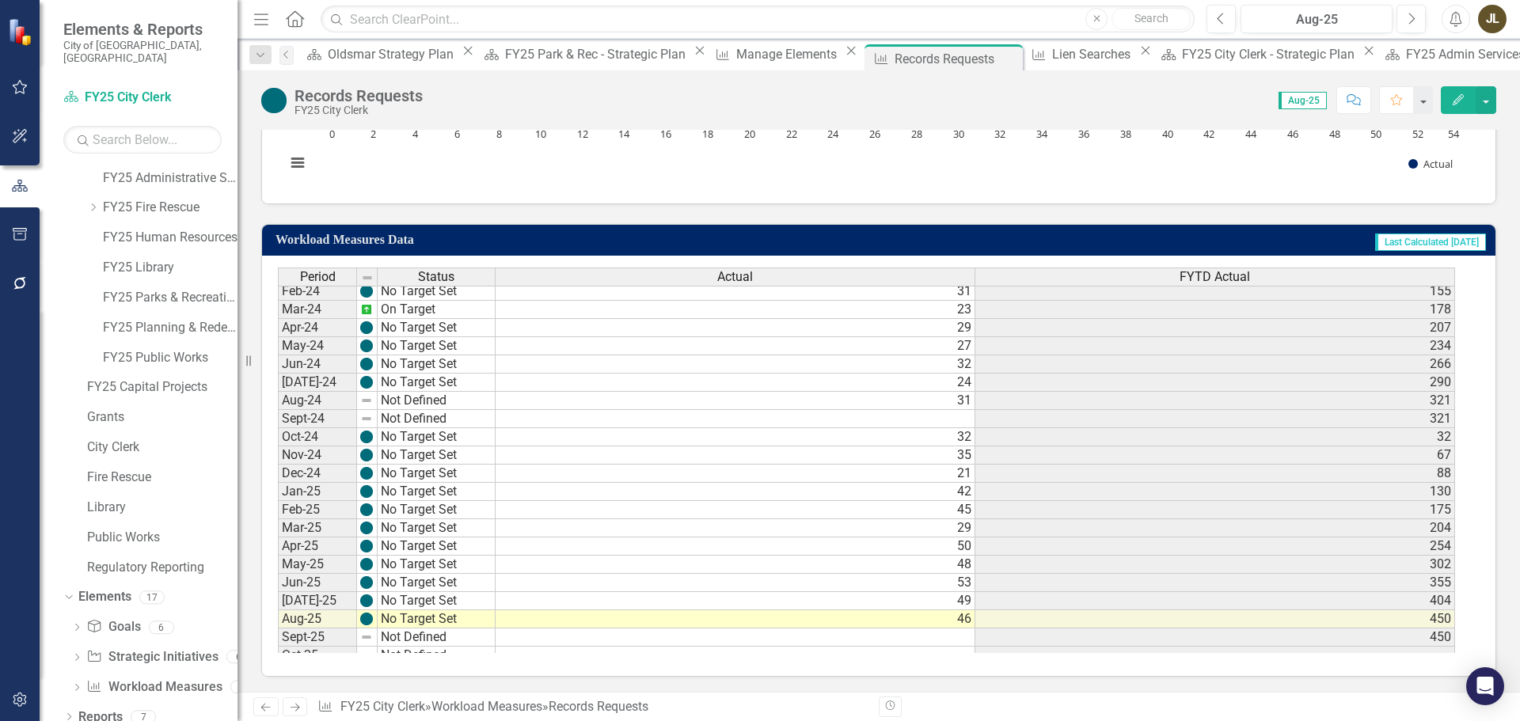
scroll to position [527, 0]
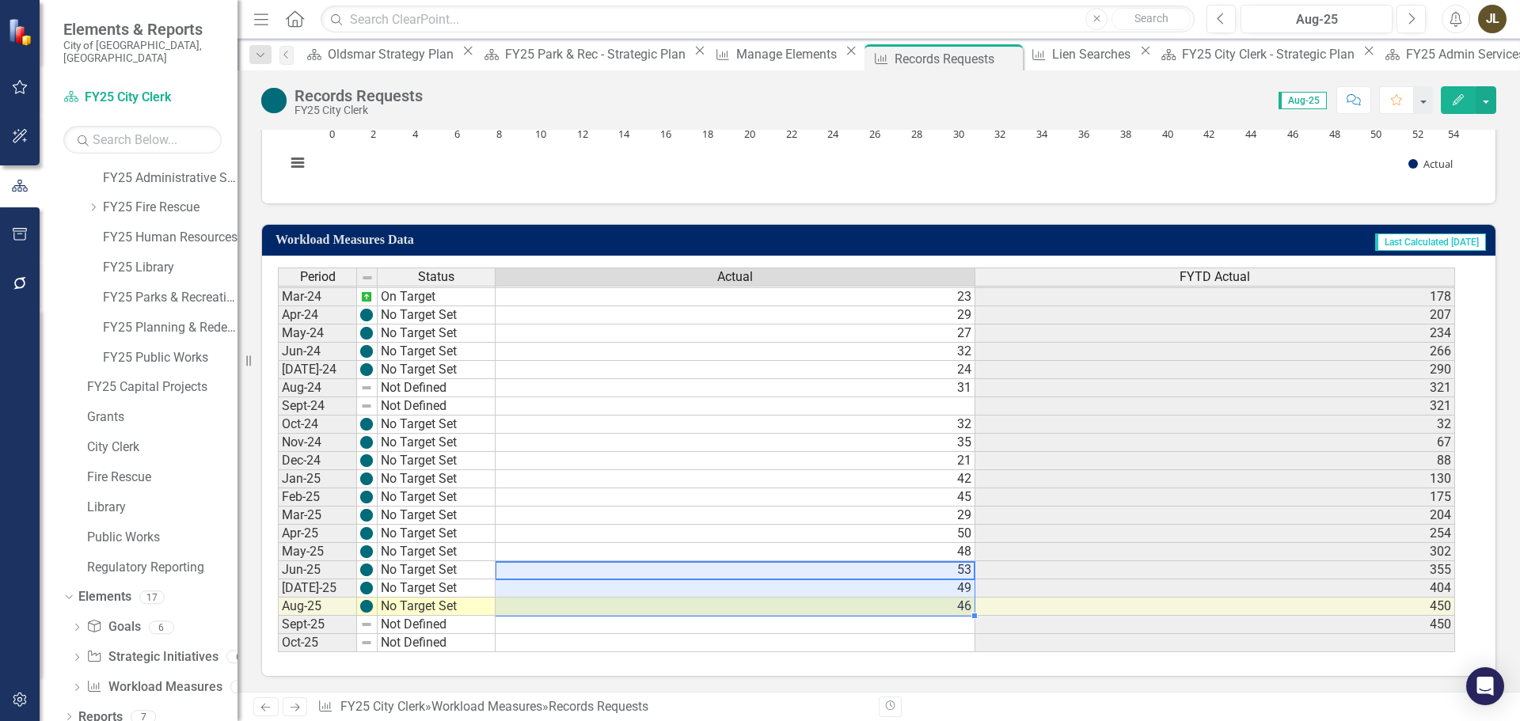
drag, startPoint x: 899, startPoint y: 571, endPoint x: 909, endPoint y: 602, distance: 32.3
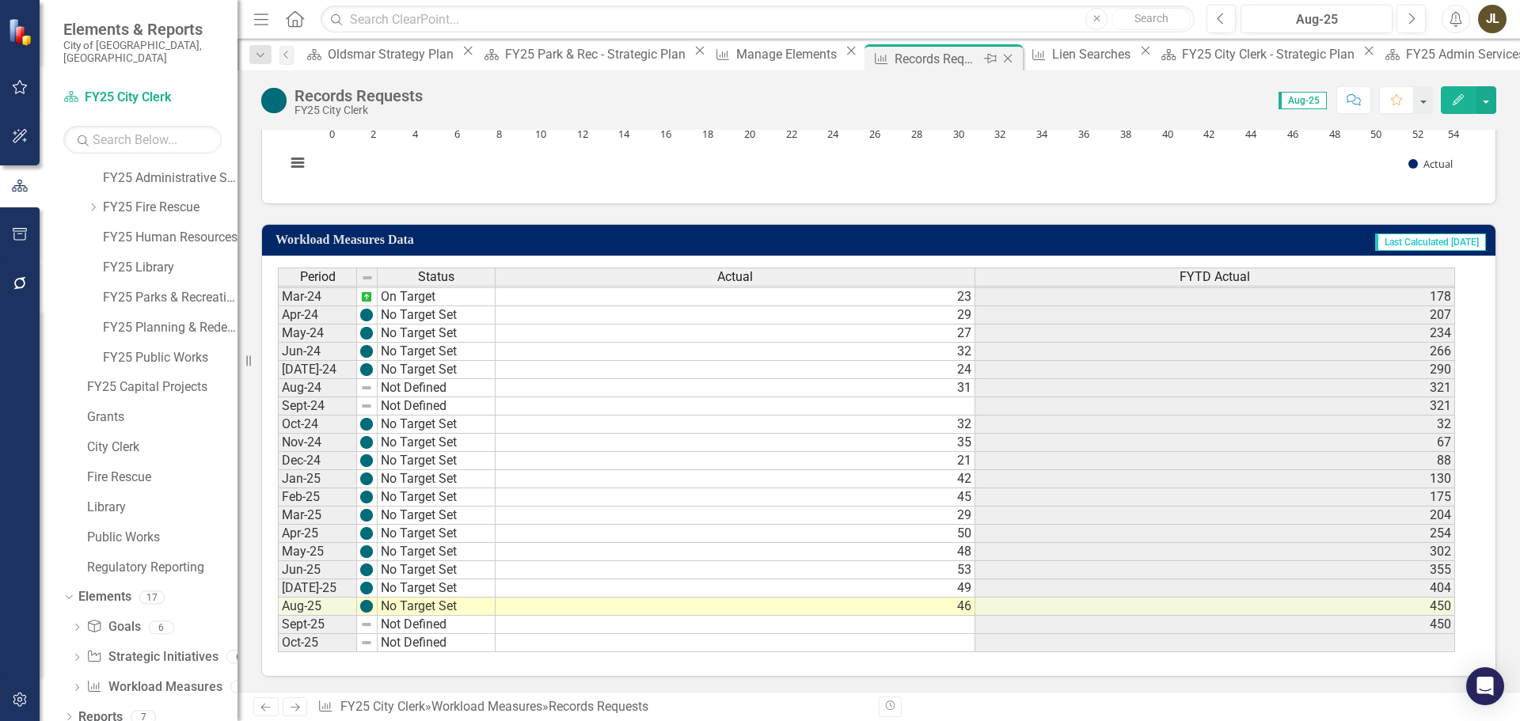
click at [1000, 57] on icon "Close" at bounding box center [1008, 58] width 16 height 13
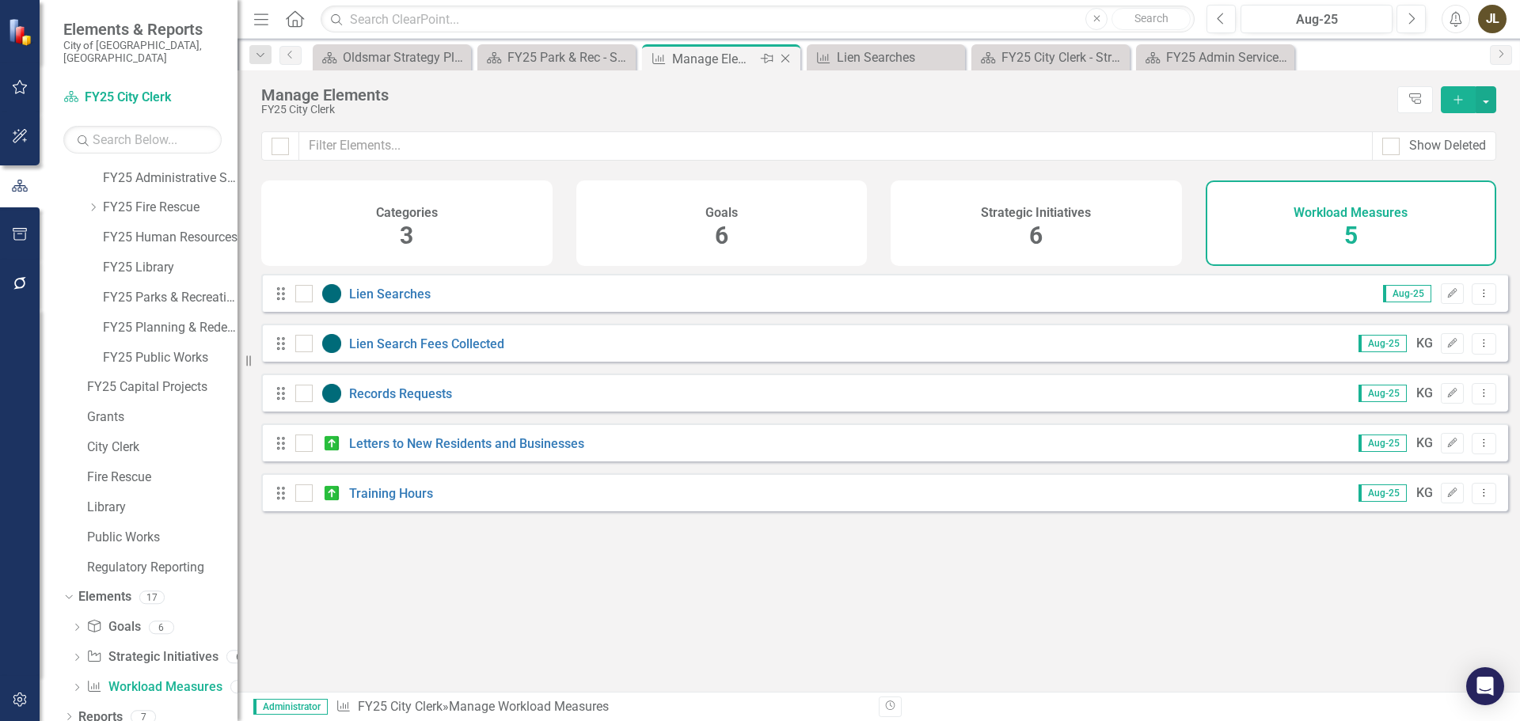
click at [794, 55] on div "Close" at bounding box center [786, 59] width 20 height 20
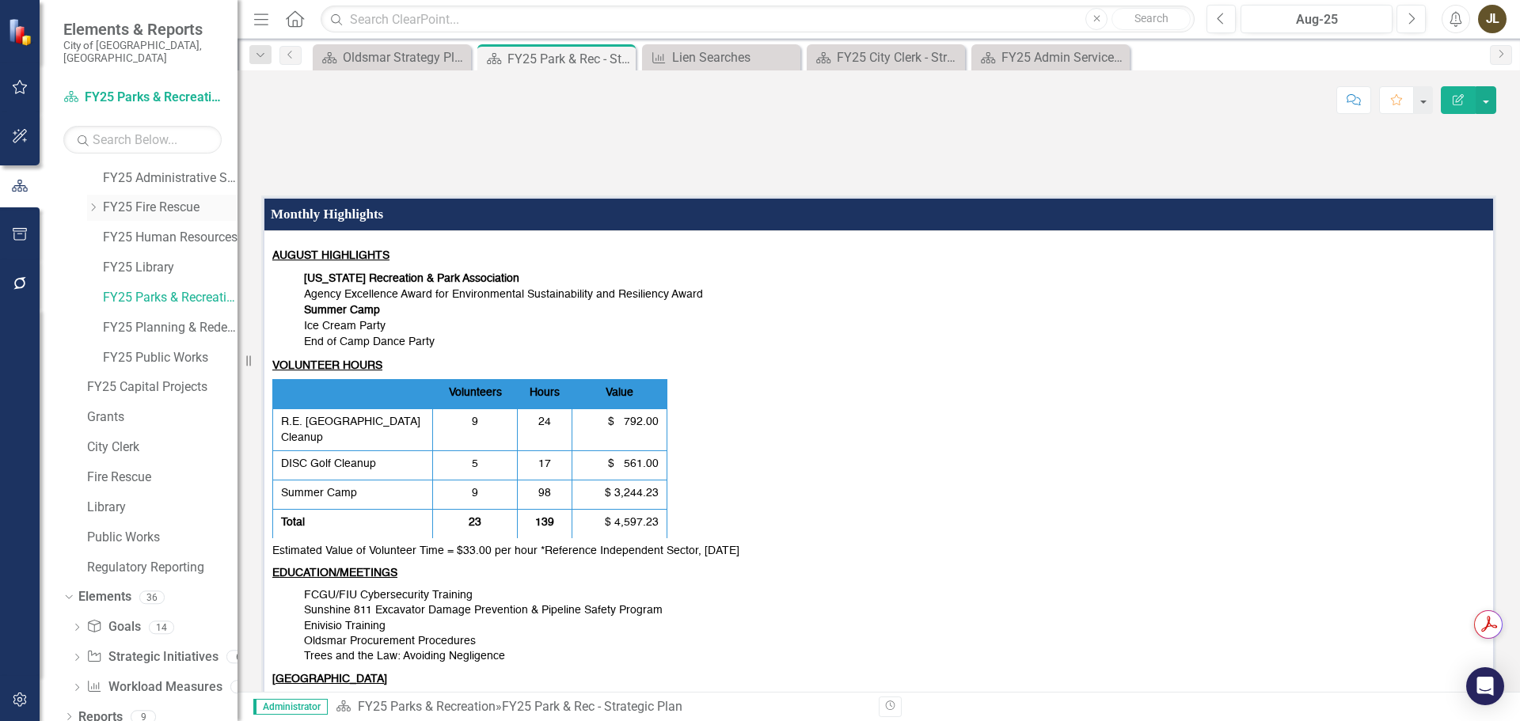
click at [91, 203] on icon "Dropdown" at bounding box center [93, 207] width 12 height 9
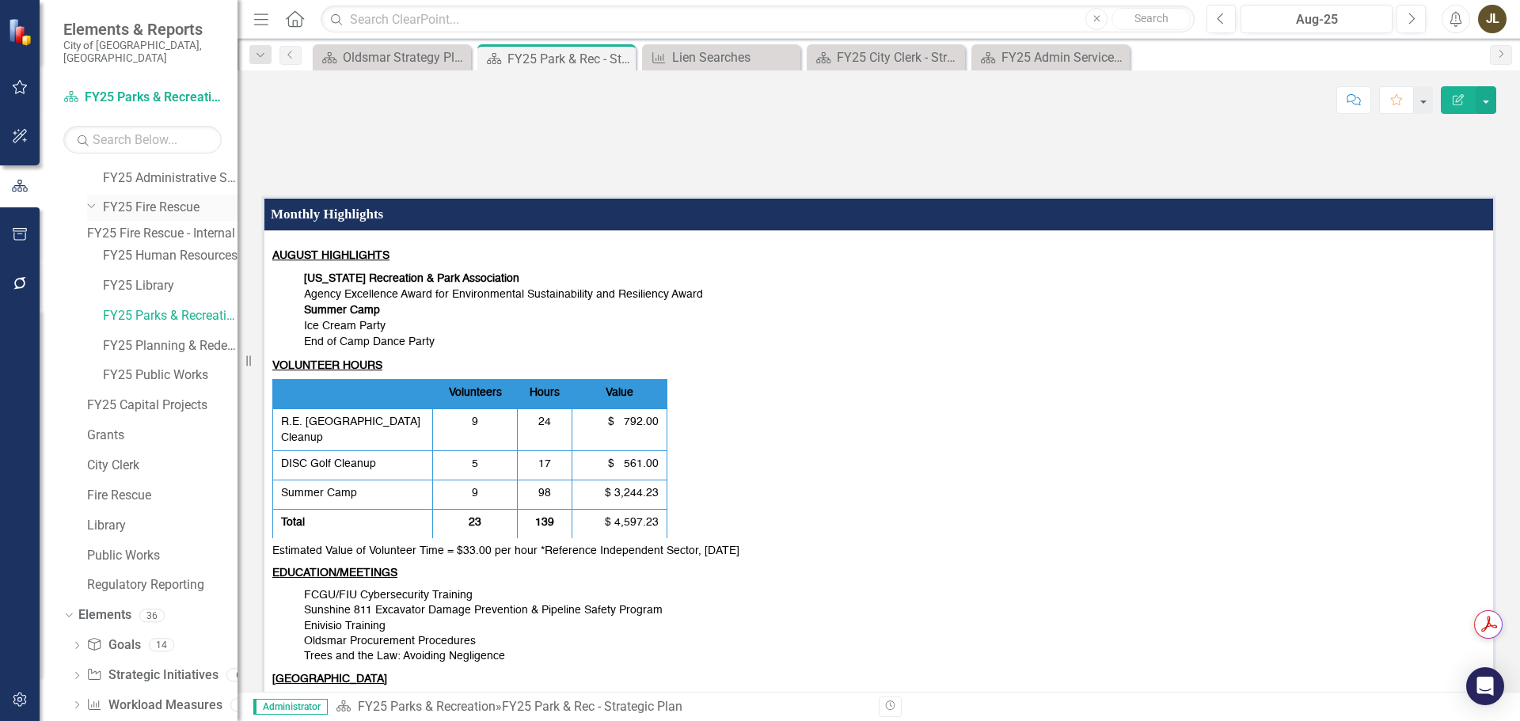
click at [89, 199] on icon "Dropdown" at bounding box center [91, 205] width 9 height 12
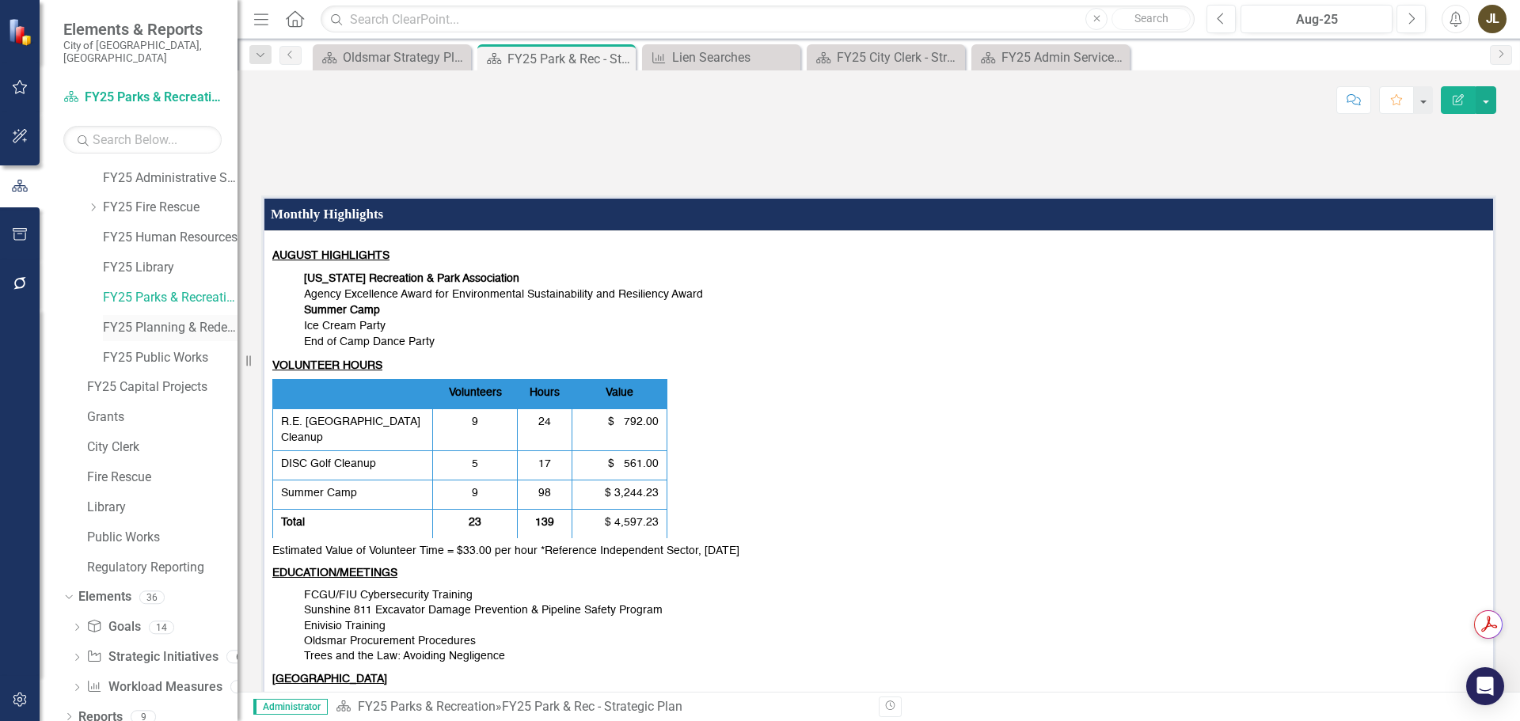
click at [147, 321] on link "FY25 Planning & Redevelopment" at bounding box center [170, 328] width 135 height 18
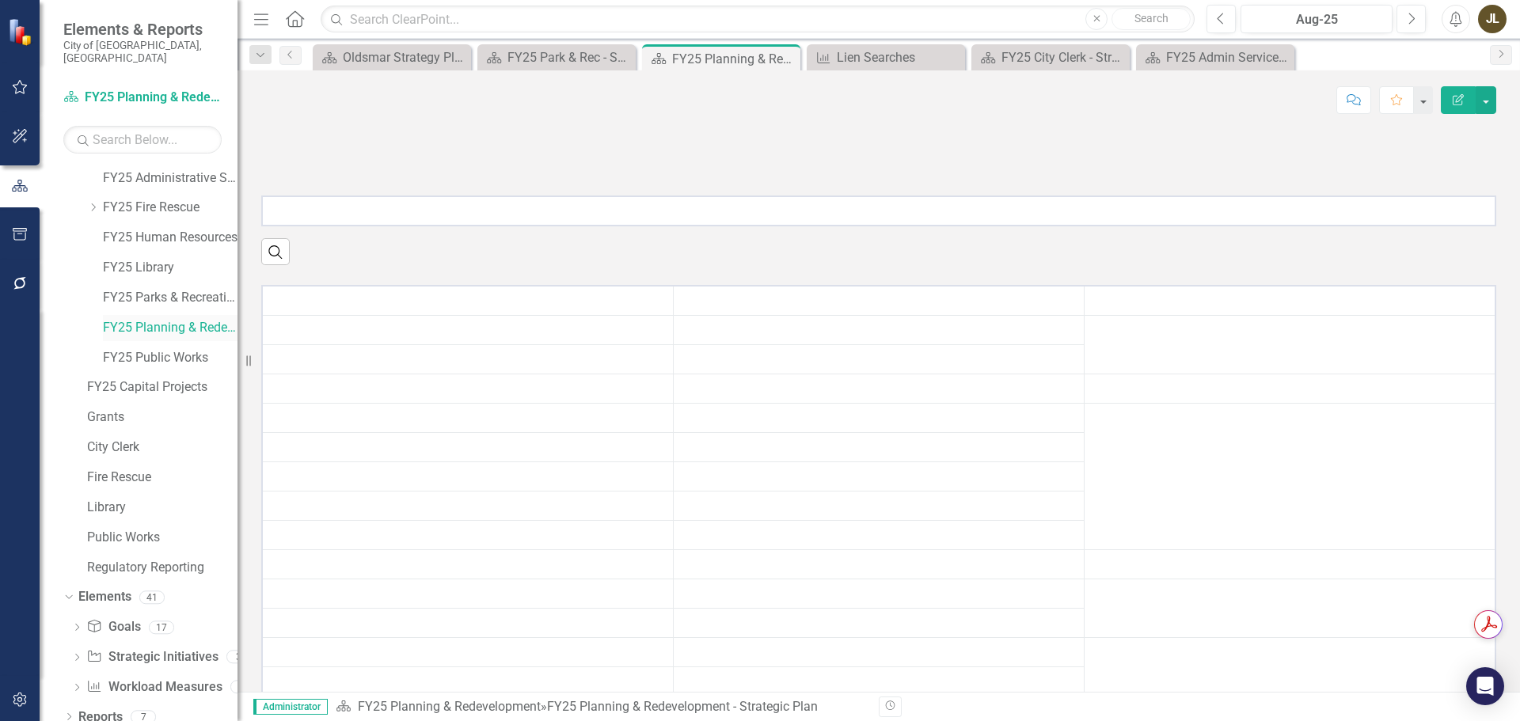
scroll to position [150, 0]
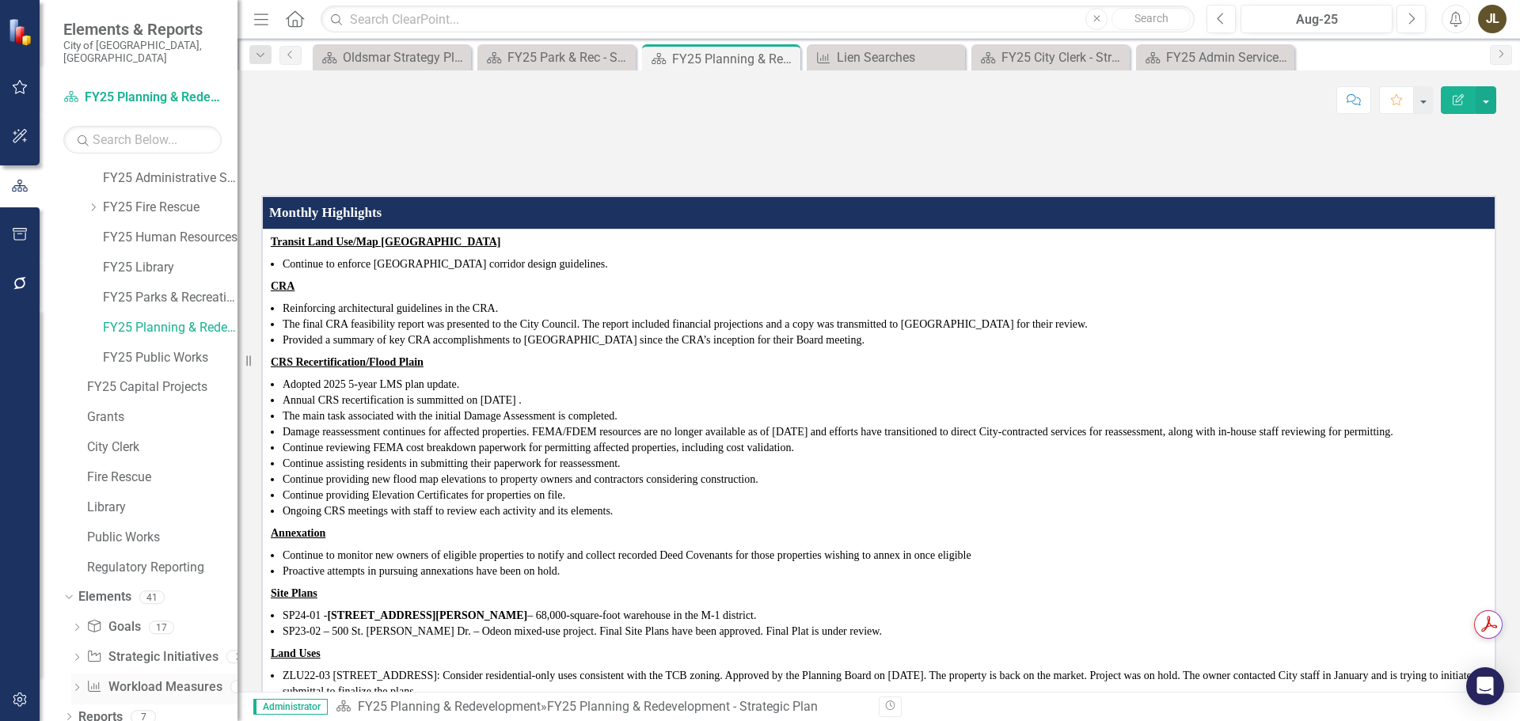
click at [150, 678] on link "Workload Measures Workload Measures" at bounding box center [153, 687] width 135 height 18
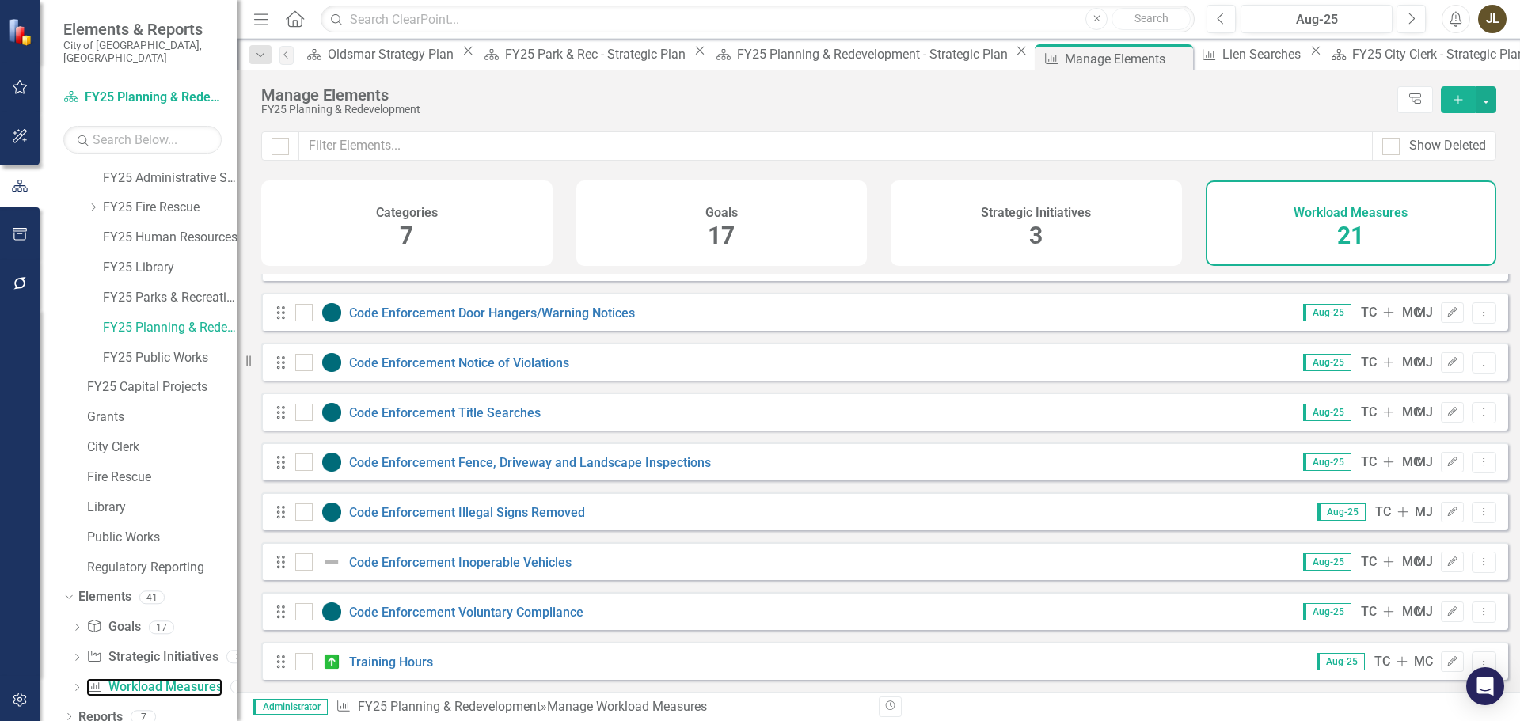
scroll to position [562, 0]
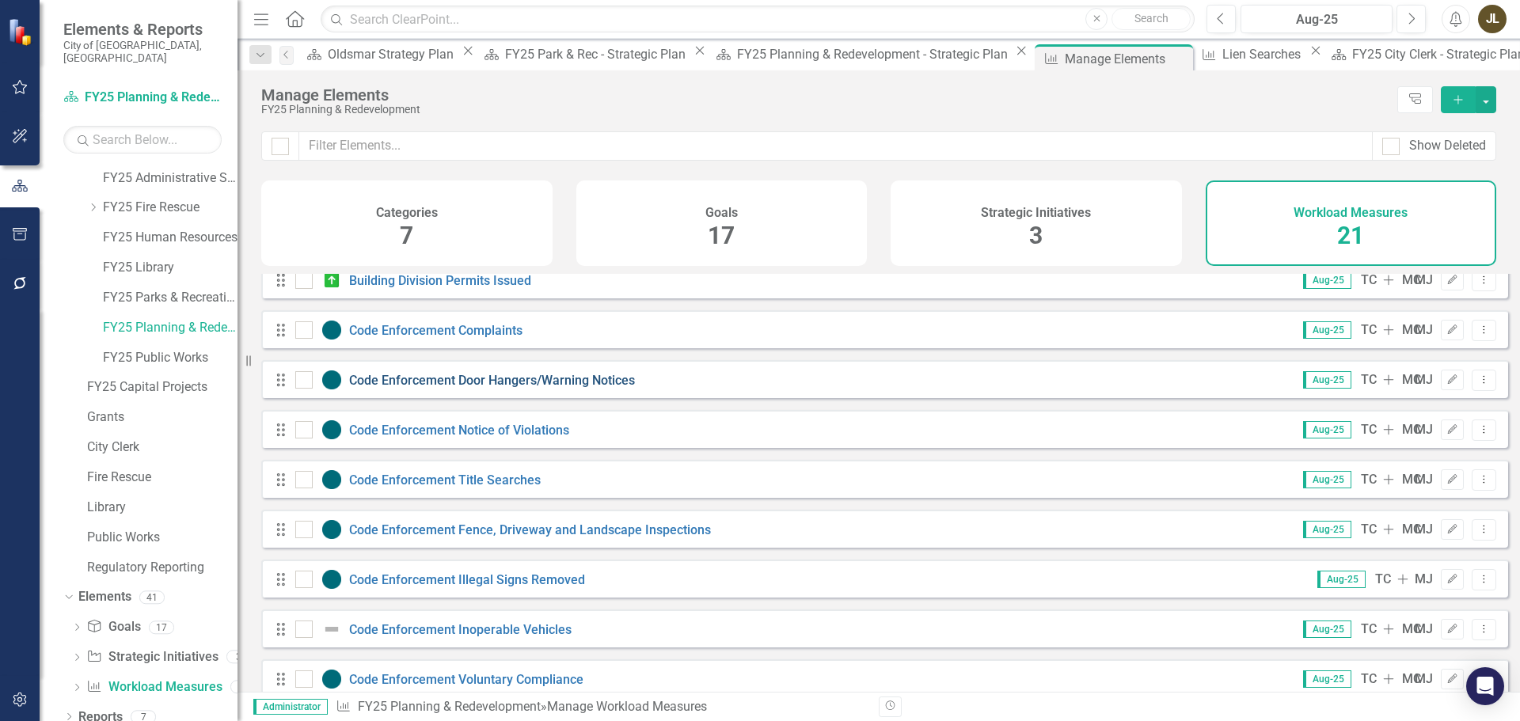
click at [541, 388] on link "Code Enforcement Door Hangers/Warning Notices" at bounding box center [492, 380] width 286 height 15
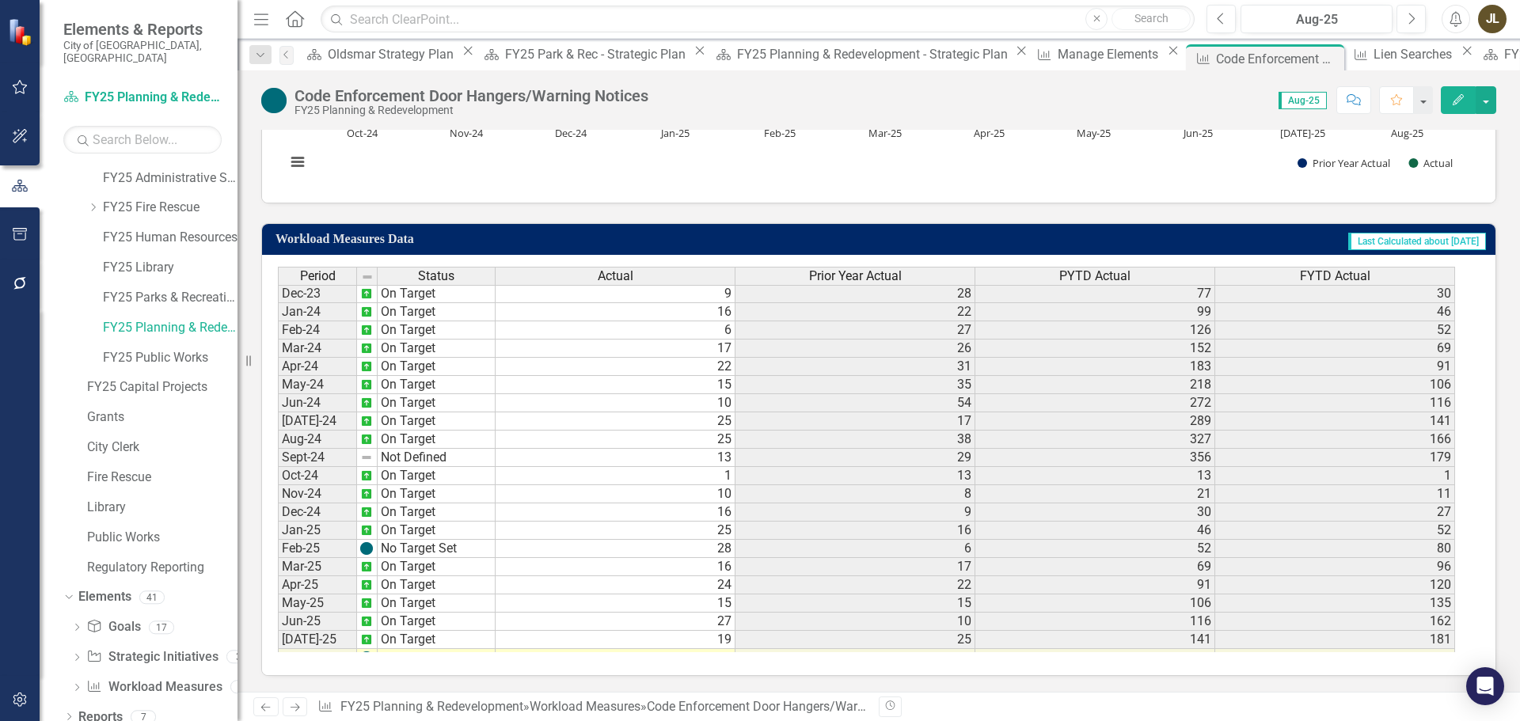
scroll to position [527, 0]
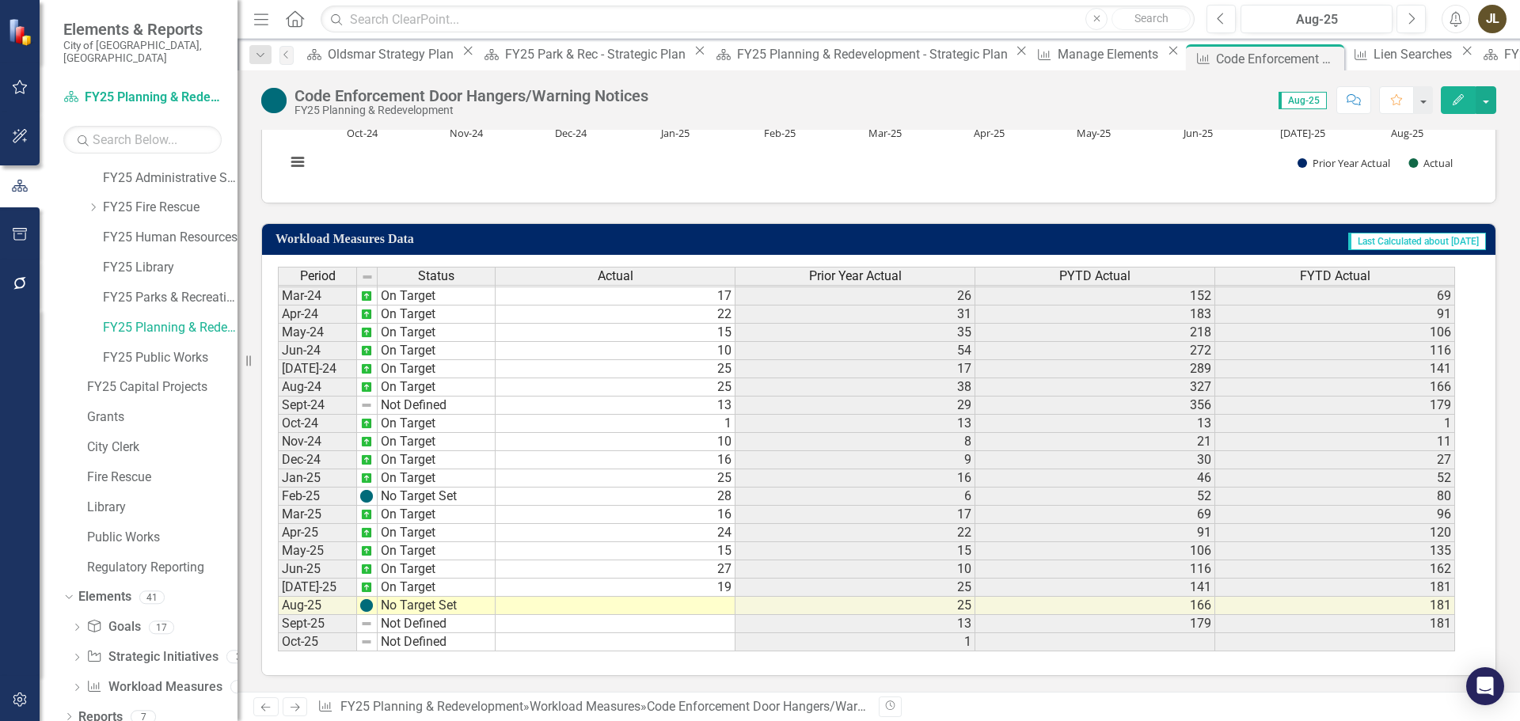
click at [692, 591] on tbody "Nov-22 On Target 22 18 54 49 Dec-22 On Target 28 25 79 77 Jan-23 On Target 22 2…" at bounding box center [866, 323] width 1177 height 656
click at [692, 612] on td at bounding box center [615, 606] width 240 height 18
click at [1321, 63] on icon "Close" at bounding box center [1329, 58] width 16 height 13
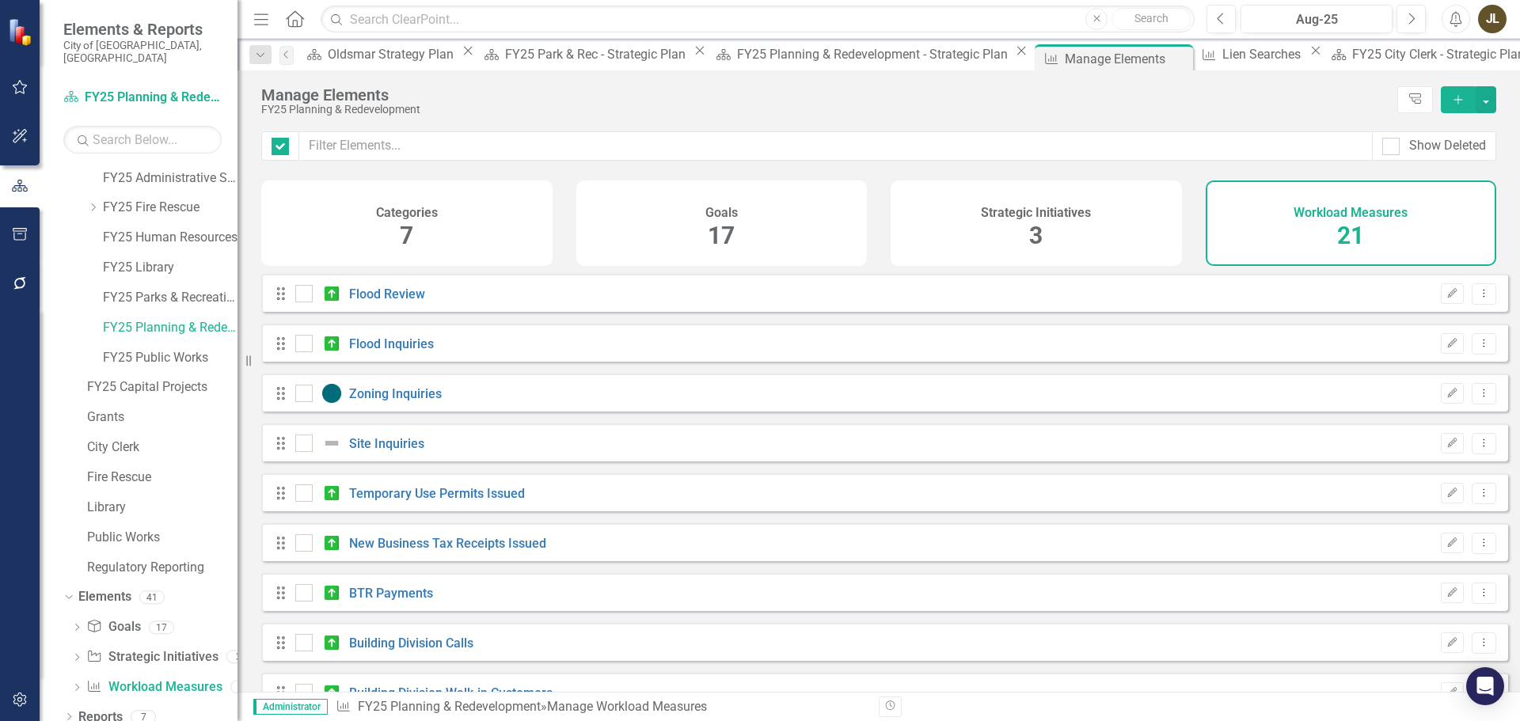
checkbox input "false"
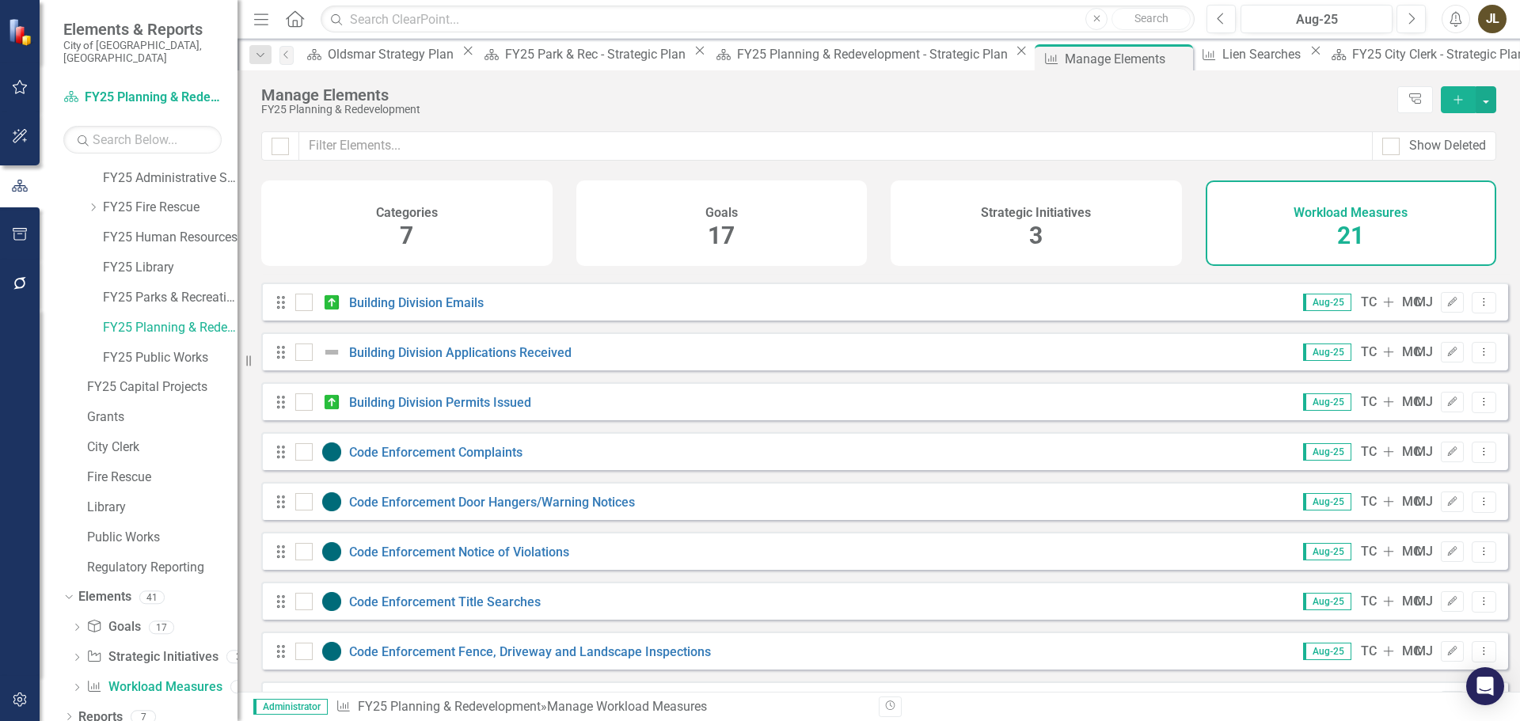
scroll to position [475, 0]
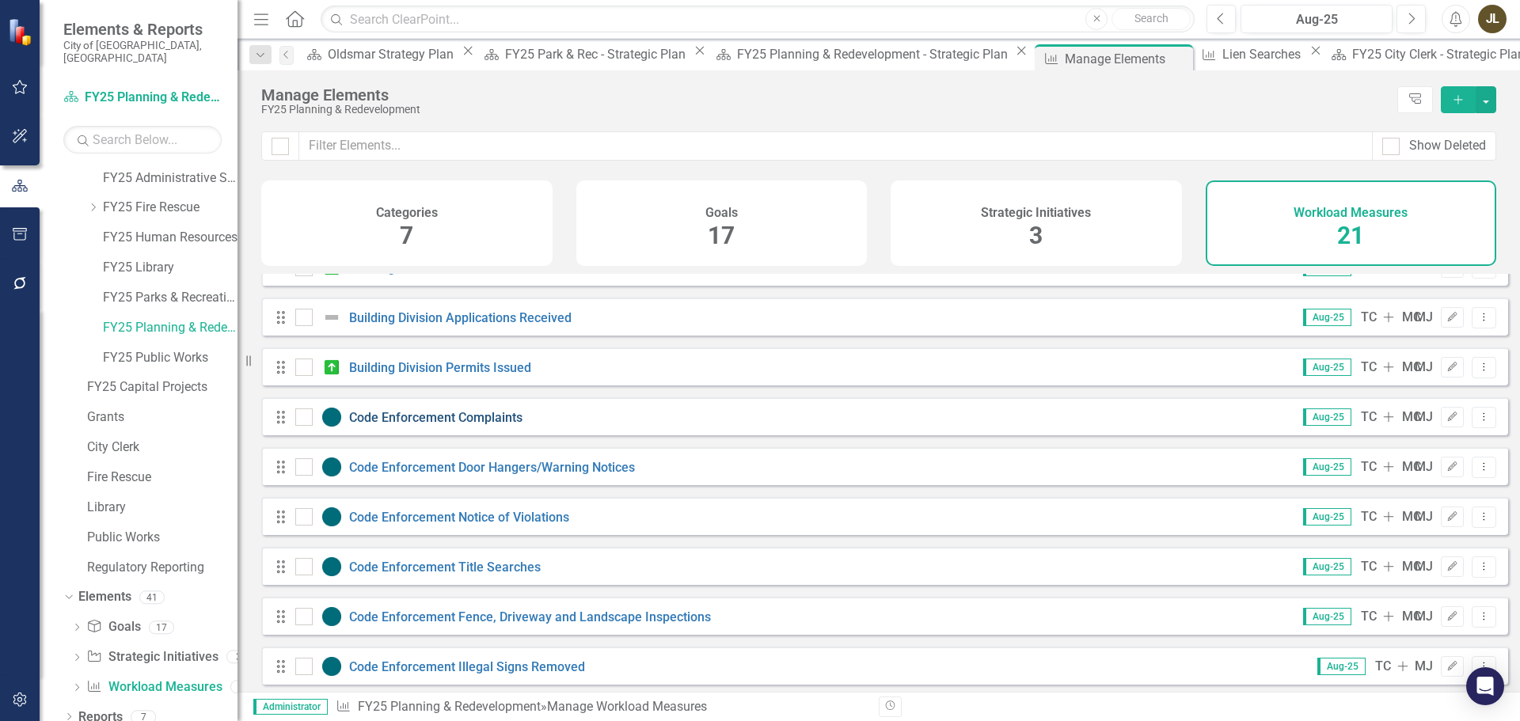
click at [456, 425] on link "Code Enforcement Complaints" at bounding box center [435, 417] width 173 height 15
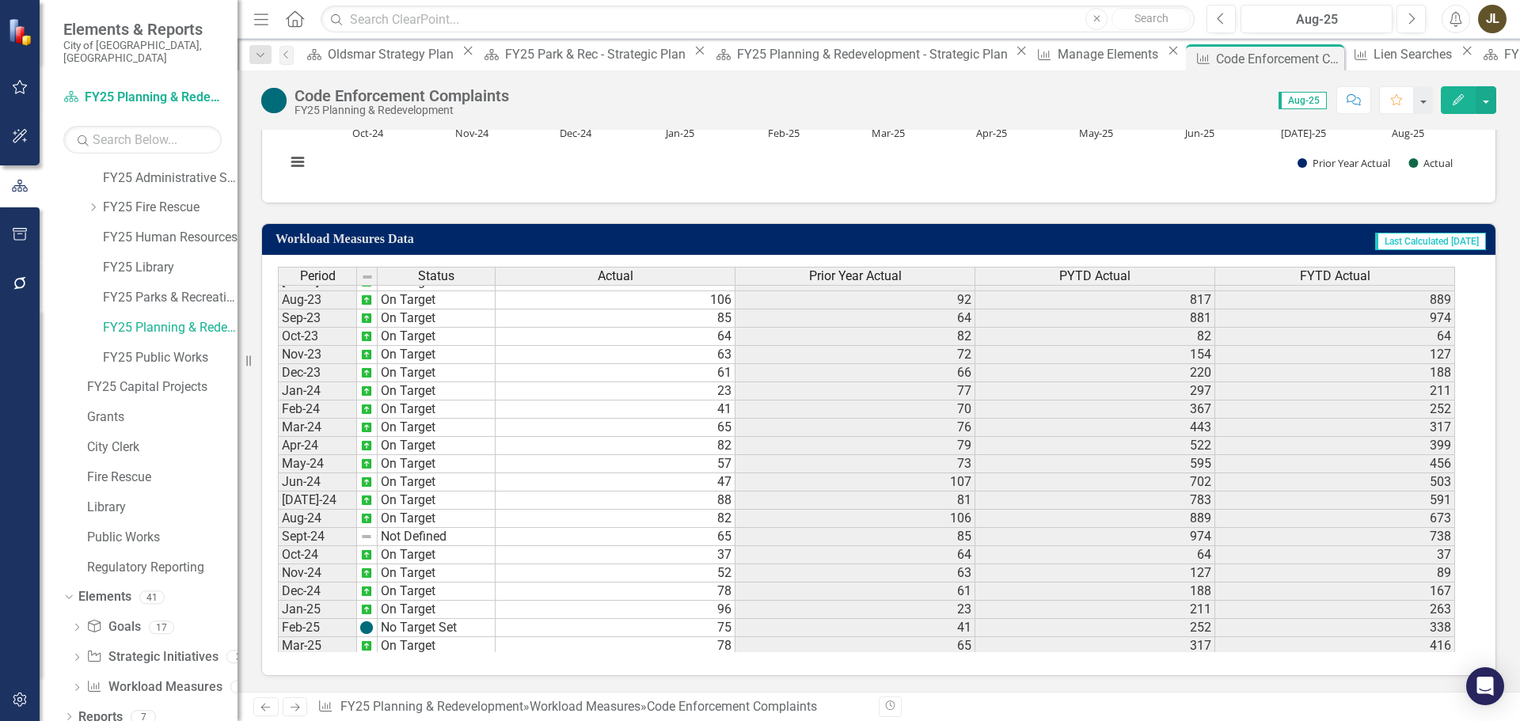
scroll to position [527, 0]
